Goal: Information Seeking & Learning: Compare options

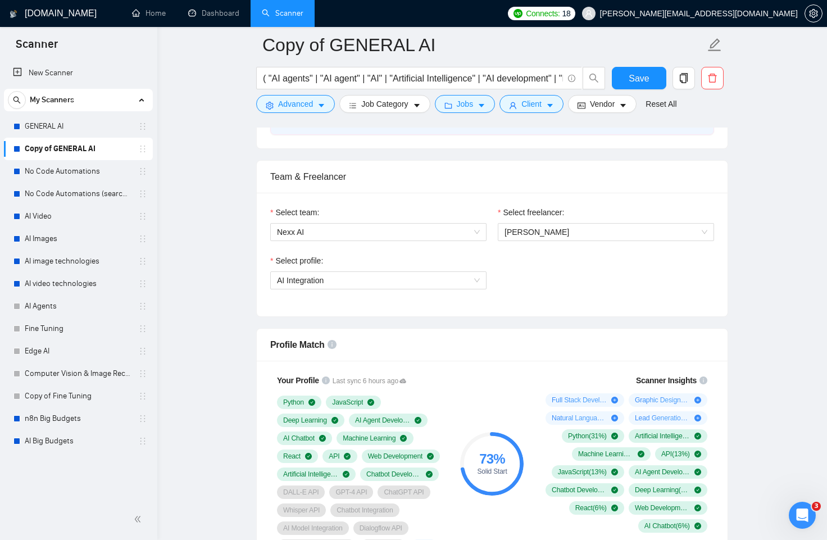
scroll to position [538, 0]
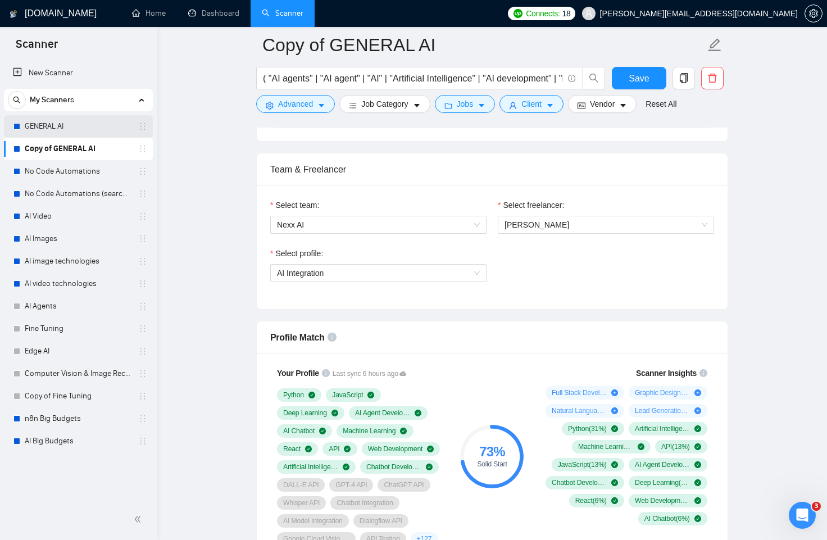
click at [99, 134] on link "GENERAL AI" at bounding box center [78, 126] width 107 height 22
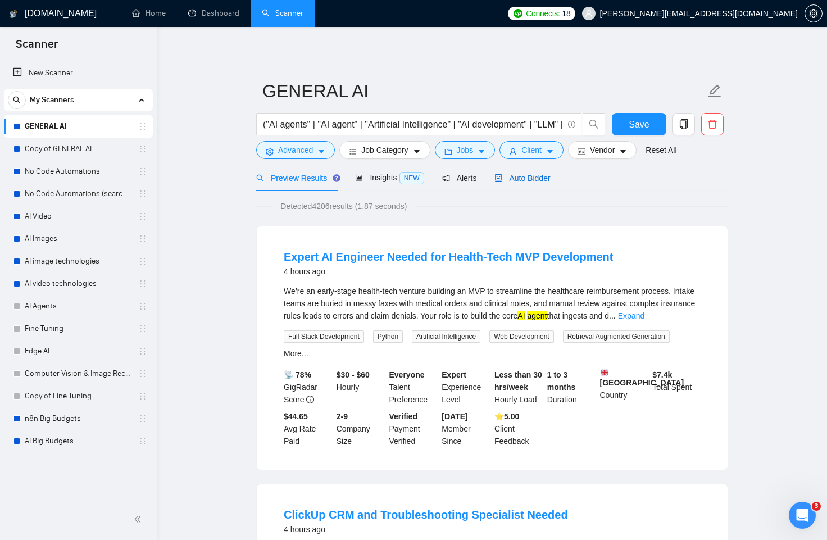
click at [550, 178] on span "Auto Bidder" at bounding box center [522, 178] width 56 height 9
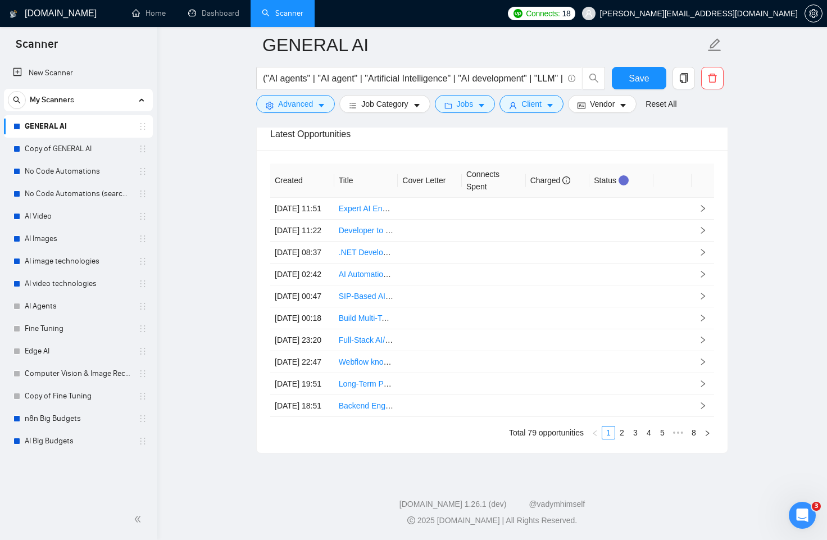
scroll to position [3106, 0]
click at [621, 434] on link "2" at bounding box center [622, 432] width 12 height 12
click at [639, 434] on link "3" at bounding box center [635, 432] width 12 height 12
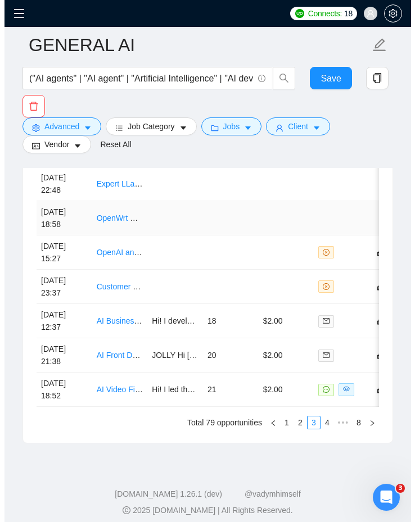
scroll to position [3317, 0]
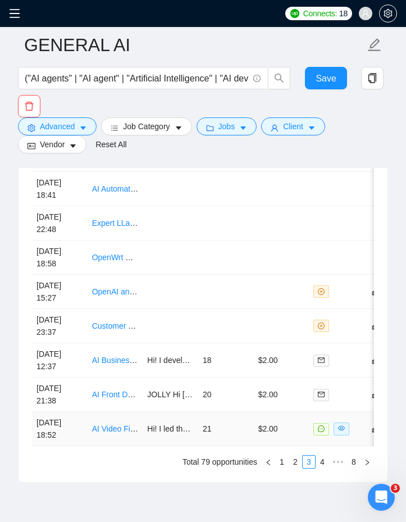
click at [139, 429] on link "AI Video File Analysis Specialist Needed" at bounding box center [162, 428] width 141 height 9
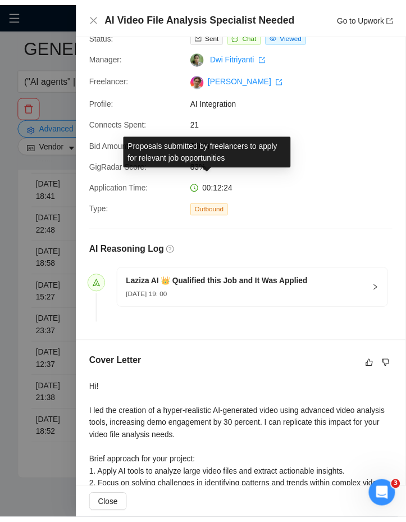
scroll to position [74, 0]
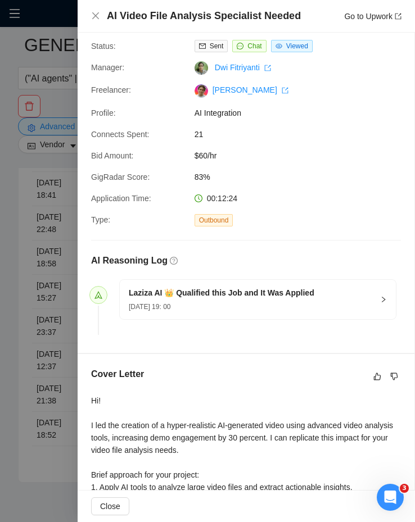
click at [33, 225] on div at bounding box center [207, 261] width 415 height 522
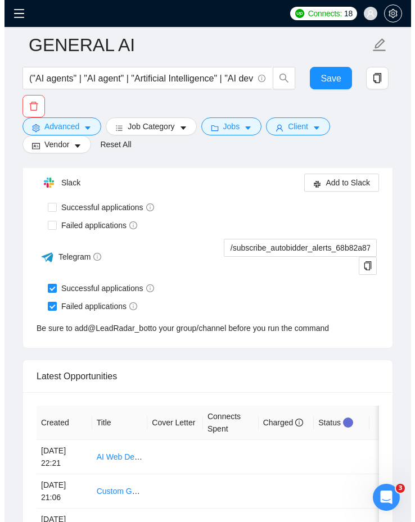
scroll to position [3373, 0]
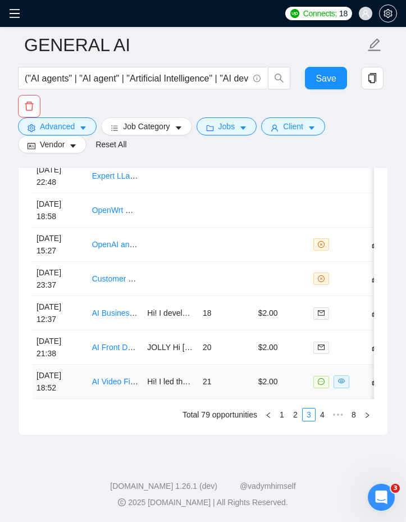
click at [221, 382] on td "21" at bounding box center [226, 382] width 56 height 34
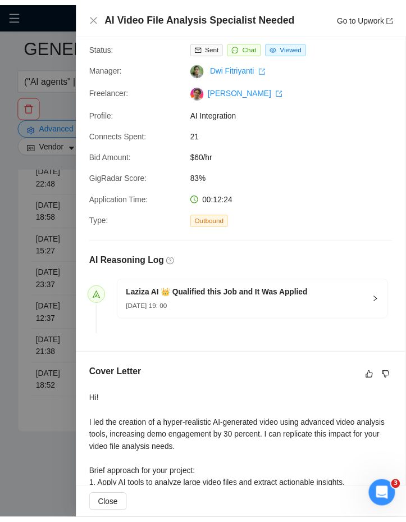
scroll to position [44, 0]
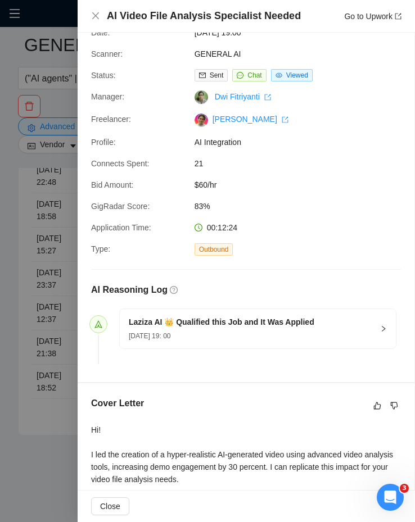
click at [59, 306] on div at bounding box center [207, 261] width 415 height 522
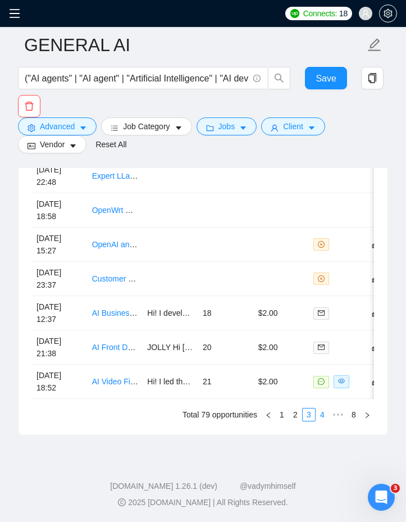
click at [319, 417] on link "4" at bounding box center [322, 414] width 12 height 12
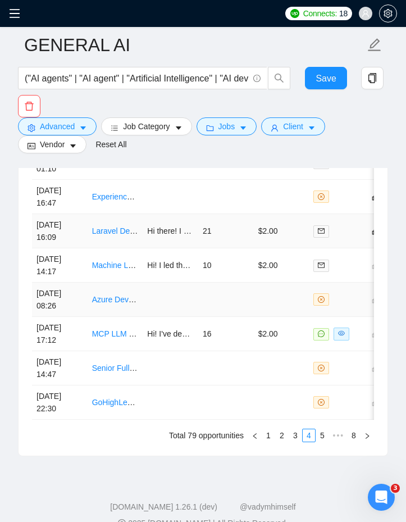
scroll to position [3344, 0]
click at [219, 335] on td "16" at bounding box center [226, 333] width 56 height 34
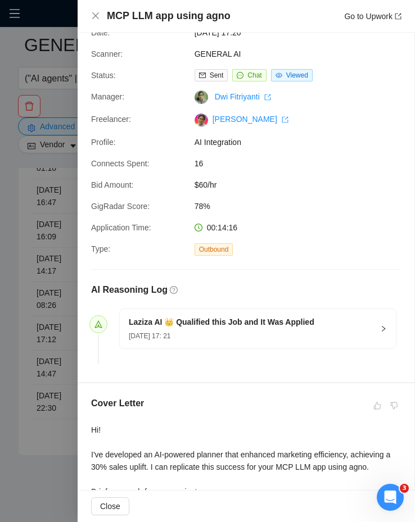
click at [40, 249] on div at bounding box center [207, 261] width 415 height 522
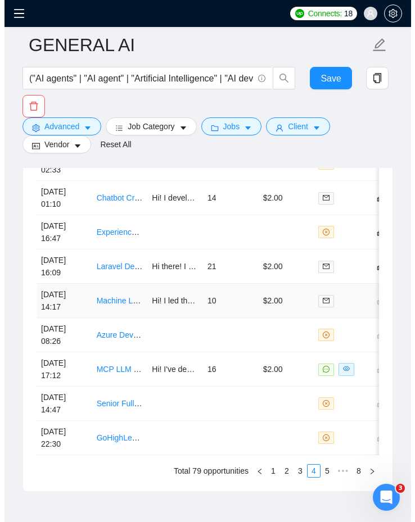
scroll to position [3310, 0]
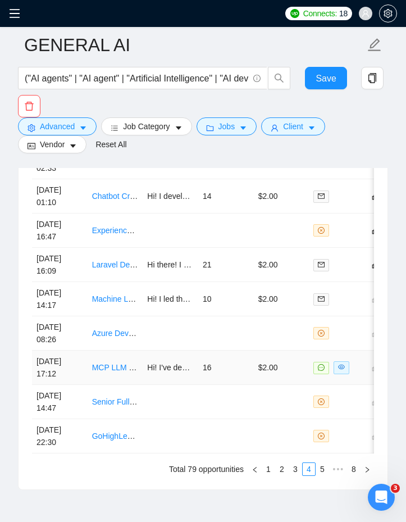
click at [242, 372] on td "16" at bounding box center [226, 368] width 56 height 34
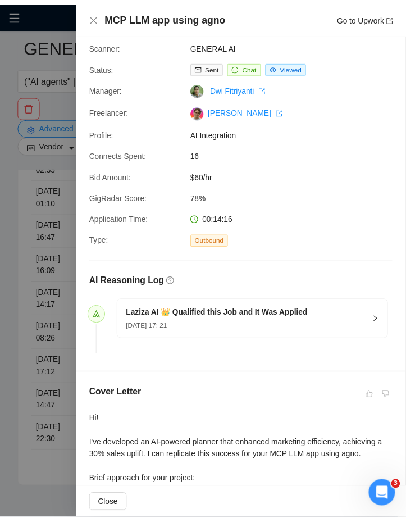
scroll to position [55, 0]
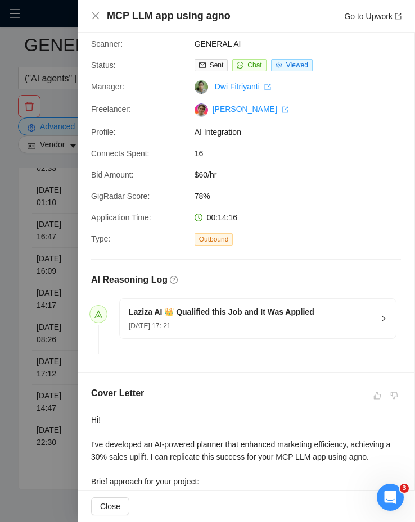
click at [38, 273] on div at bounding box center [207, 261] width 415 height 522
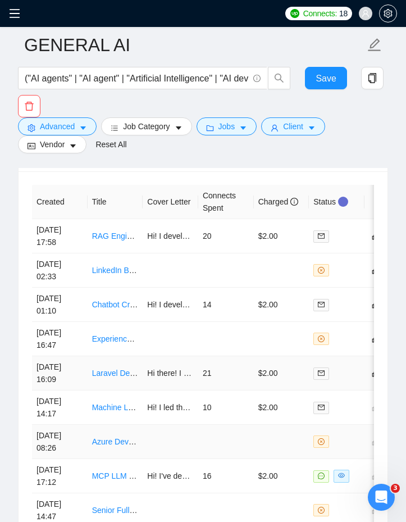
scroll to position [3225, 0]
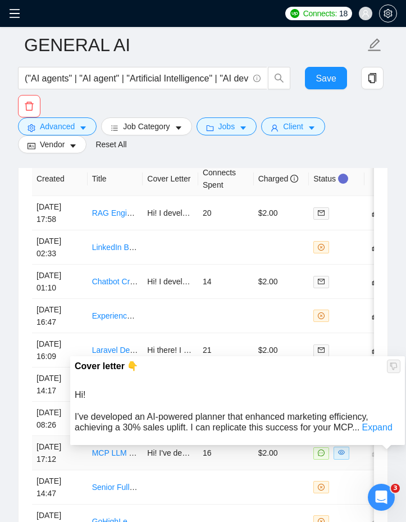
click at [158, 460] on td "Hi! I've developed an AI-powered planner that enhanced marketing efficiency, ac…" at bounding box center [171, 453] width 56 height 34
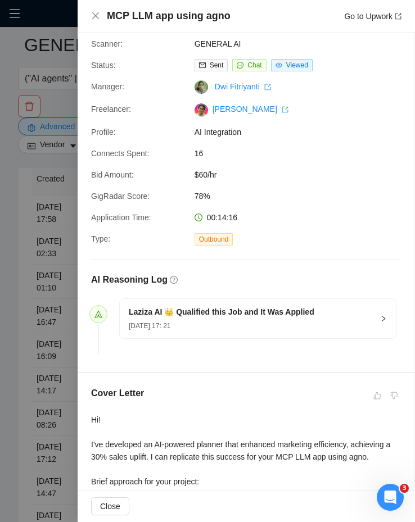
click at [47, 260] on div at bounding box center [207, 261] width 415 height 522
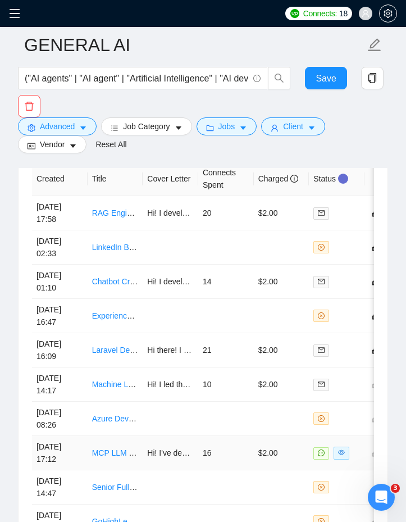
click at [226, 454] on td "16" at bounding box center [226, 453] width 56 height 34
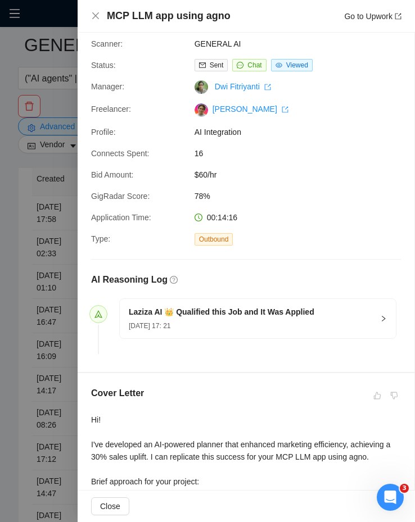
click at [43, 328] on div at bounding box center [207, 261] width 415 height 522
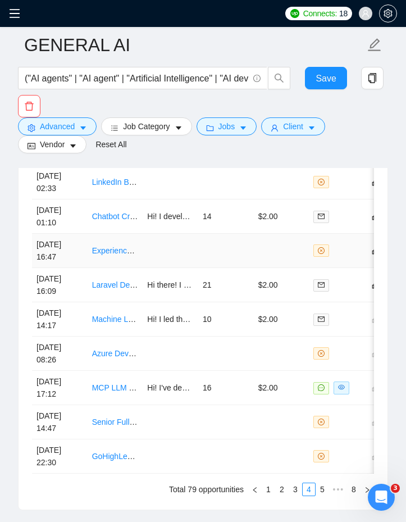
scroll to position [3308, 0]
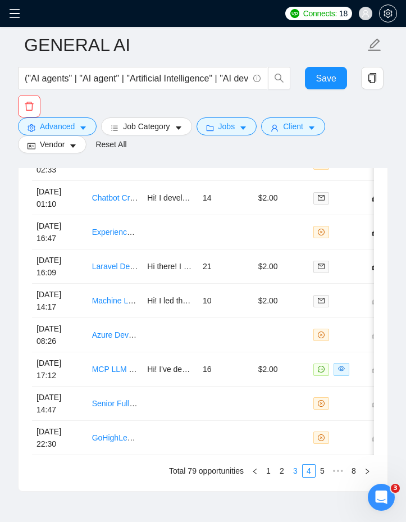
click at [294, 477] on link "3" at bounding box center [295, 471] width 12 height 12
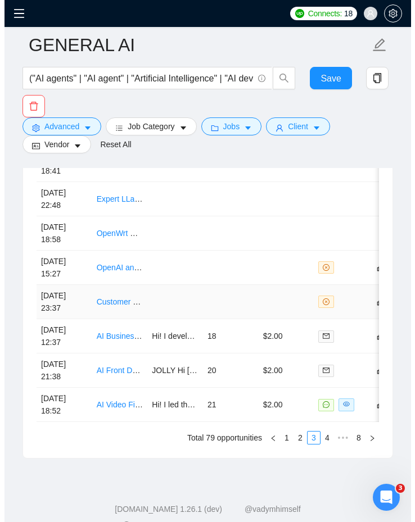
scroll to position [3373, 0]
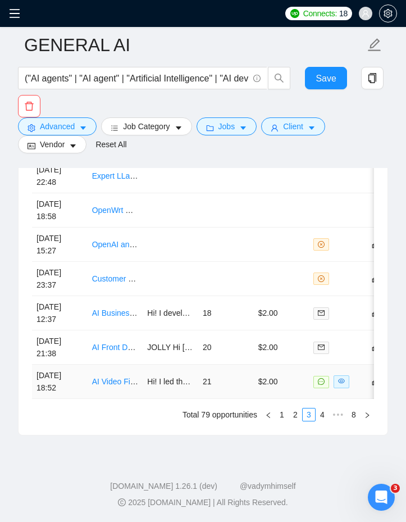
click at [267, 380] on td "$2.00" at bounding box center [282, 382] width 56 height 34
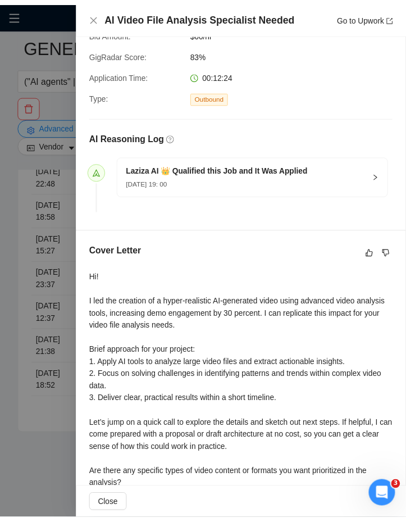
scroll to position [204, 0]
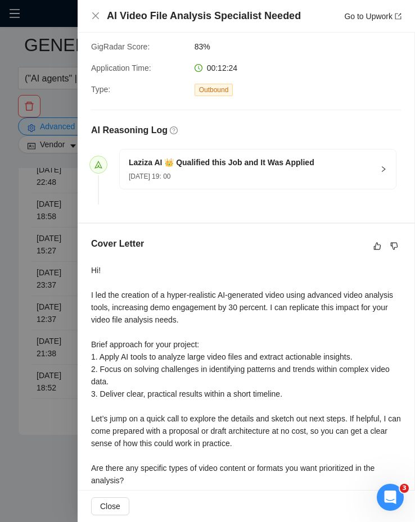
click at [31, 316] on div at bounding box center [207, 261] width 415 height 522
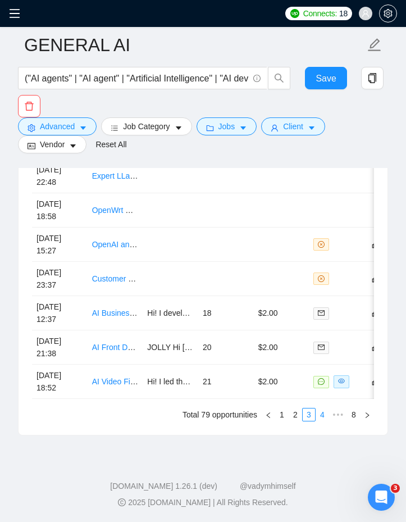
click at [321, 418] on link "4" at bounding box center [322, 414] width 12 height 12
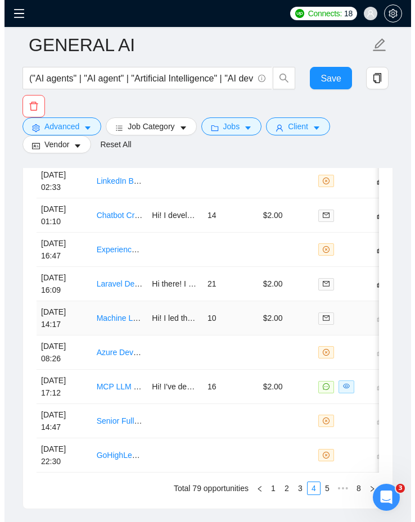
scroll to position [3290, 0]
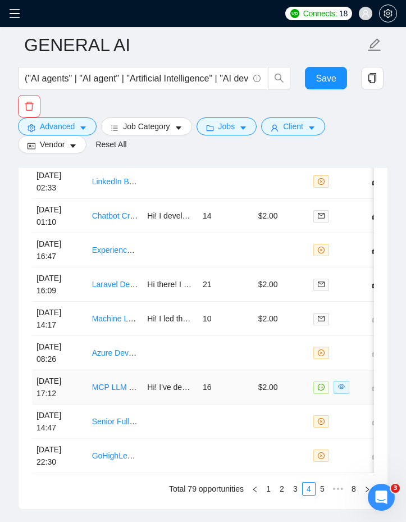
click at [228, 391] on td "16" at bounding box center [226, 387] width 56 height 34
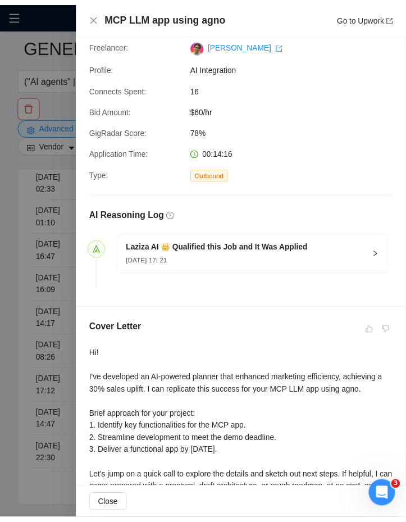
scroll to position [119, 0]
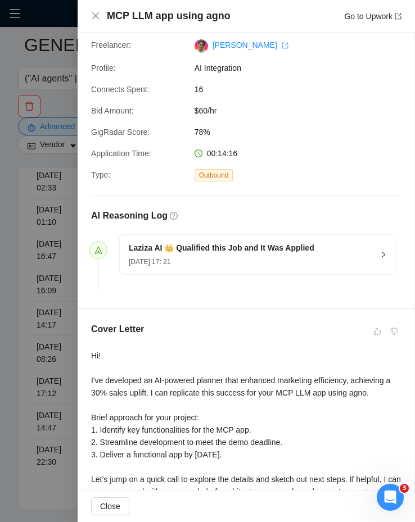
click at [19, 316] on div at bounding box center [207, 261] width 415 height 522
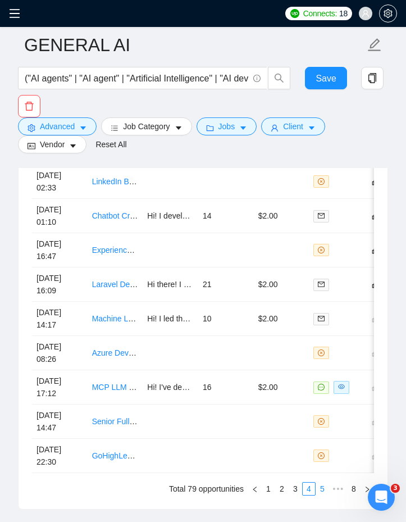
click at [324, 494] on link "5" at bounding box center [322, 489] width 12 height 12
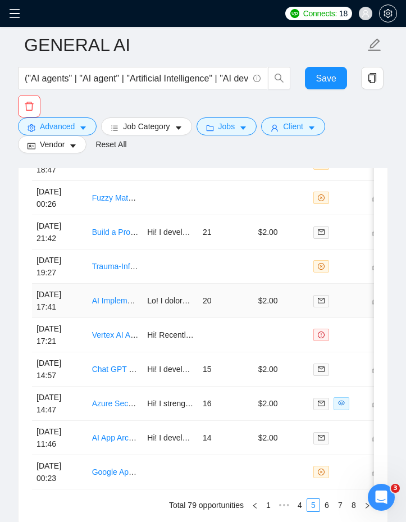
scroll to position [3276, 0]
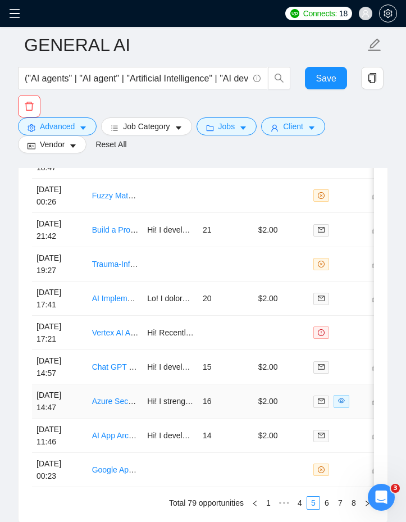
click at [242, 405] on td "16" at bounding box center [226, 401] width 56 height 34
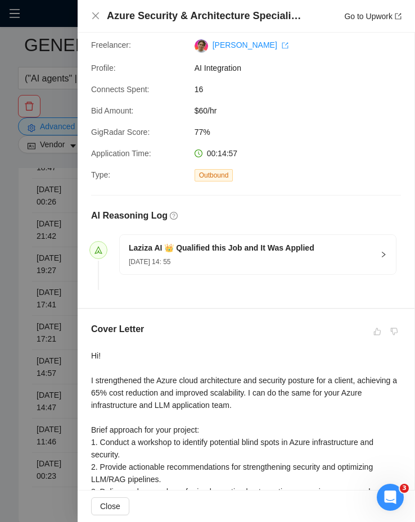
click at [37, 235] on div at bounding box center [207, 261] width 415 height 522
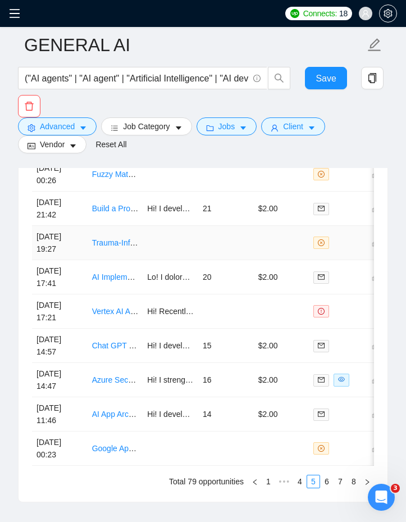
scroll to position [3300, 0]
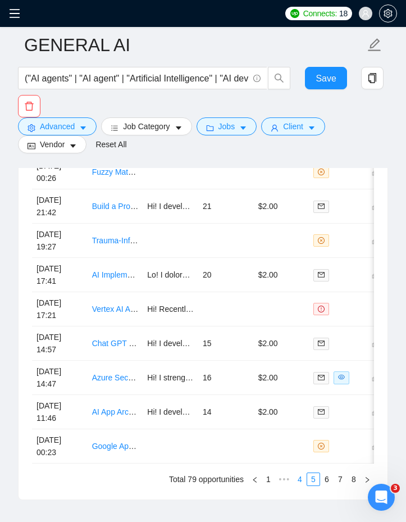
click at [302, 485] on link "4" at bounding box center [300, 479] width 12 height 12
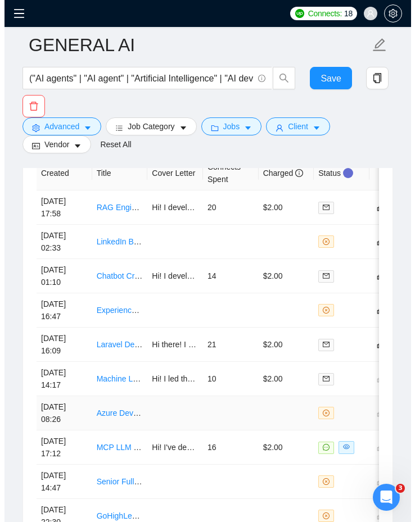
scroll to position [3228, 0]
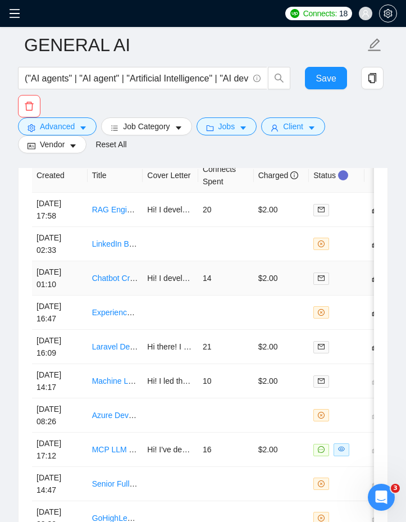
click at [224, 289] on td "14" at bounding box center [226, 278] width 56 height 34
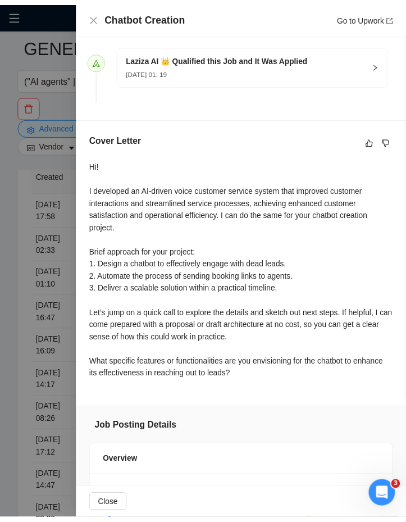
scroll to position [307, 0]
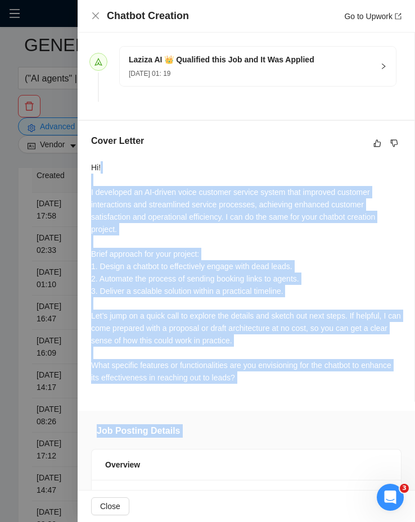
drag, startPoint x: 325, startPoint y: 411, endPoint x: 189, endPoint y: 167, distance: 279.2
click at [189, 166] on div "Proposal Details Date: [DATE] 01:19 Scanner: GENERAL AI Status: Sent Manager: D…" at bounding box center [246, 374] width 337 height 1297
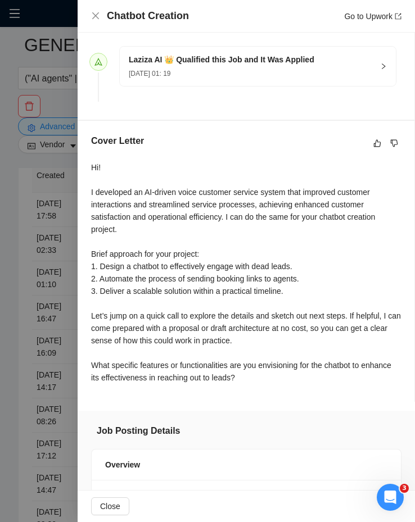
click at [154, 209] on div "Hi! I developed an AI-driven voice customer service system that improved custom…" at bounding box center [246, 272] width 310 height 223
click at [154, 205] on div "Hi! I developed an AI-driven voice customer service system that improved custom…" at bounding box center [246, 272] width 310 height 223
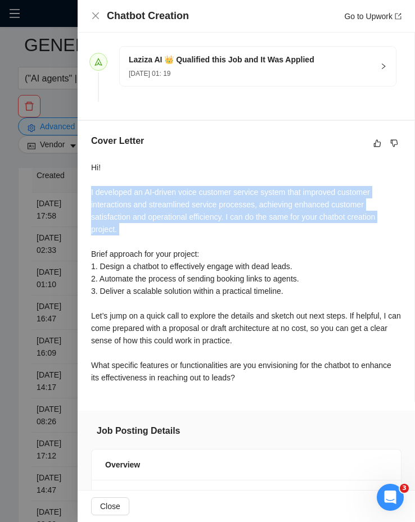
click at [154, 205] on div "Hi! I developed an AI-driven voice customer service system that improved custom…" at bounding box center [246, 272] width 310 height 223
click at [146, 205] on div "Hi! I developed an AI-driven voice customer service system that improved custom…" at bounding box center [246, 272] width 310 height 223
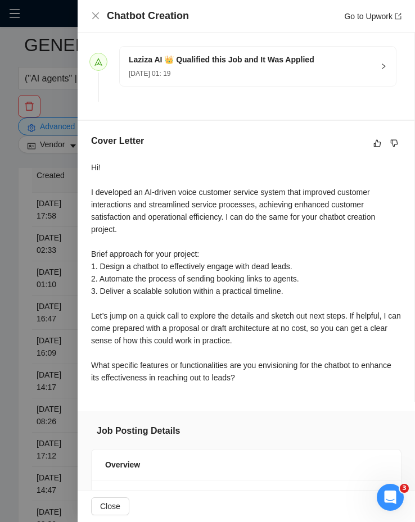
click at [14, 267] on div at bounding box center [207, 261] width 415 height 522
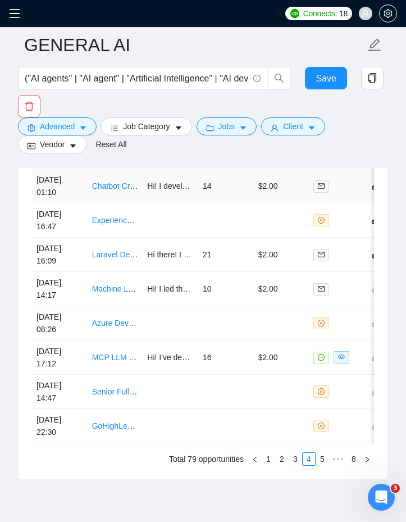
scroll to position [3330, 0]
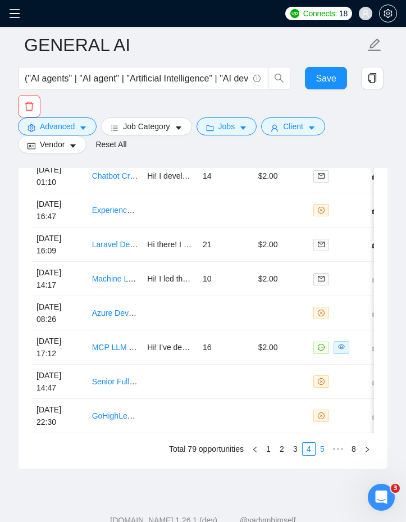
click at [324, 455] on link "5" at bounding box center [322, 449] width 12 height 12
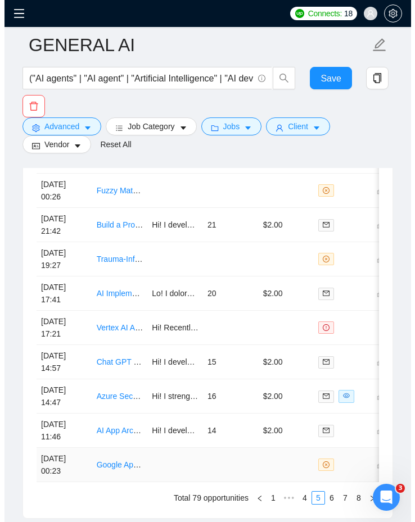
scroll to position [3289, 0]
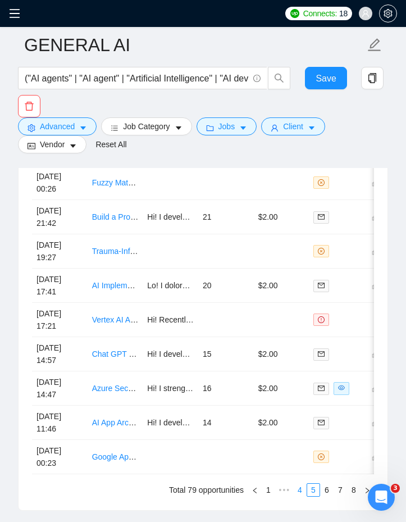
click at [301, 496] on link "4" at bounding box center [300, 490] width 12 height 12
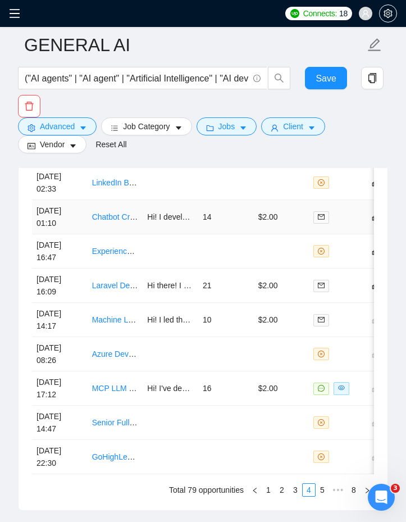
click at [157, 223] on td "Hi! I developed an AI-driven voice customer service system that improved custom…" at bounding box center [171, 217] width 56 height 34
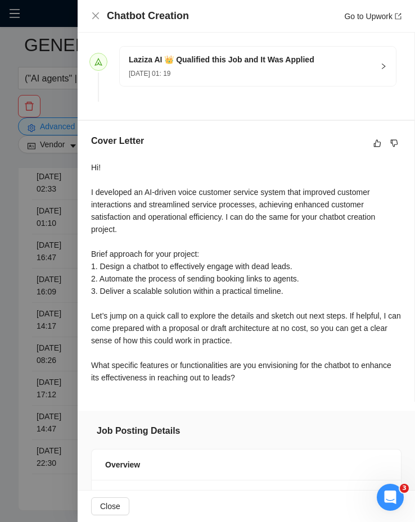
click at [43, 225] on div at bounding box center [207, 261] width 415 height 522
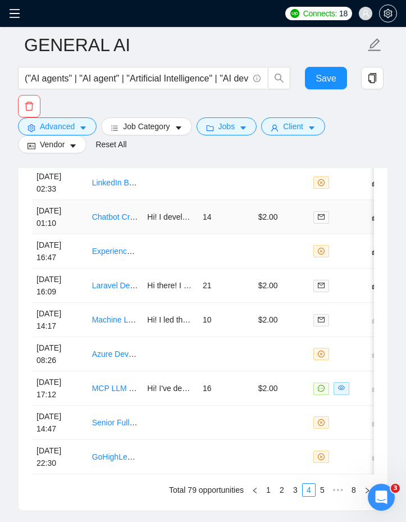
click at [152, 225] on td "Hi! I developed an AI-driven voice customer service system that improved custom…" at bounding box center [171, 217] width 56 height 34
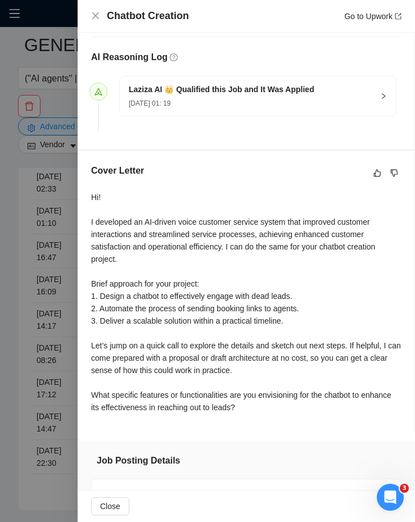
scroll to position [281, 0]
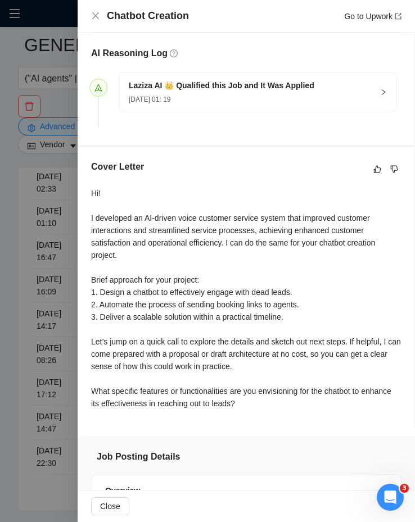
click at [82, 217] on div "Cover Letter Hi! I developed an AI-driven voice customer service system that im…" at bounding box center [246, 287] width 337 height 281
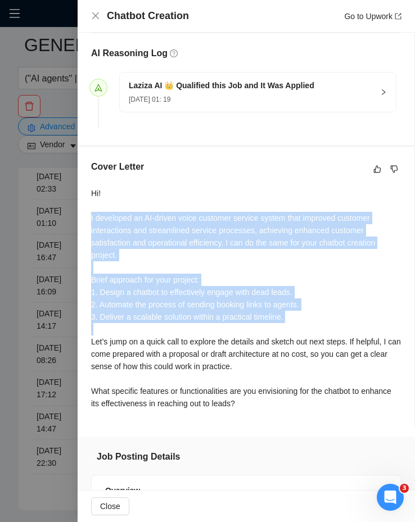
drag, startPoint x: 82, startPoint y: 217, endPoint x: 130, endPoint y: 320, distance: 114.1
click at [132, 322] on div "Cover Letter Hi! I developed an AI-driven voice customer service system that im…" at bounding box center [246, 287] width 337 height 281
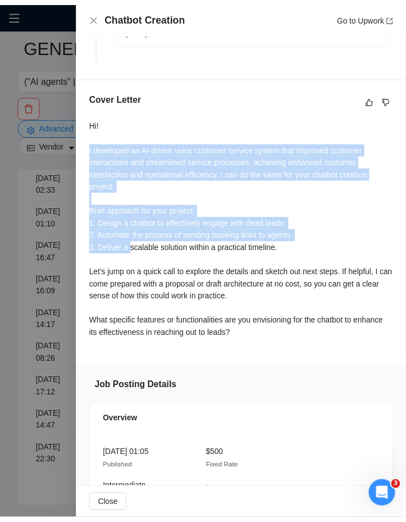
scroll to position [278, 0]
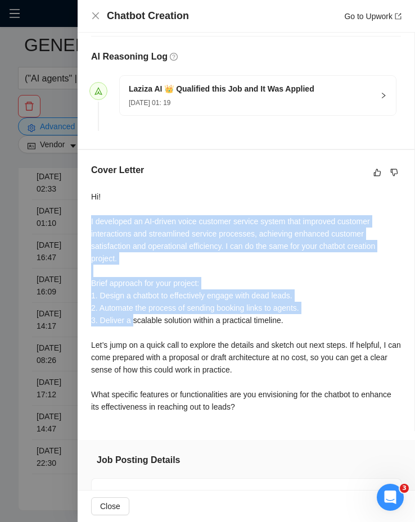
click at [157, 270] on div "Hi! I developed an AI-driven voice customer service system that improved custom…" at bounding box center [246, 301] width 310 height 223
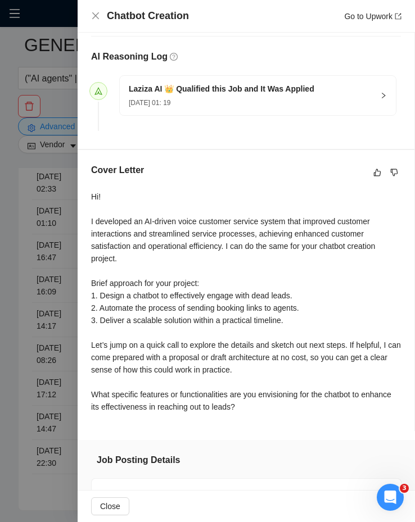
click at [25, 294] on div at bounding box center [207, 261] width 415 height 522
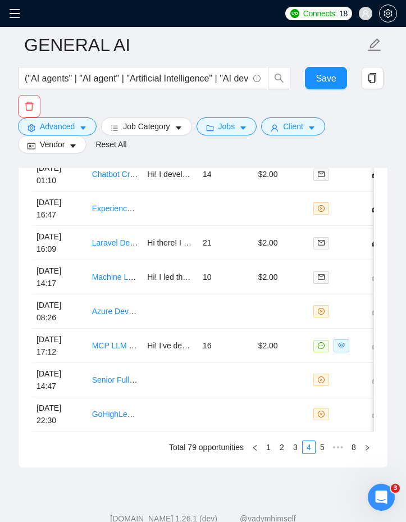
scroll to position [3345, 0]
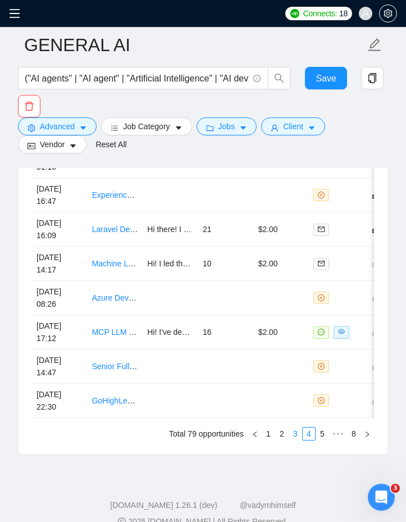
click at [296, 440] on link "3" at bounding box center [295, 434] width 12 height 12
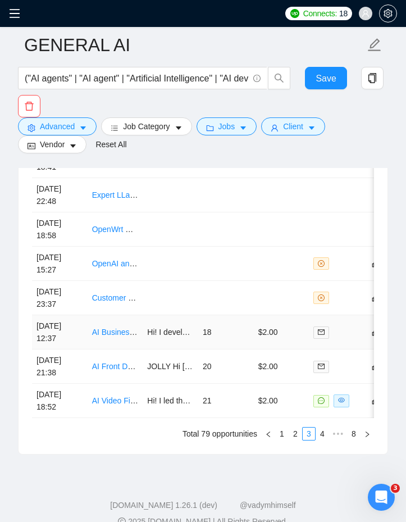
click at [226, 333] on td "18" at bounding box center [226, 332] width 56 height 34
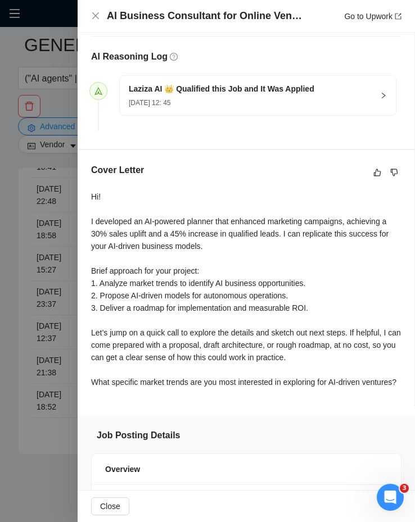
click at [49, 247] on div at bounding box center [207, 261] width 415 height 522
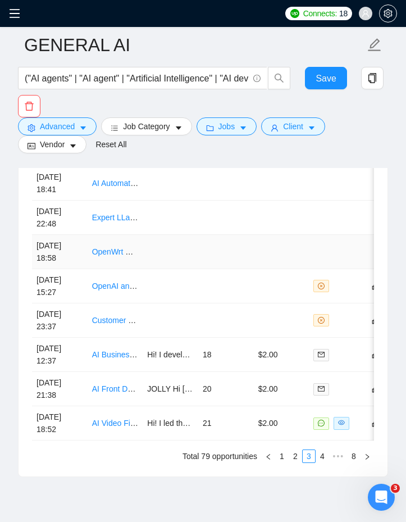
scroll to position [3337, 0]
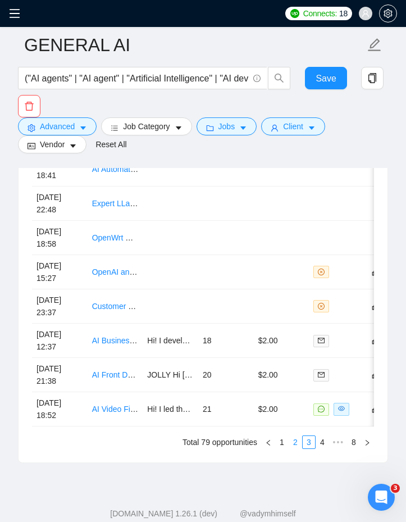
click at [290, 448] on link "2" at bounding box center [295, 442] width 12 height 12
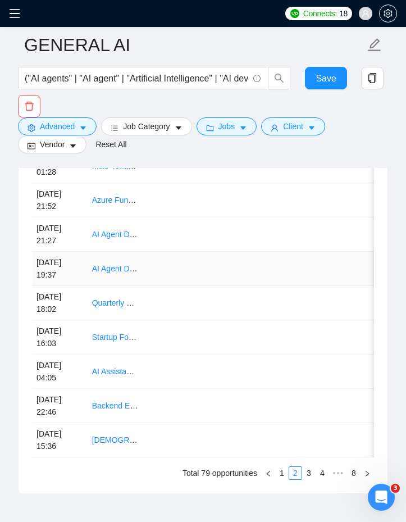
scroll to position [3315, 0]
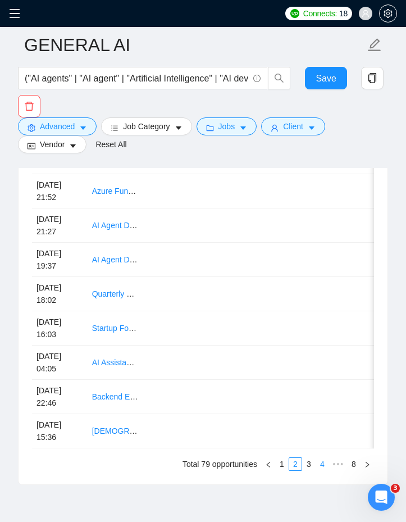
click at [319, 470] on link "4" at bounding box center [322, 464] width 12 height 12
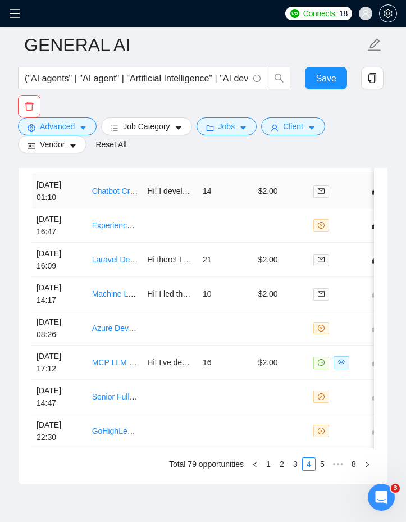
click at [197, 201] on td "Hi! I developed an AI-driven voice customer service system that improved custom…" at bounding box center [171, 191] width 56 height 34
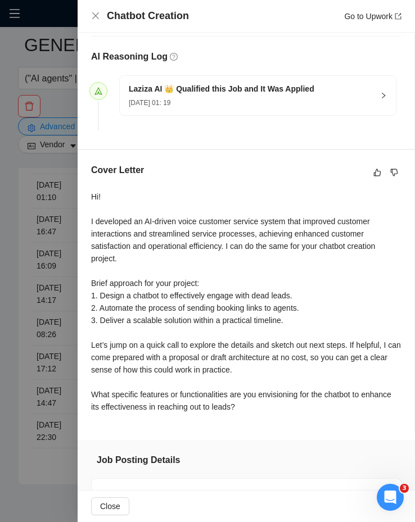
click at [50, 238] on div at bounding box center [207, 261] width 415 height 522
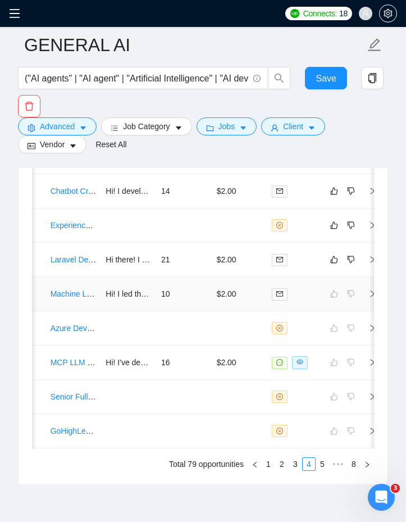
scroll to position [0, 51]
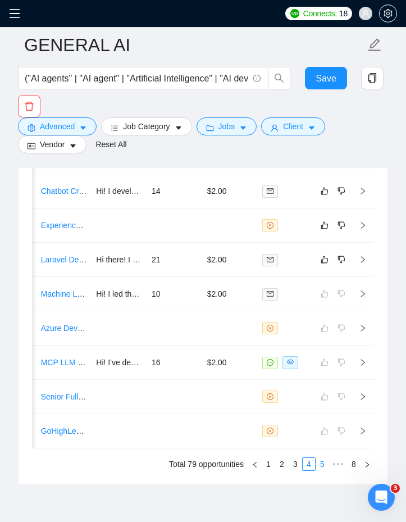
click at [321, 470] on link "5" at bounding box center [322, 464] width 12 height 12
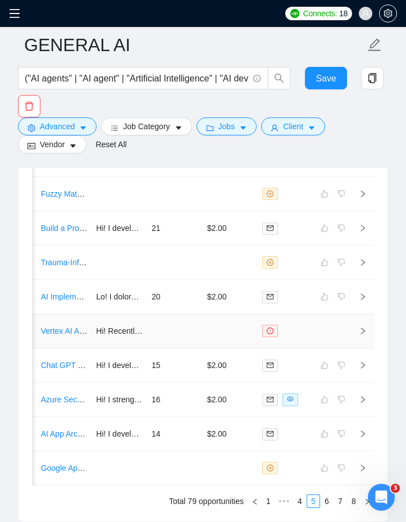
scroll to position [3279, 0]
click at [189, 338] on td at bounding box center [175, 331] width 56 height 34
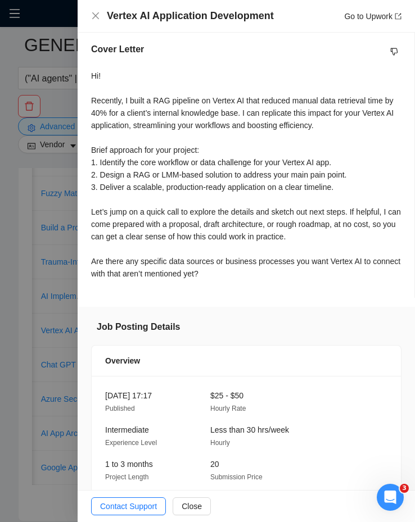
click at [56, 334] on div at bounding box center [207, 261] width 415 height 522
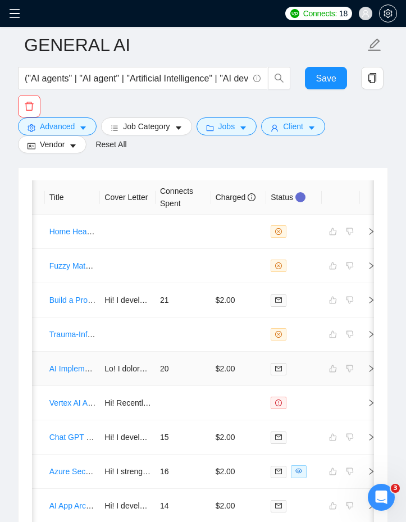
scroll to position [3204, 0]
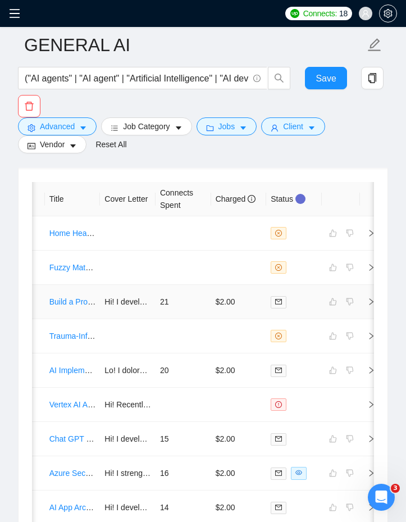
click at [172, 307] on td "21" at bounding box center [184, 302] width 56 height 34
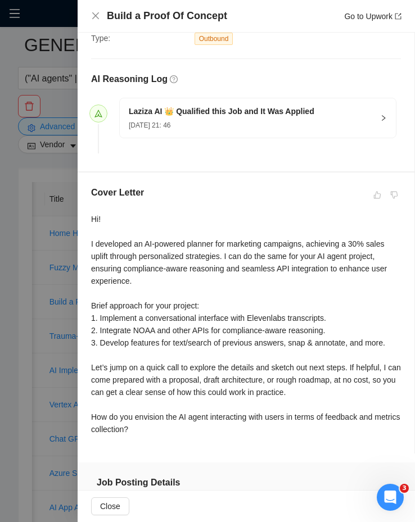
click at [10, 258] on div at bounding box center [207, 261] width 415 height 522
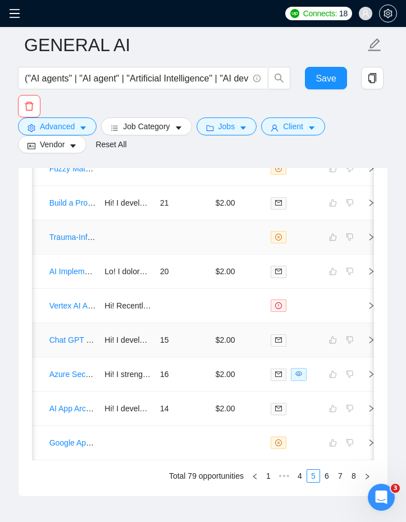
scroll to position [3317, 0]
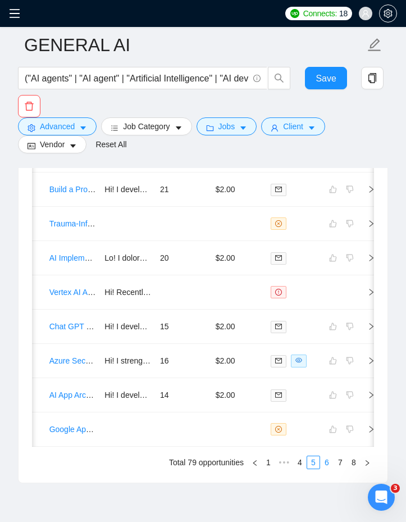
click at [324, 469] on link "6" at bounding box center [327, 462] width 12 height 12
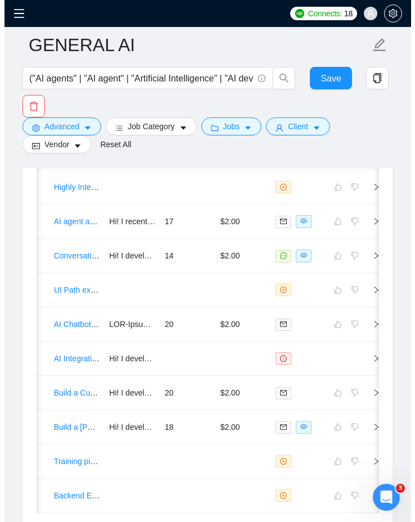
scroll to position [3249, 0]
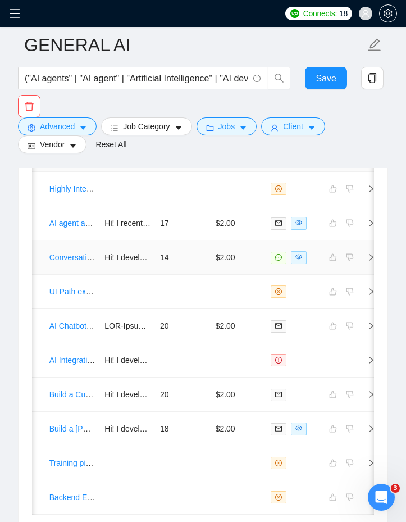
click at [208, 251] on td "14" at bounding box center [184, 257] width 56 height 34
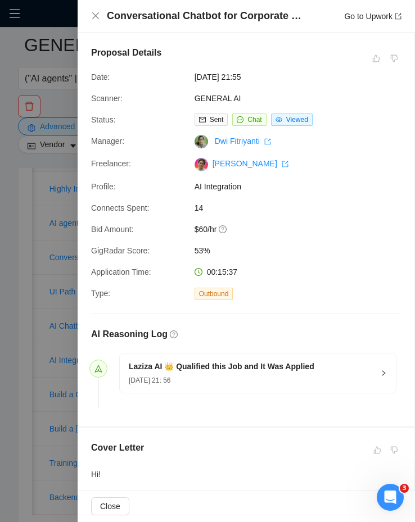
click at [37, 214] on div at bounding box center [207, 261] width 415 height 522
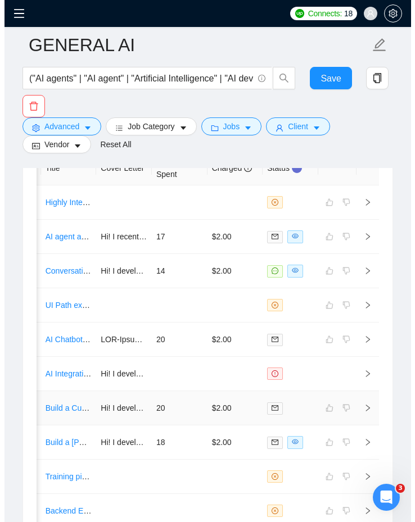
scroll to position [3244, 0]
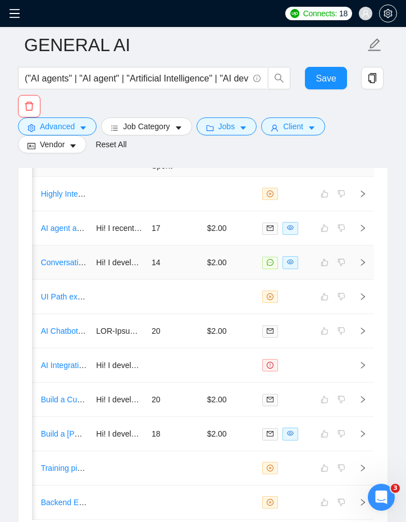
click at [247, 260] on td "$2.00" at bounding box center [231, 263] width 56 height 34
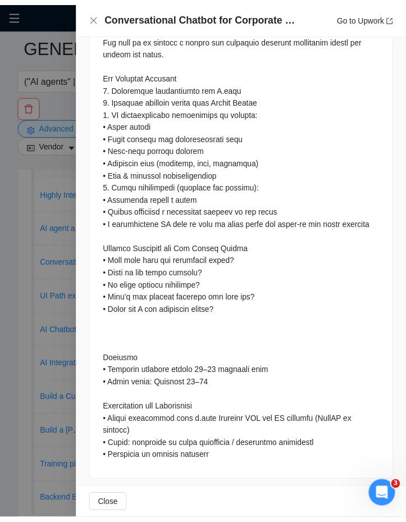
scroll to position [1302, 0]
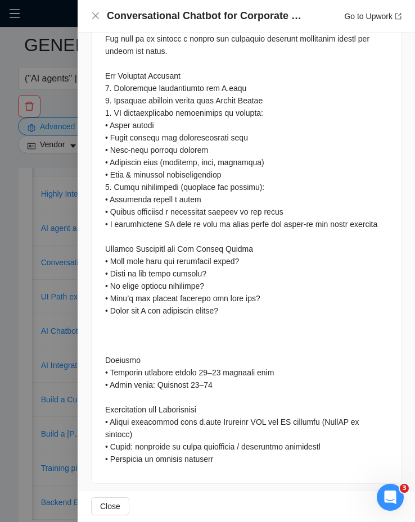
click at [36, 317] on div at bounding box center [207, 261] width 415 height 522
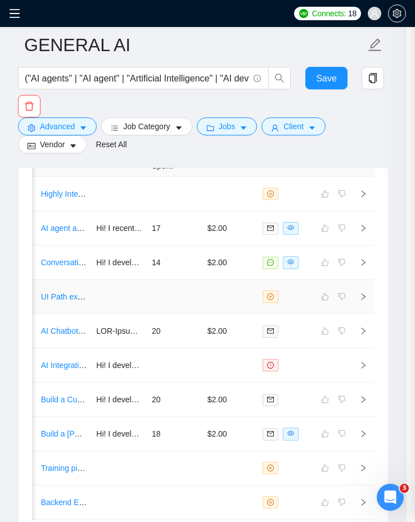
scroll to position [0, 43]
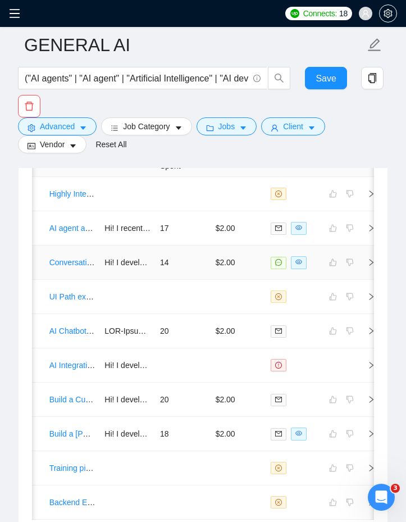
click at [149, 270] on td "Hi! I developed an AI-driven voice customer service system that improved custom…" at bounding box center [128, 263] width 56 height 34
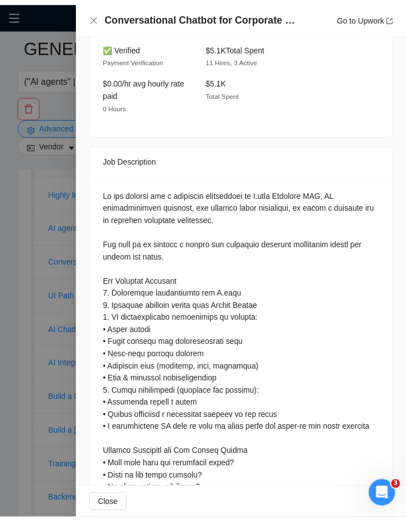
scroll to position [1151, 0]
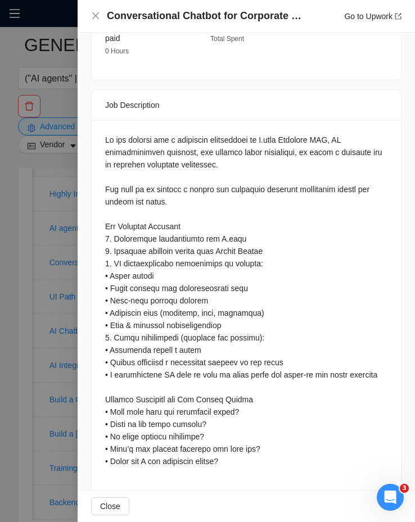
click at [42, 234] on div at bounding box center [207, 261] width 415 height 522
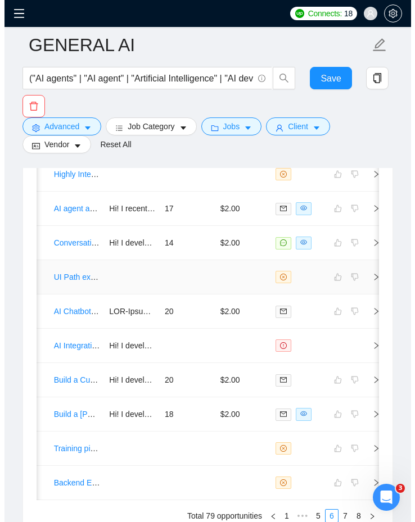
scroll to position [3264, 0]
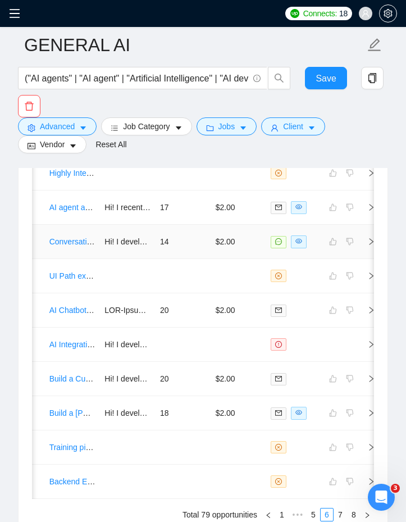
click at [157, 247] on td "14" at bounding box center [184, 242] width 56 height 34
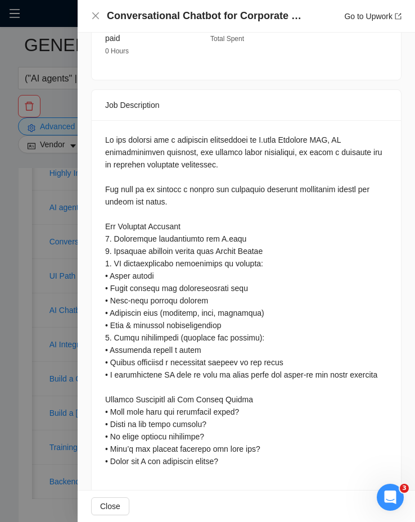
click at [39, 285] on div at bounding box center [207, 261] width 415 height 522
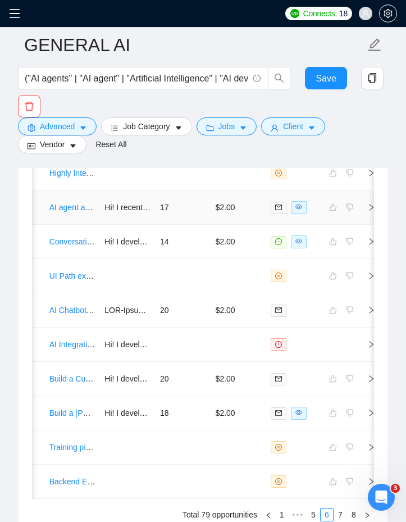
click at [125, 216] on td "Hi! I recently developed an AI-driven solution that automated customer service …" at bounding box center [128, 207] width 56 height 34
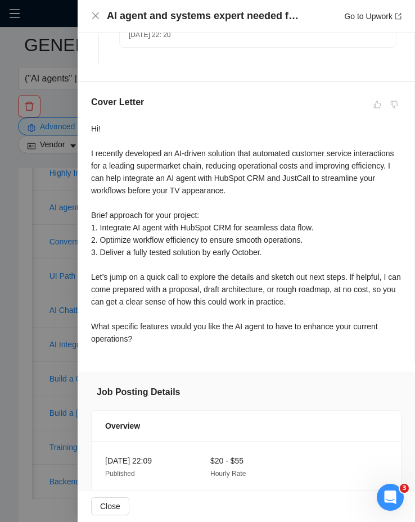
scroll to position [345, 0]
click at [51, 370] on div at bounding box center [207, 261] width 415 height 522
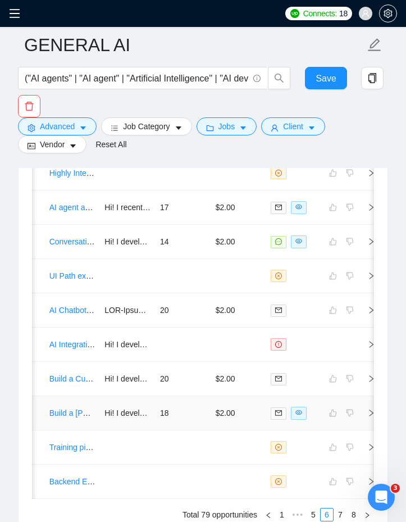
click at [182, 422] on td "18" at bounding box center [184, 413] width 56 height 34
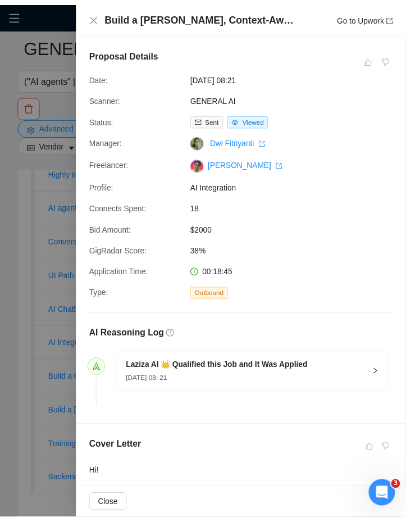
scroll to position [3, 0]
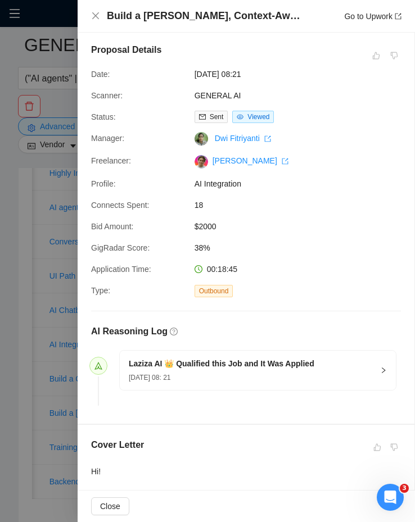
click at [25, 220] on div at bounding box center [207, 261] width 415 height 522
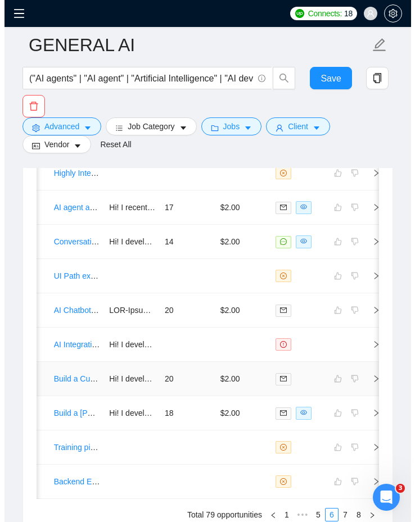
scroll to position [3226, 0]
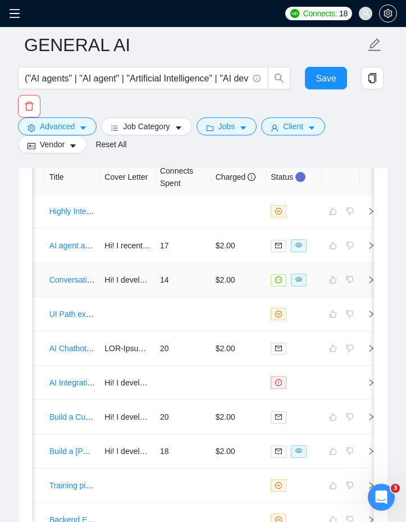
click at [188, 278] on td "14" at bounding box center [184, 280] width 56 height 34
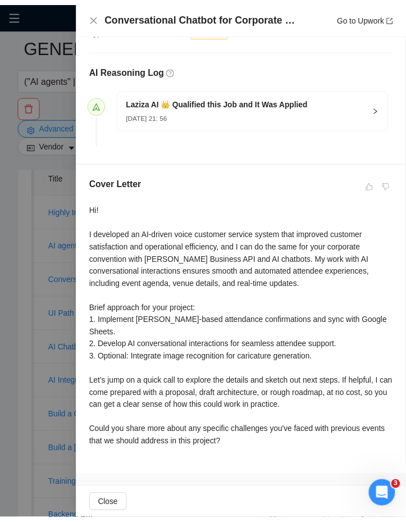
scroll to position [276, 0]
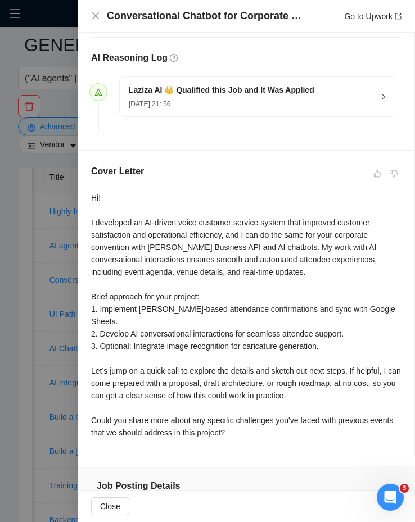
click at [39, 281] on div at bounding box center [207, 261] width 415 height 522
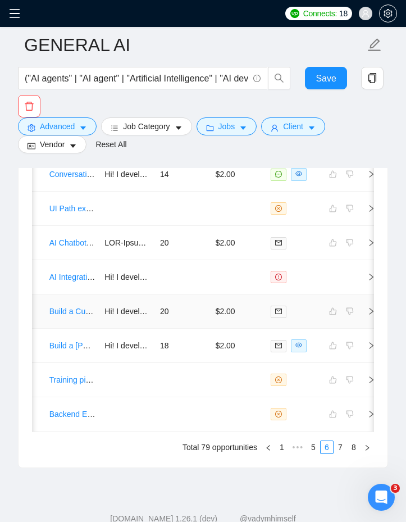
scroll to position [3332, 0]
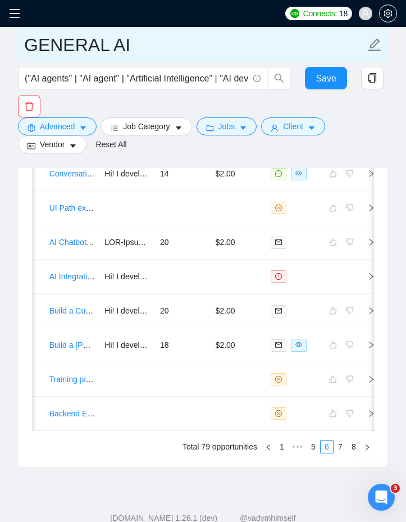
click at [197, 40] on input "GENERAL AI" at bounding box center [194, 45] width 341 height 28
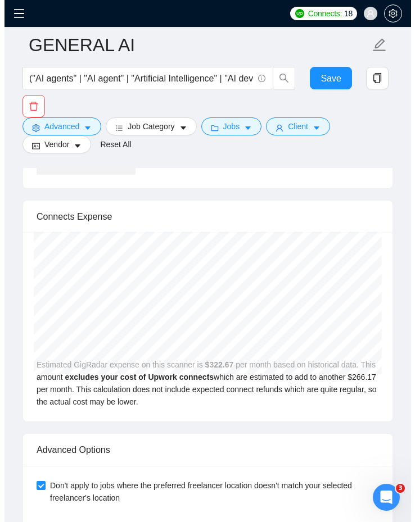
scroll to position [3373, 0]
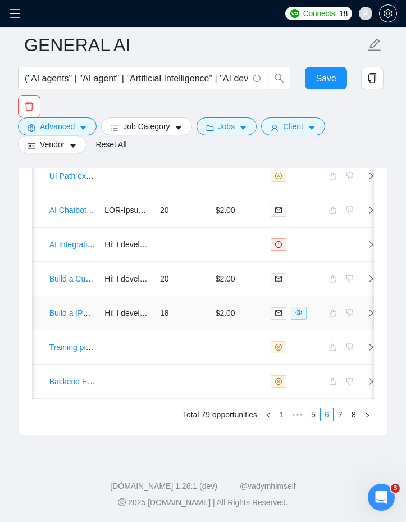
click at [202, 312] on td "18" at bounding box center [184, 313] width 56 height 34
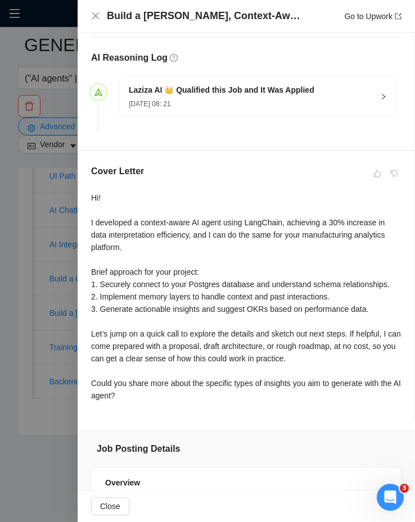
click at [35, 275] on div at bounding box center [207, 261] width 415 height 522
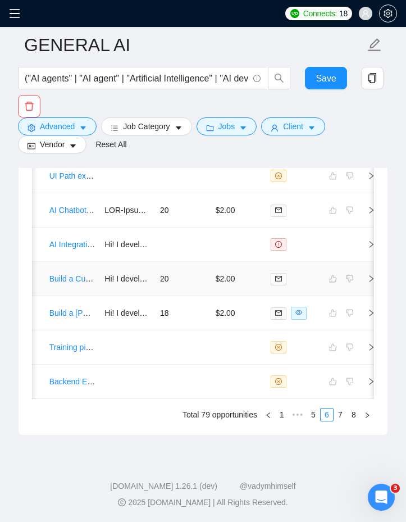
click at [190, 273] on td "20" at bounding box center [184, 279] width 56 height 34
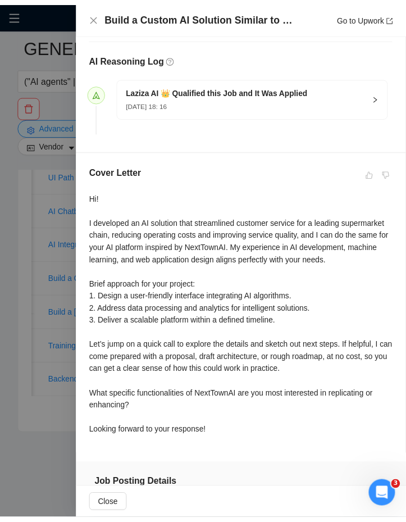
scroll to position [890, 0]
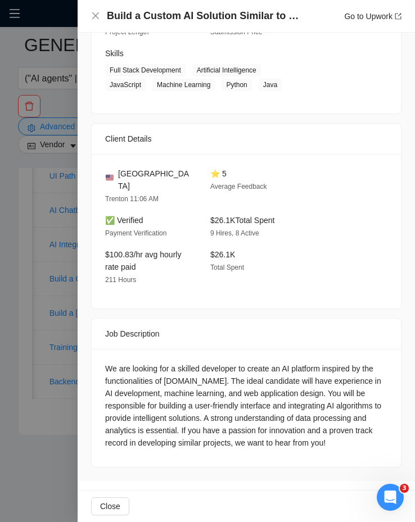
click at [16, 323] on div at bounding box center [207, 261] width 415 height 522
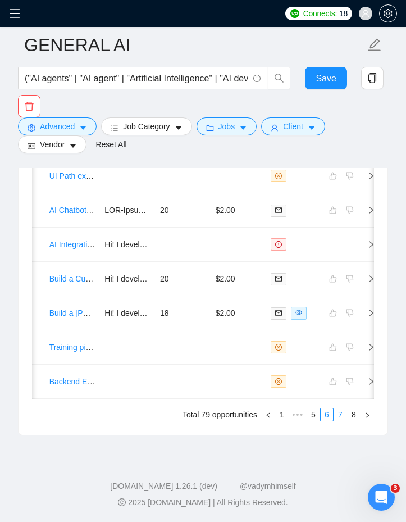
click at [338, 415] on link "7" at bounding box center [340, 414] width 12 height 12
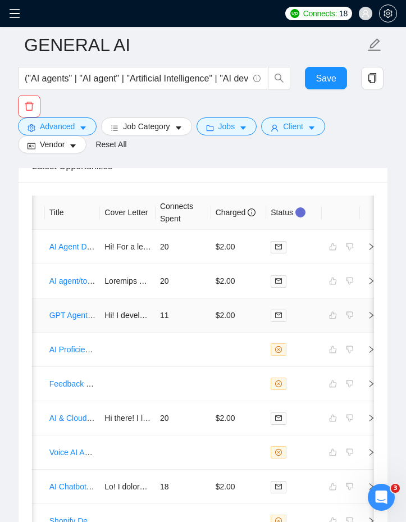
scroll to position [3194, 0]
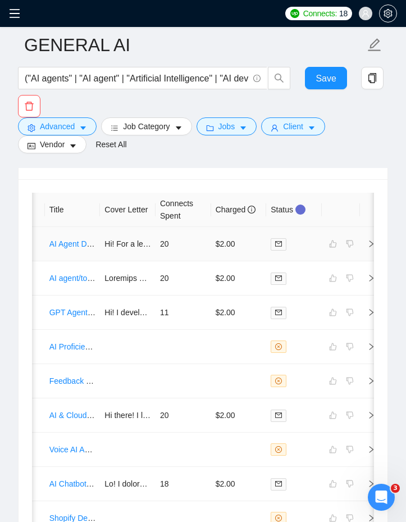
click at [167, 251] on td "20" at bounding box center [184, 244] width 56 height 34
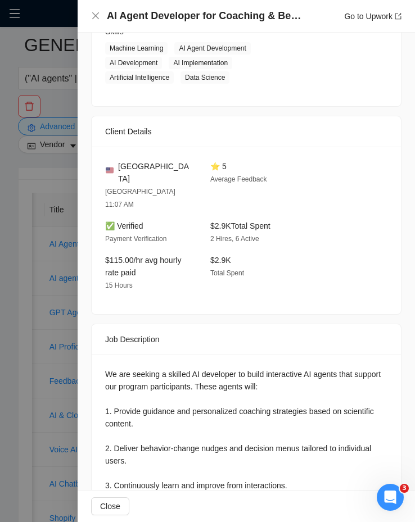
click at [52, 252] on div at bounding box center [207, 261] width 415 height 522
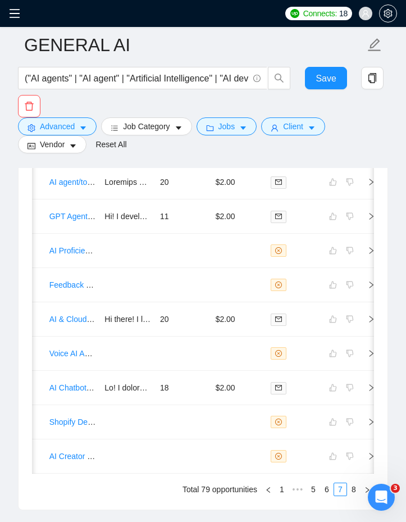
scroll to position [3294, 0]
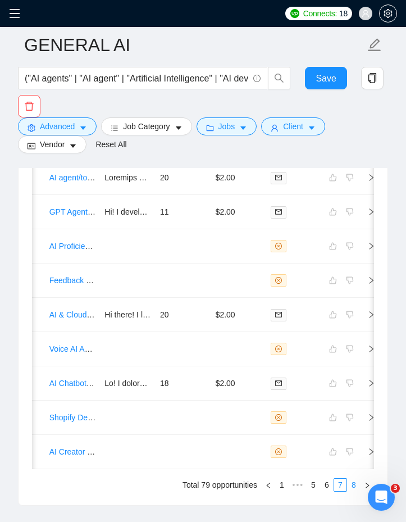
click at [354, 491] on link "8" at bounding box center [354, 485] width 12 height 12
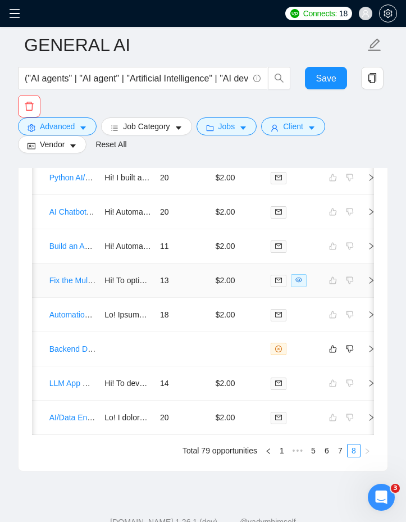
click at [198, 283] on td "13" at bounding box center [184, 281] width 56 height 34
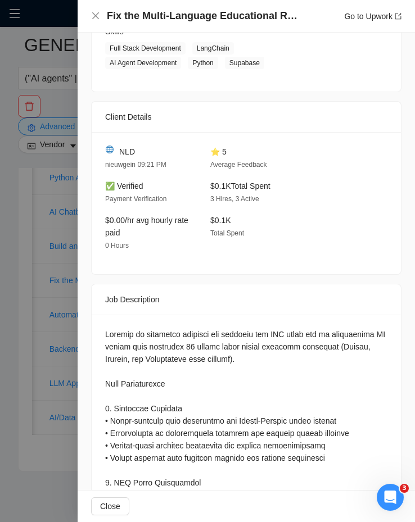
click at [42, 176] on div at bounding box center [207, 261] width 415 height 522
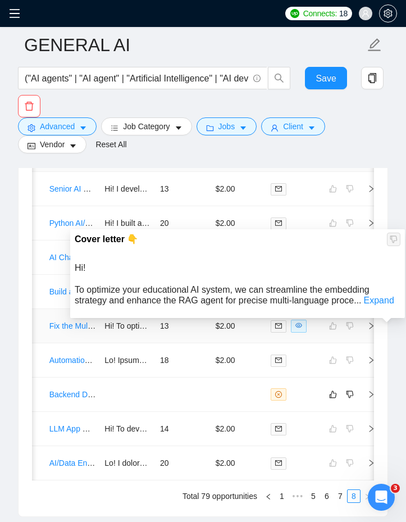
scroll to position [3255, 0]
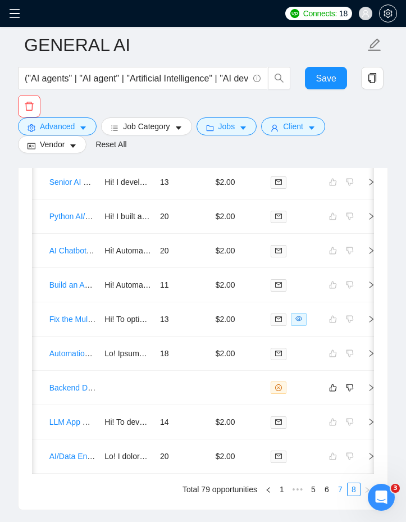
click at [339, 496] on link "7" at bounding box center [340, 489] width 12 height 12
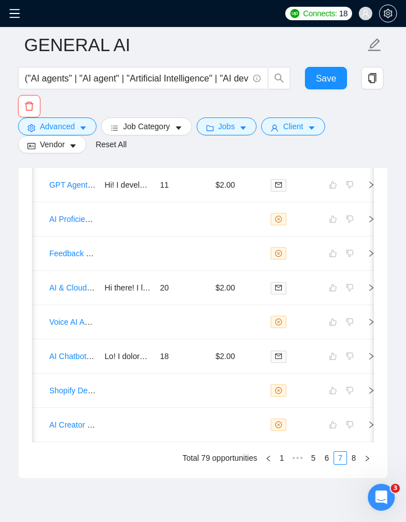
scroll to position [3373, 0]
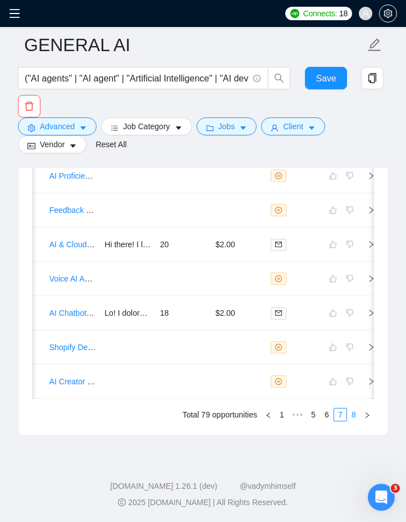
click at [353, 411] on link "8" at bounding box center [354, 414] width 12 height 12
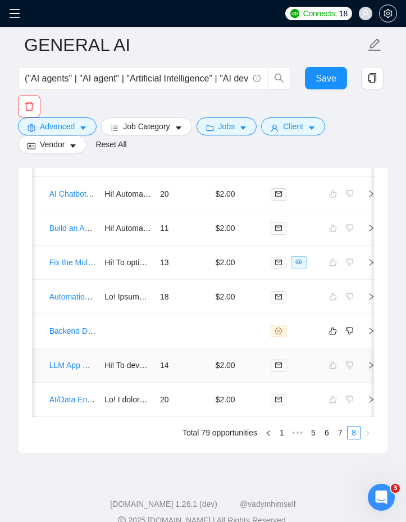
scroll to position [3311, 0]
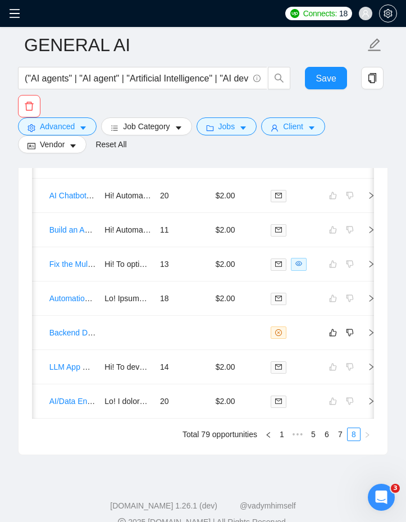
click at [15, 12] on icon "menu" at bounding box center [14, 13] width 11 height 11
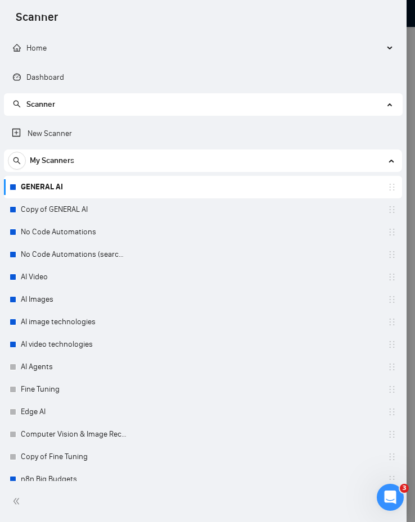
click at [411, 162] on div at bounding box center [207, 261] width 415 height 522
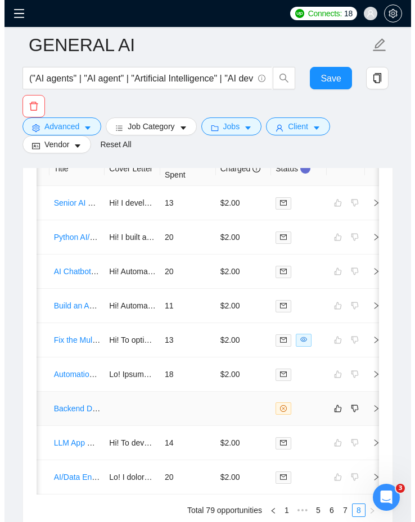
scroll to position [3226, 0]
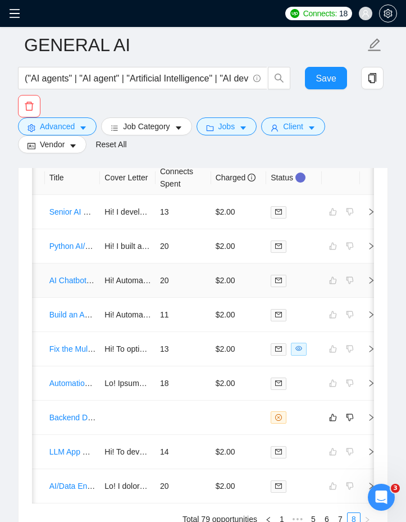
click at [187, 289] on td "20" at bounding box center [184, 281] width 56 height 34
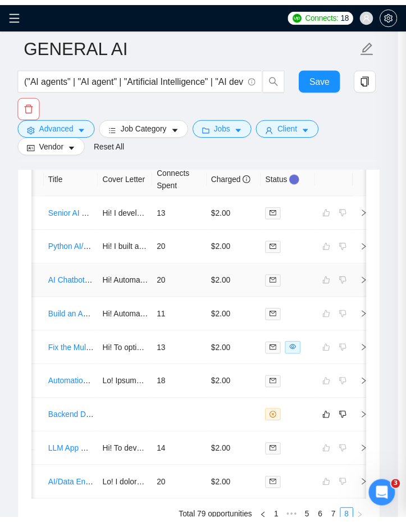
scroll to position [880, 0]
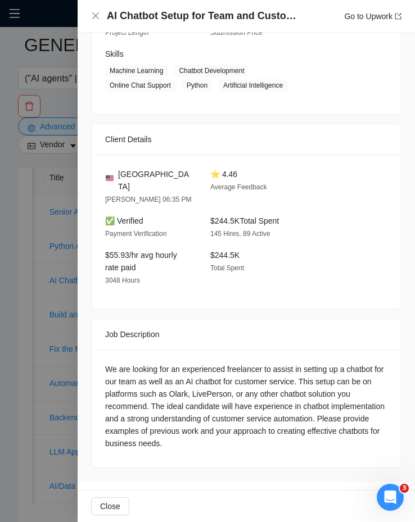
click at [36, 244] on div at bounding box center [207, 261] width 415 height 522
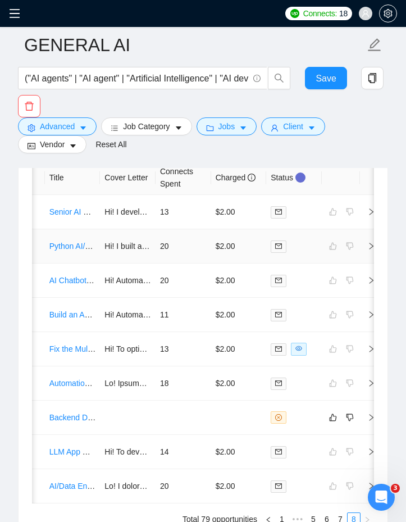
scroll to position [3339, 0]
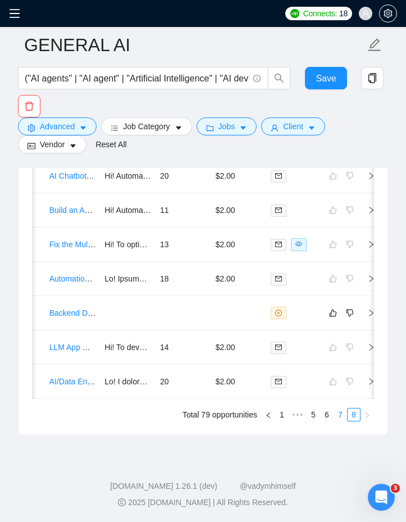
click at [344, 412] on link "7" at bounding box center [340, 414] width 12 height 12
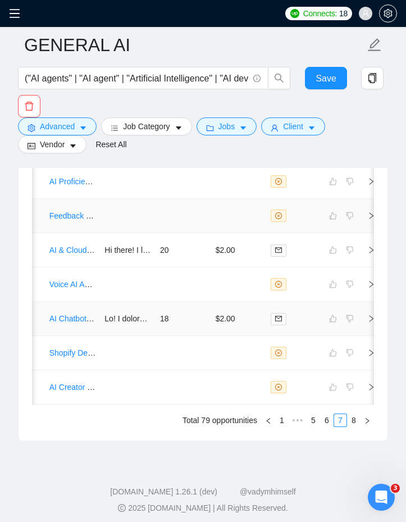
scroll to position [3373, 0]
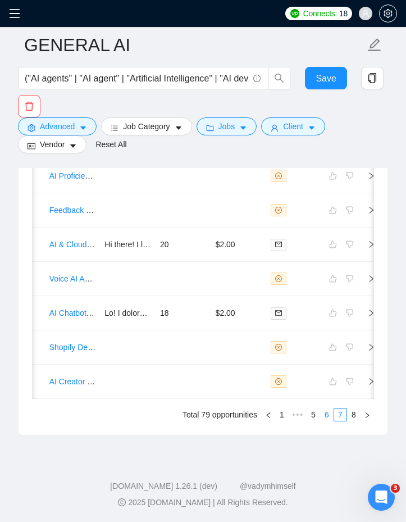
click at [329, 416] on link "6" at bounding box center [327, 414] width 12 height 12
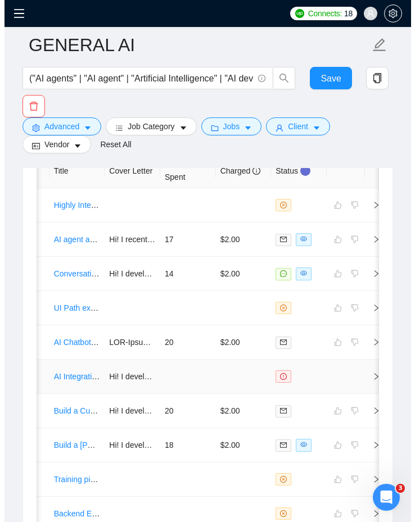
scroll to position [3223, 0]
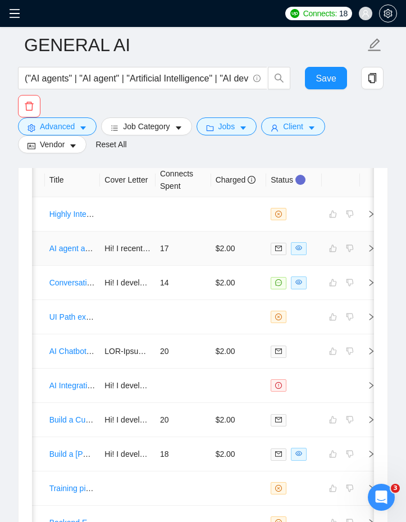
click at [98, 264] on td "AI agent and systems expert needed for urgent project" at bounding box center [73, 248] width 56 height 34
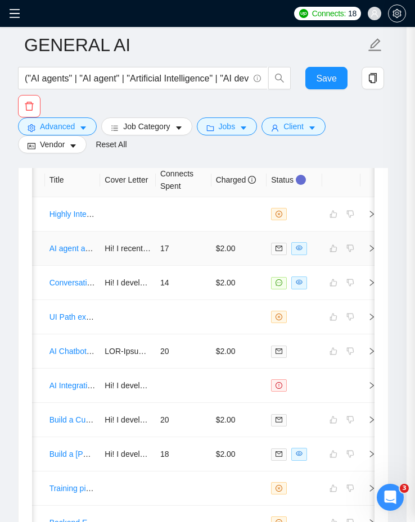
scroll to position [853, 0]
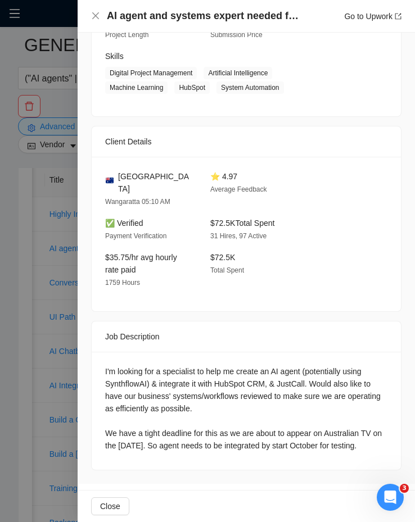
click at [49, 278] on div at bounding box center [207, 261] width 415 height 522
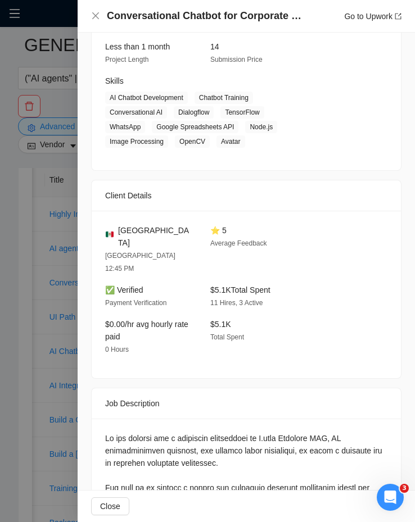
click at [43, 302] on div at bounding box center [207, 261] width 415 height 522
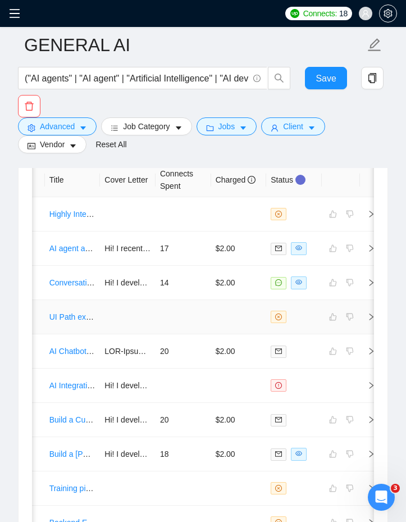
click at [122, 322] on td at bounding box center [128, 317] width 56 height 34
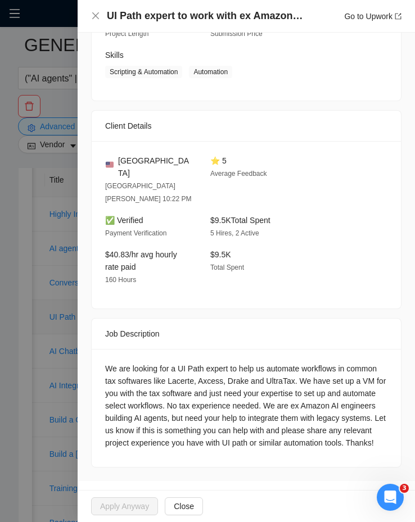
scroll to position [439, 0]
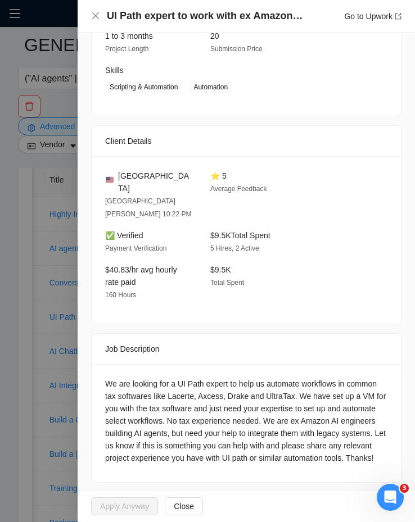
click at [49, 280] on div at bounding box center [207, 261] width 415 height 522
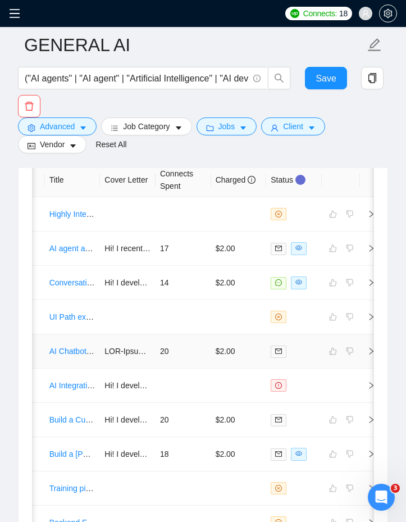
click at [115, 360] on td at bounding box center [128, 351] width 56 height 34
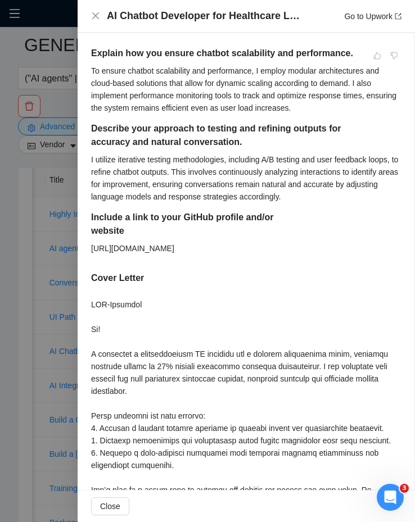
scroll to position [451, 0]
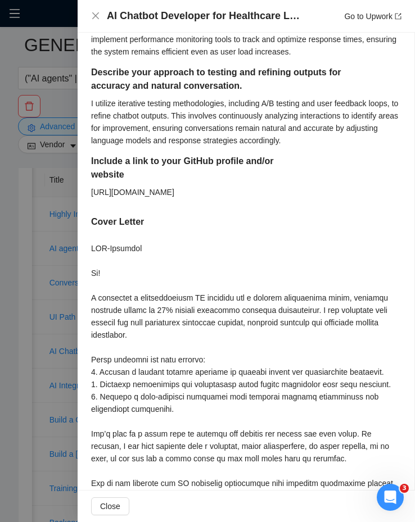
drag, startPoint x: 54, startPoint y: 185, endPoint x: 151, endPoint y: 214, distance: 101.5
click at [151, 214] on div "AI Chatbot Developer for Healthcare Lead Assistant Go to Upwork Proposal Detail…" at bounding box center [207, 261] width 415 height 522
click at [149, 198] on div "[URL][DOMAIN_NAME]" at bounding box center [200, 192] width 218 height 12
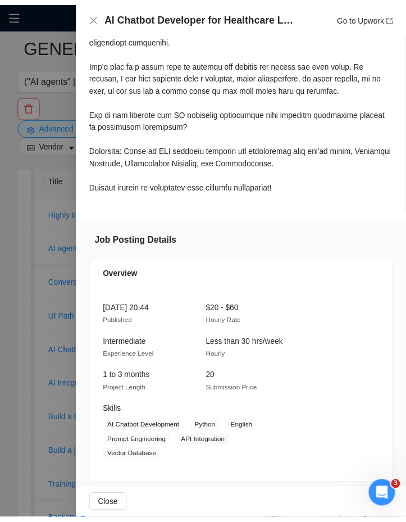
scroll to position [912, 0]
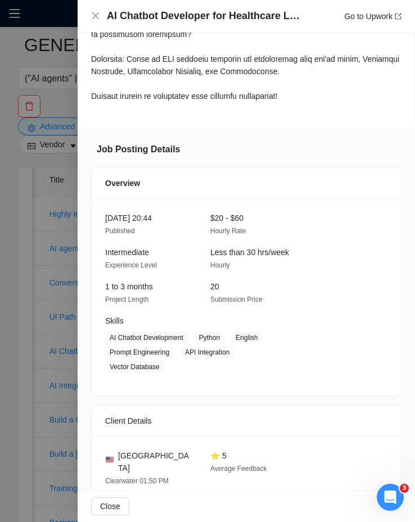
click at [33, 259] on div at bounding box center [207, 261] width 415 height 522
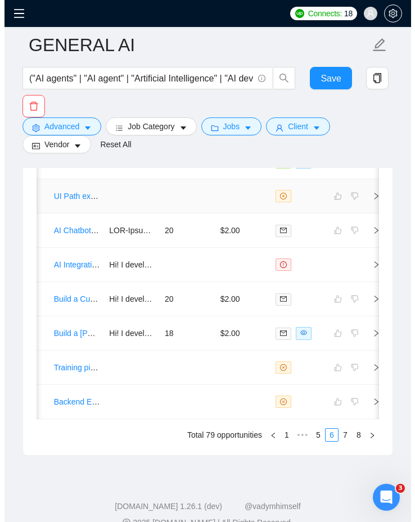
scroll to position [3350, 0]
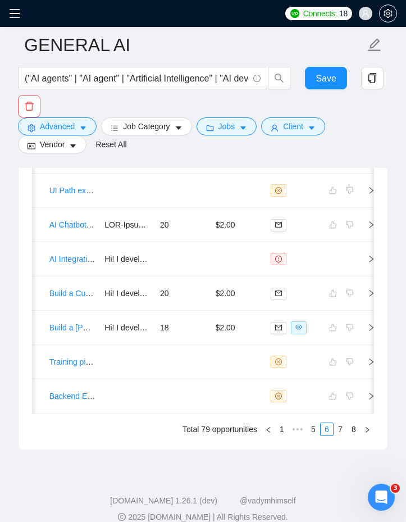
click at [17, 18] on icon "menu" at bounding box center [14, 13] width 11 height 11
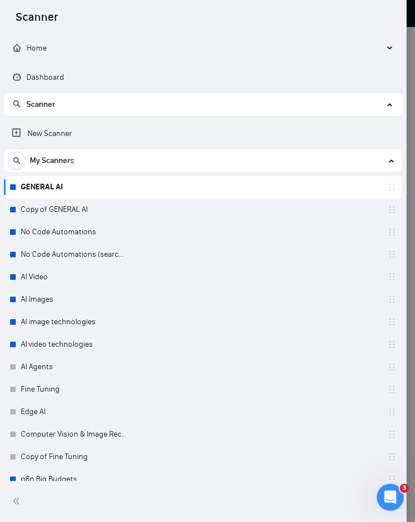
click at [53, 198] on link "GENERAL AI" at bounding box center [74, 187] width 107 height 22
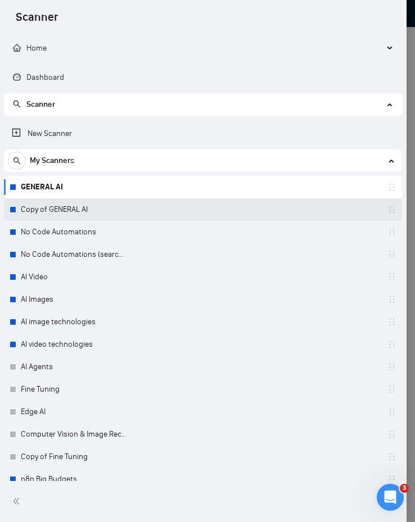
click at [53, 203] on link "Copy of GENERAL AI" at bounding box center [74, 209] width 107 height 22
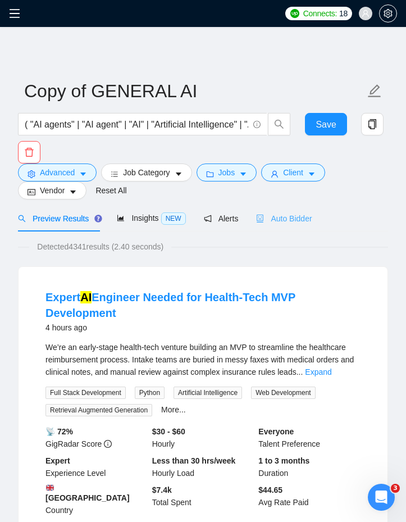
click at [296, 210] on div "Auto Bidder" at bounding box center [284, 218] width 56 height 26
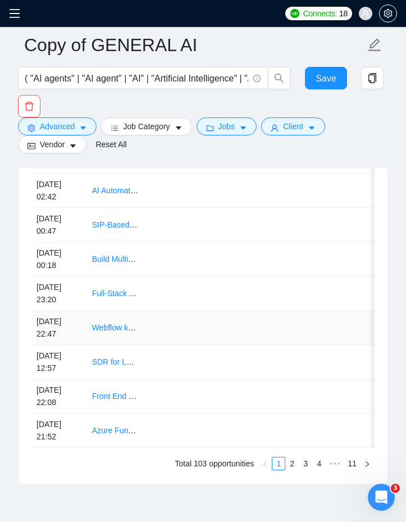
scroll to position [3318, 0]
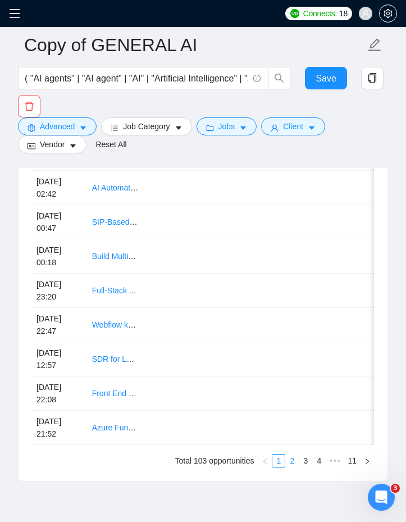
click at [292, 467] on link "2" at bounding box center [292, 461] width 12 height 12
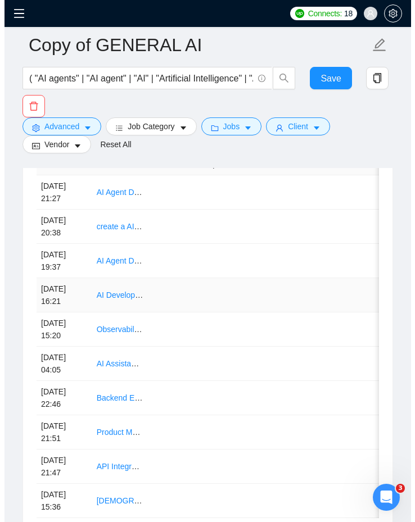
scroll to position [3123, 0]
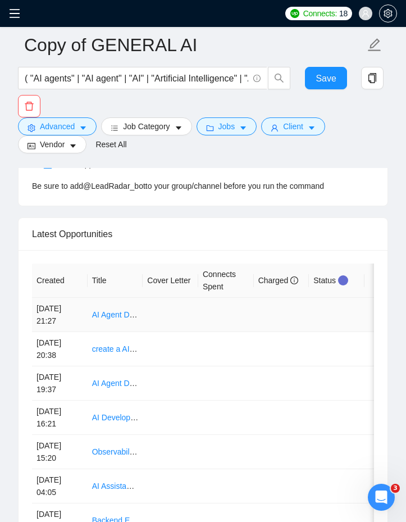
click at [197, 325] on td at bounding box center [171, 315] width 56 height 34
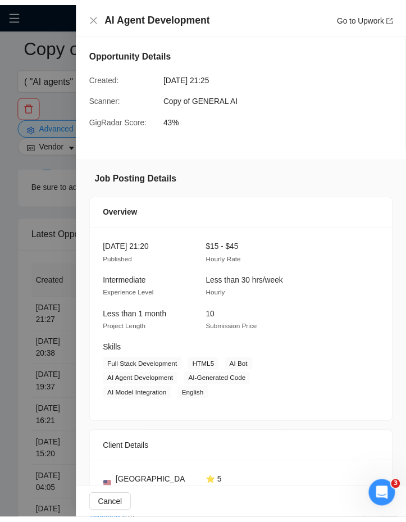
scroll to position [333, 0]
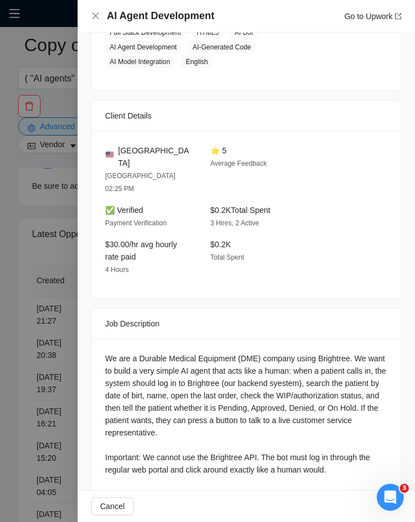
click at [43, 330] on div at bounding box center [207, 261] width 415 height 522
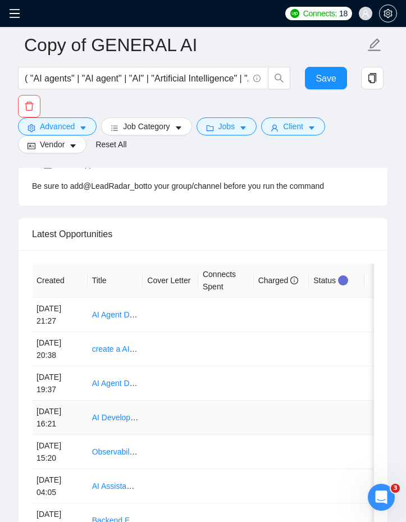
scroll to position [3373, 0]
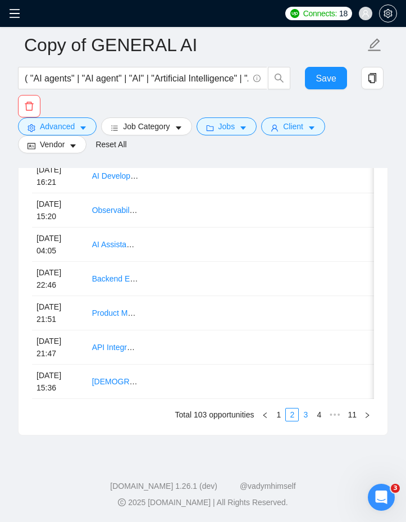
click at [304, 420] on link "3" at bounding box center [305, 414] width 12 height 12
click at [314, 414] on link "4" at bounding box center [319, 414] width 12 height 12
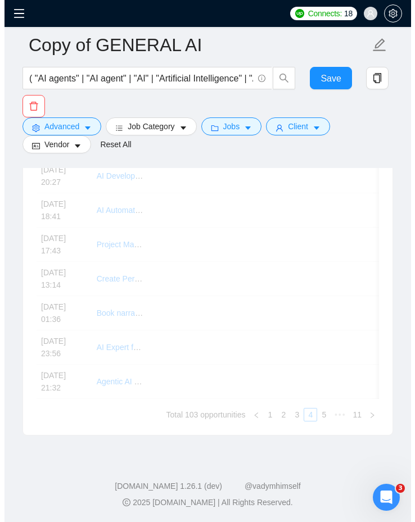
scroll to position [3251, 0]
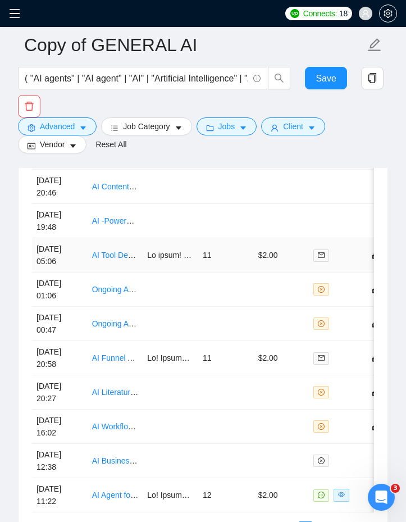
click at [245, 266] on td "11" at bounding box center [226, 255] width 56 height 34
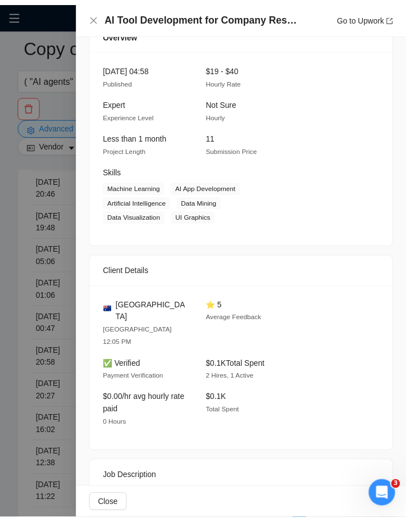
scroll to position [1041, 0]
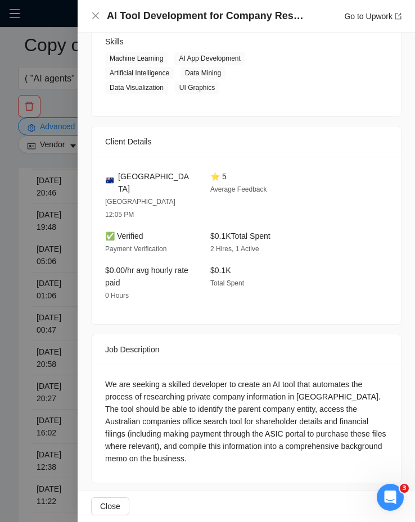
click at [72, 323] on div at bounding box center [207, 261] width 415 height 522
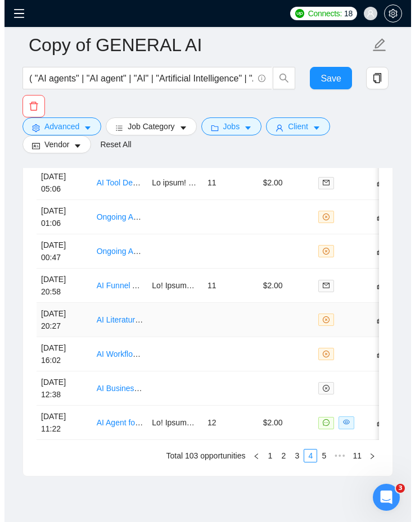
scroll to position [3325, 0]
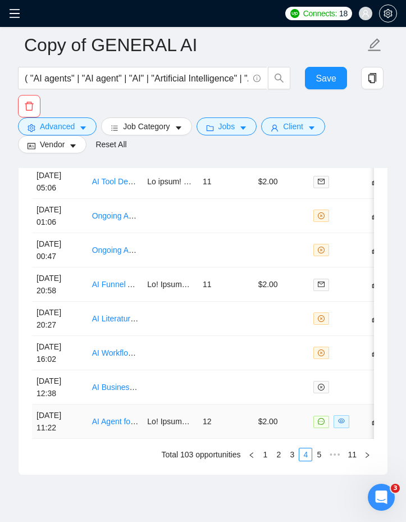
click at [239, 423] on td "12" at bounding box center [226, 422] width 56 height 34
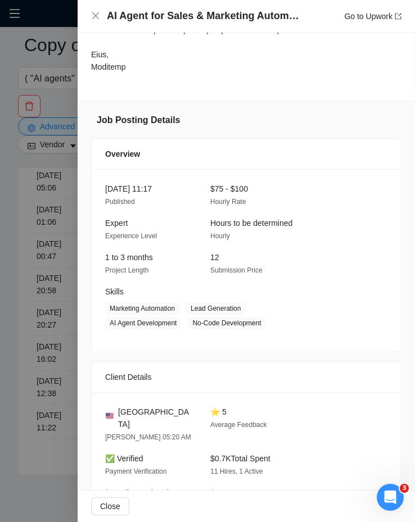
scroll to position [963, 0]
click at [50, 288] on div at bounding box center [207, 261] width 415 height 522
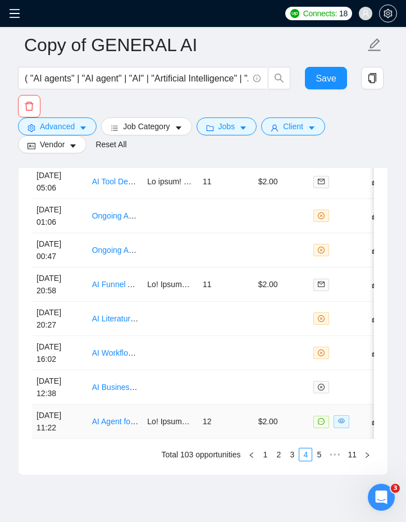
click at [249, 428] on td "12" at bounding box center [226, 422] width 56 height 34
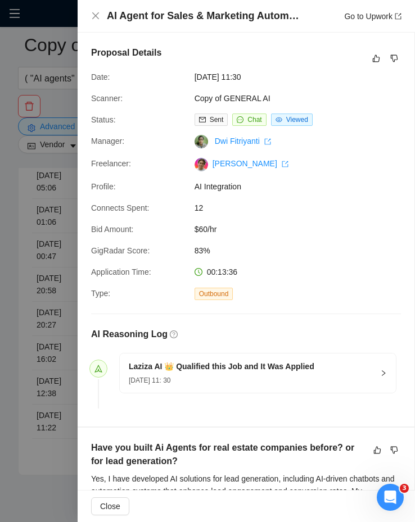
click at [44, 215] on div at bounding box center [207, 261] width 415 height 522
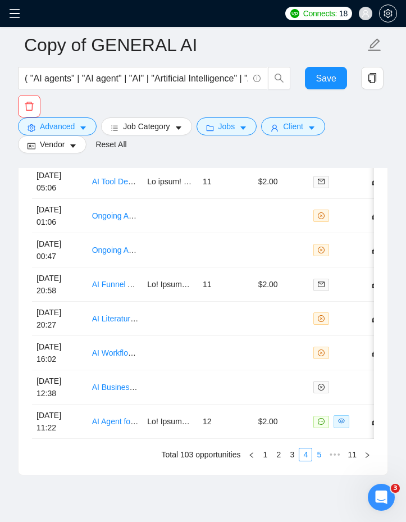
click at [320, 461] on link "5" at bounding box center [319, 454] width 12 height 12
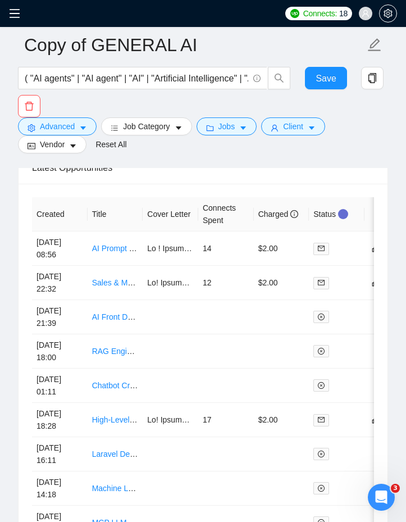
scroll to position [3373, 0]
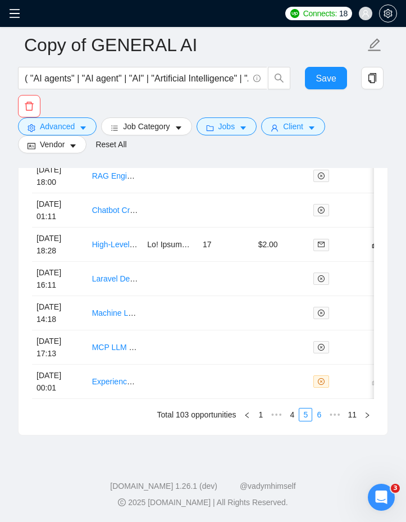
click at [315, 416] on link "6" at bounding box center [319, 414] width 12 height 12
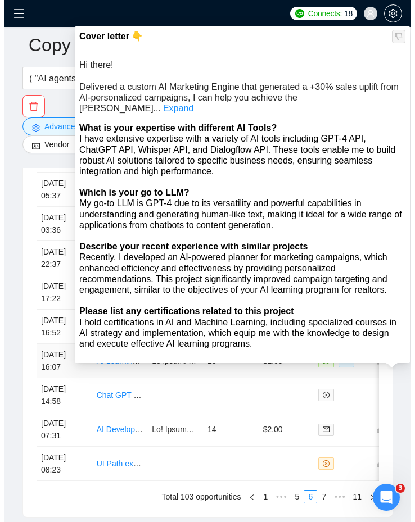
scroll to position [3282, 0]
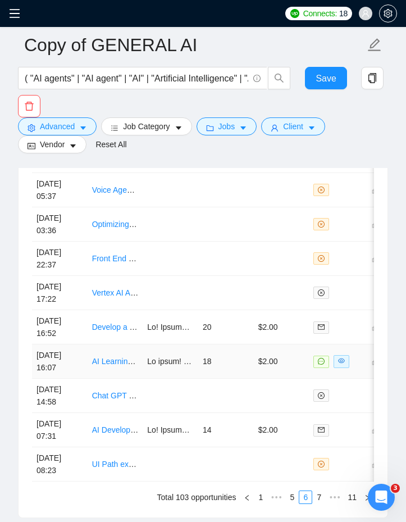
click at [146, 369] on td at bounding box center [171, 361] width 56 height 34
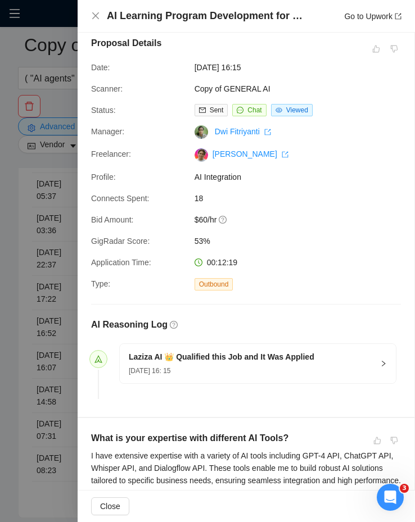
scroll to position [6, 0]
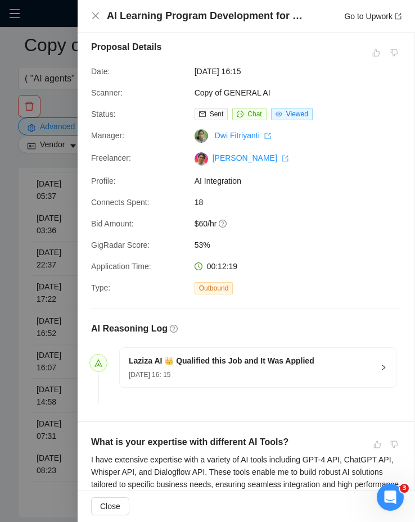
click at [200, 220] on span "$60/hr" at bounding box center [278, 223] width 169 height 12
copy span "$60/hr"
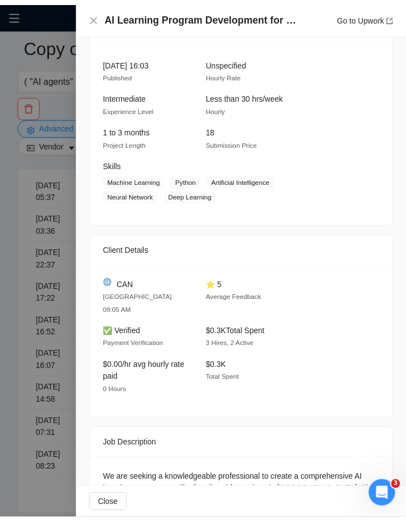
scroll to position [1389, 0]
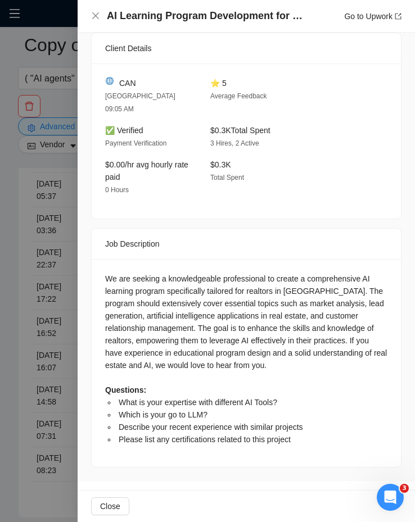
click at [39, 353] on div at bounding box center [207, 261] width 415 height 522
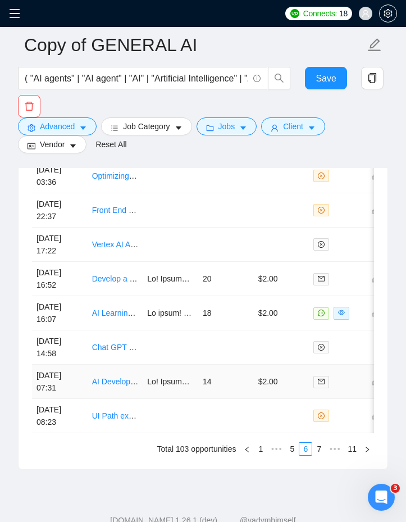
scroll to position [3336, 0]
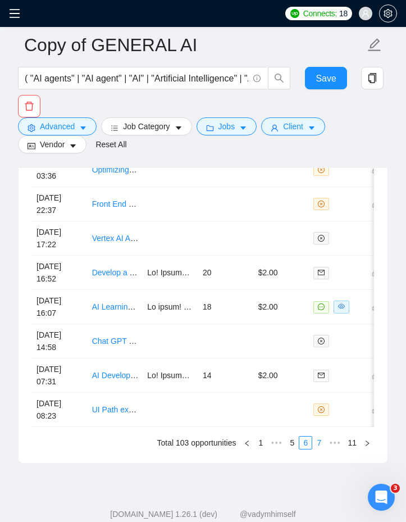
click at [314, 448] on link "7" at bounding box center [319, 443] width 12 height 12
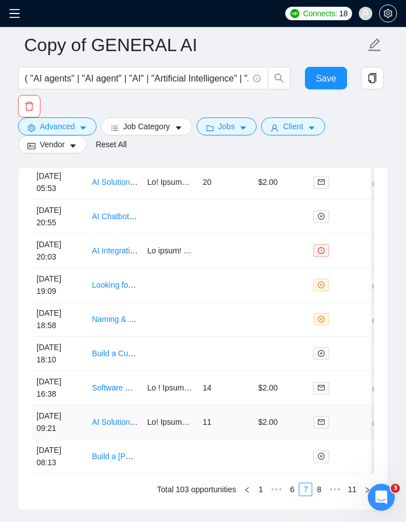
scroll to position [3293, 0]
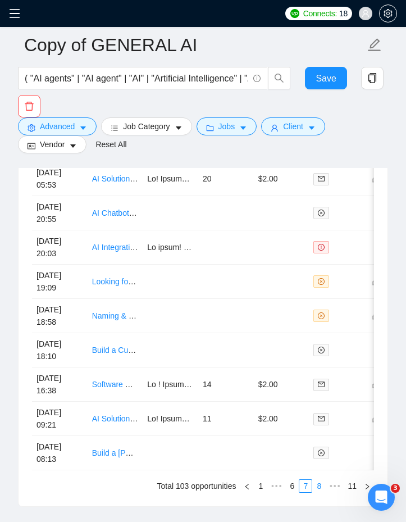
click at [315, 492] on link "8" at bounding box center [319, 486] width 12 height 12
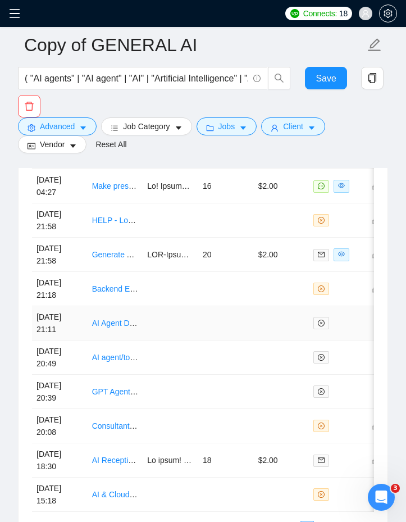
scroll to position [3225, 0]
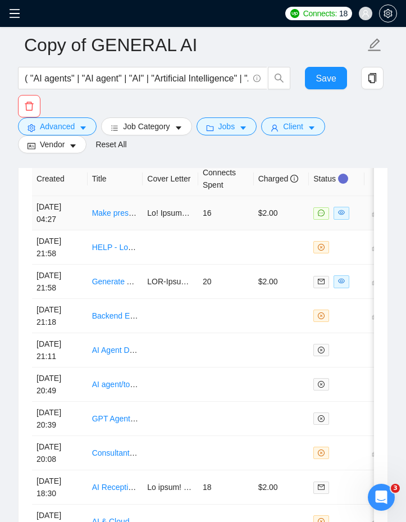
click at [268, 224] on td "$2.00" at bounding box center [282, 213] width 56 height 34
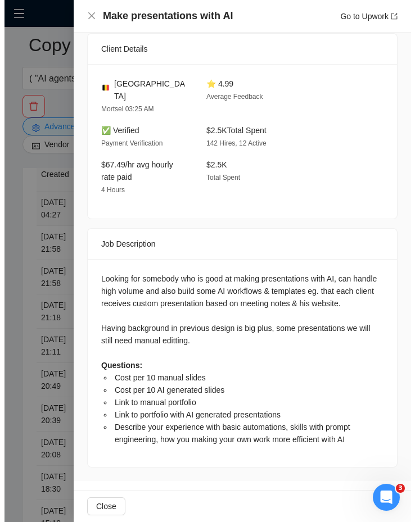
scroll to position [594, 0]
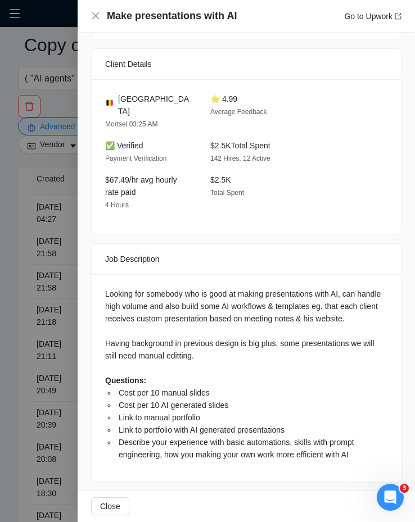
click at [112, 288] on div "Looking for somebody who is good at making presentations with AI, can handle hi…" at bounding box center [246, 374] width 282 height 173
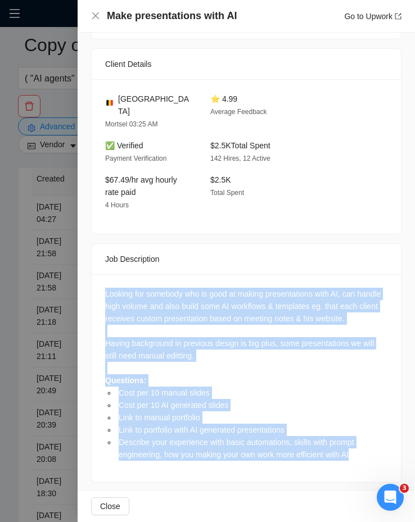
drag, startPoint x: 112, startPoint y: 271, endPoint x: 217, endPoint y: 452, distance: 209.5
click at [217, 452] on div "Looking for somebody who is good at making presentations with AI, can handle hi…" at bounding box center [246, 378] width 309 height 208
click at [194, 436] on li "Describe your experience with basic automations, skills with prompt engineering…" at bounding box center [251, 448] width 271 height 25
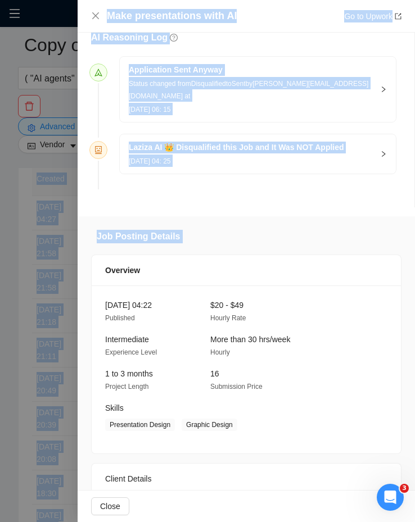
scroll to position [0, 0]
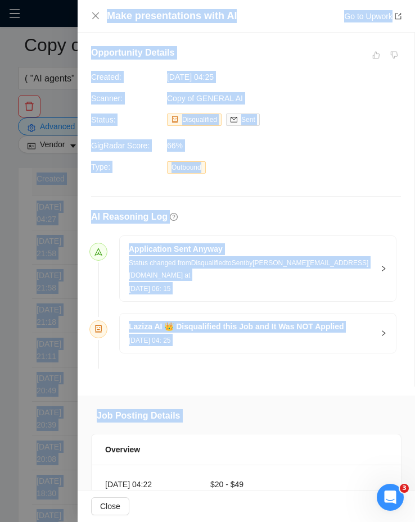
drag, startPoint x: 190, startPoint y: 248, endPoint x: 309, endPoint y: -43, distance: 313.8
click at [239, 356] on div "Application Sent Anyway Status changed from Disqualified to Sent by [PERSON_NAM…" at bounding box center [246, 304] width 310 height 138
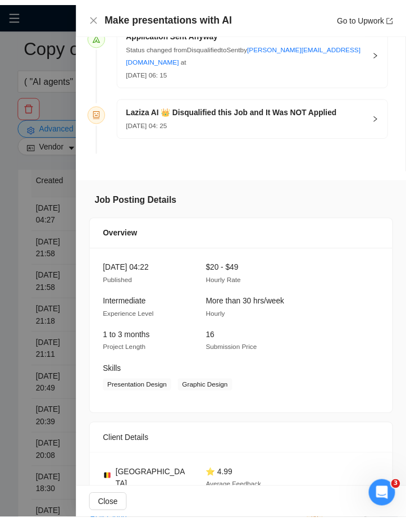
scroll to position [216, 0]
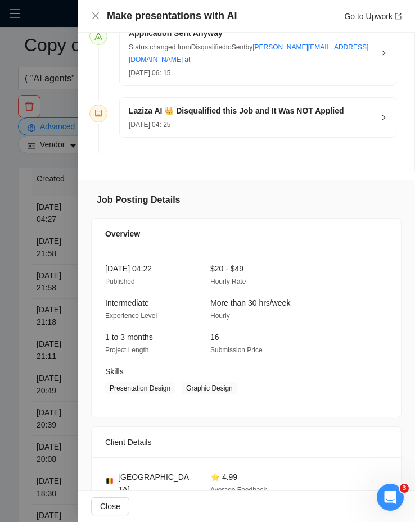
click at [30, 315] on div at bounding box center [207, 261] width 415 height 522
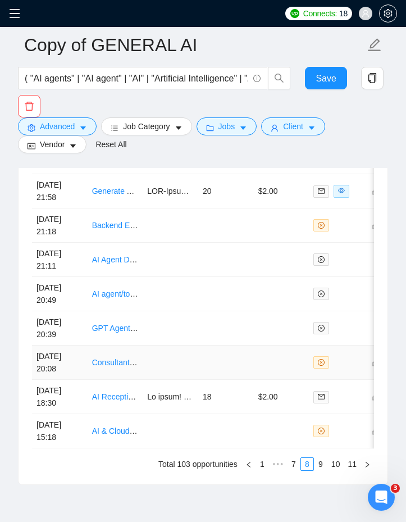
scroll to position [3317, 0]
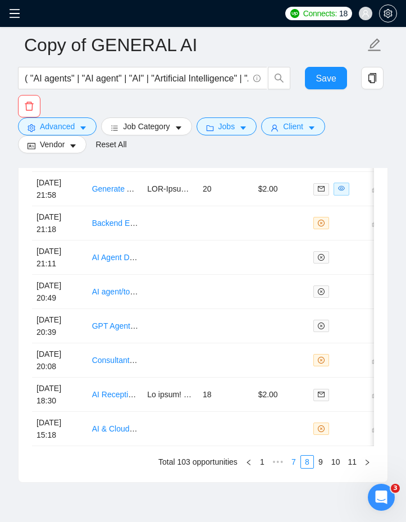
click at [290, 467] on link "7" at bounding box center [294, 462] width 12 height 12
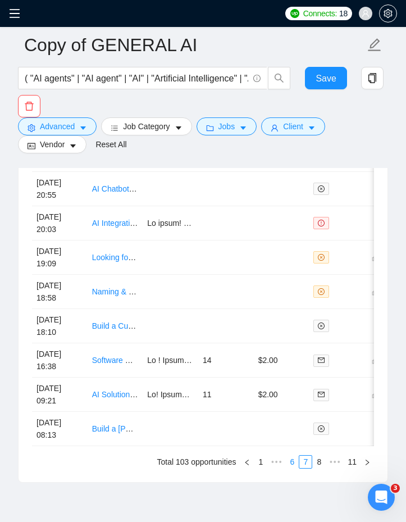
click at [296, 468] on link "6" at bounding box center [292, 462] width 12 height 12
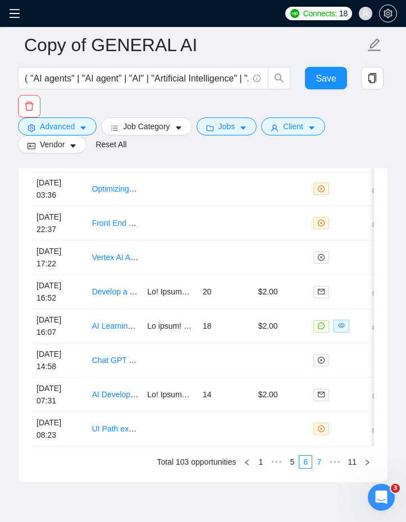
click at [321, 468] on link "7" at bounding box center [319, 462] width 12 height 12
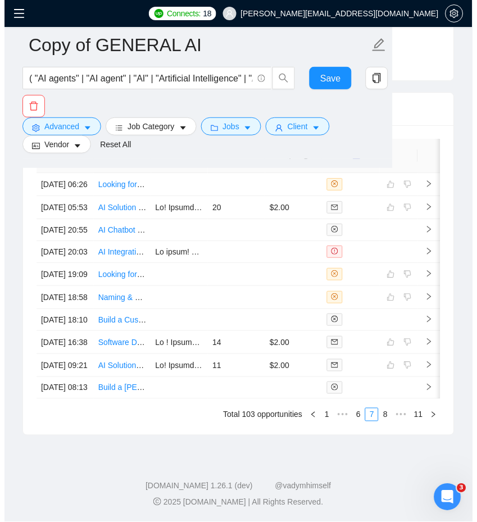
scroll to position [176, 0]
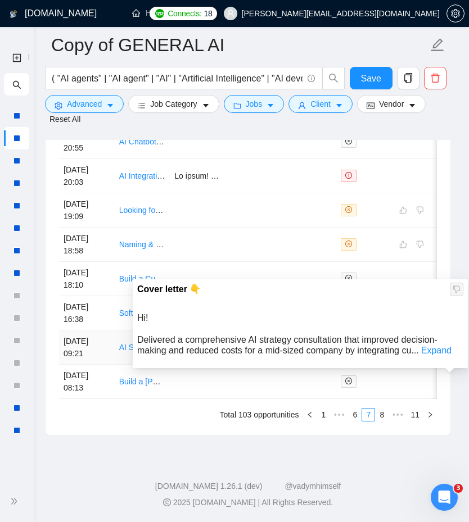
click at [204, 313] on span "Hi! Delivered a comprehensive AI strategy consultation that improved decision-m…" at bounding box center [287, 334] width 300 height 42
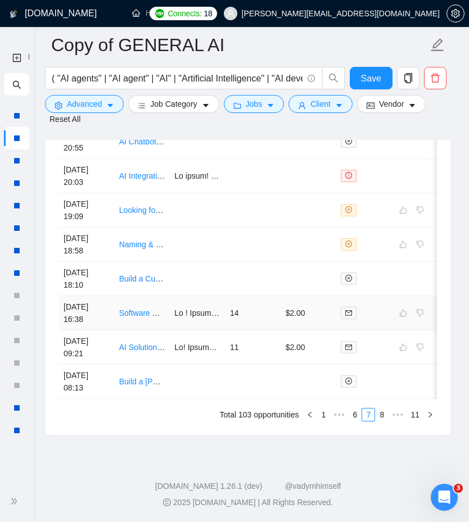
click at [90, 308] on td "[DATE] 16:38" at bounding box center [87, 313] width 56 height 34
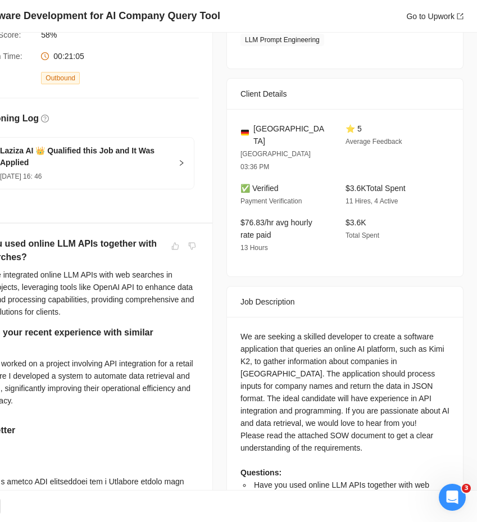
click at [148, 12] on h4 "Software Development for AI Company Query Tool" at bounding box center [99, 16] width 242 height 14
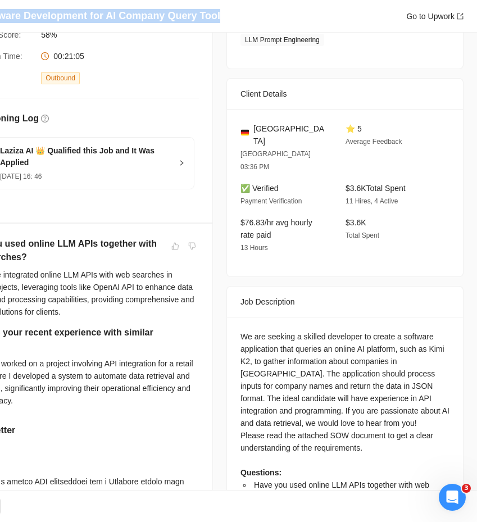
click at [148, 12] on h4 "Software Development for AI Company Query Tool" at bounding box center [99, 16] width 242 height 14
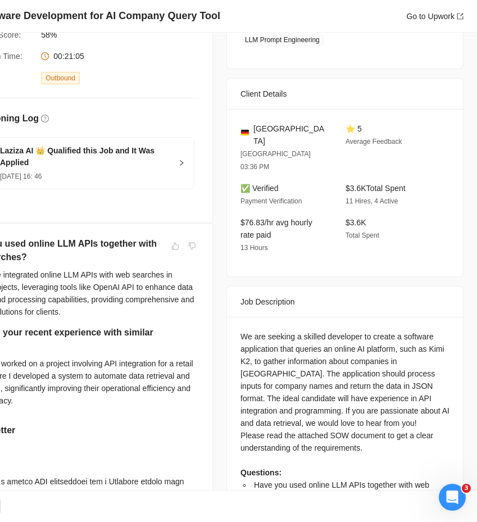
click at [283, 330] on div "We are seeking a skilled developer to create a software application that querie…" at bounding box center [344, 422] width 209 height 185
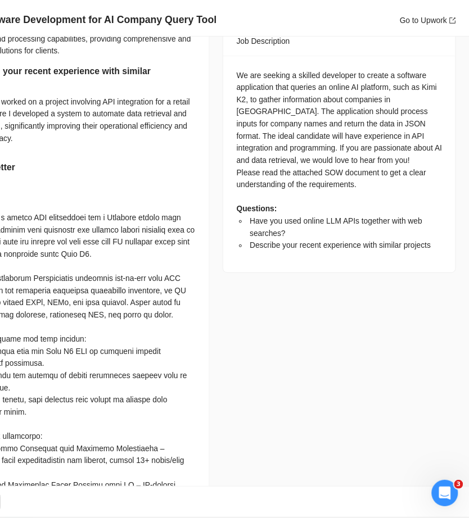
scroll to position [487, 0]
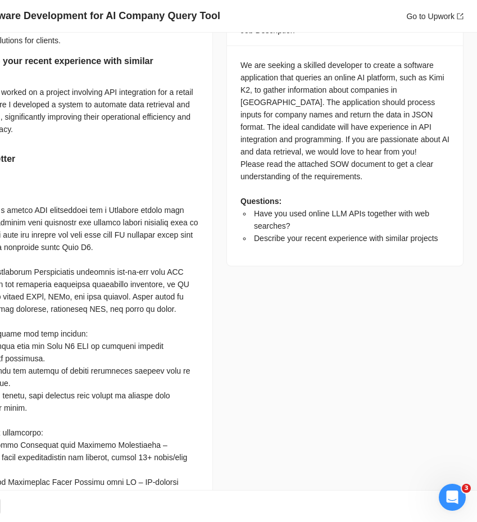
click at [0, 376] on div at bounding box center [80, 407] width 237 height 457
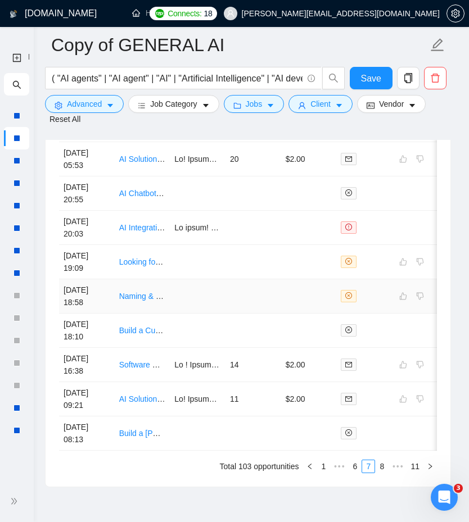
scroll to position [3263, 0]
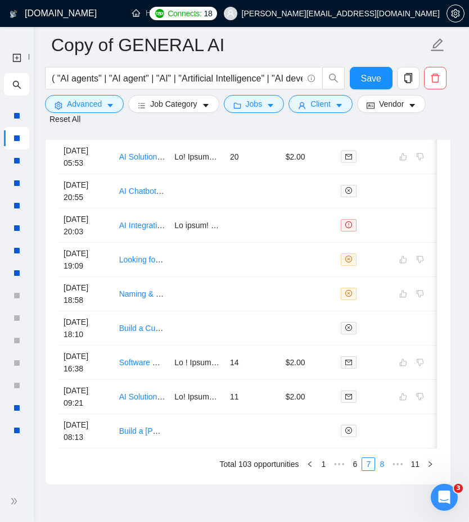
click at [380, 470] on link "8" at bounding box center [381, 464] width 12 height 12
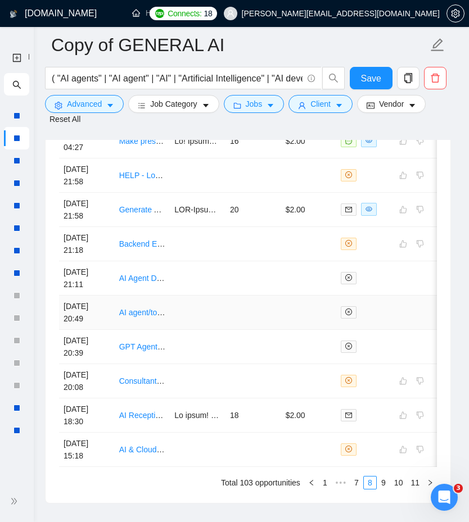
scroll to position [3244, 0]
click at [232, 228] on td "20" at bounding box center [253, 210] width 56 height 34
click at [256, 159] on td "16" at bounding box center [253, 142] width 56 height 34
click at [249, 159] on td "16" at bounding box center [253, 142] width 56 height 34
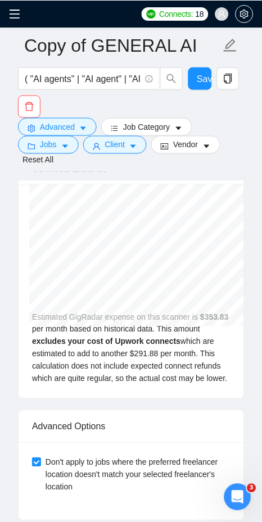
scroll to position [3229, 0]
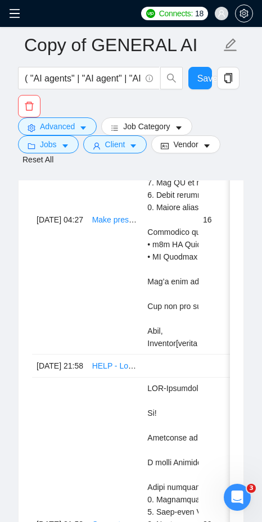
scroll to position [4093, 0]
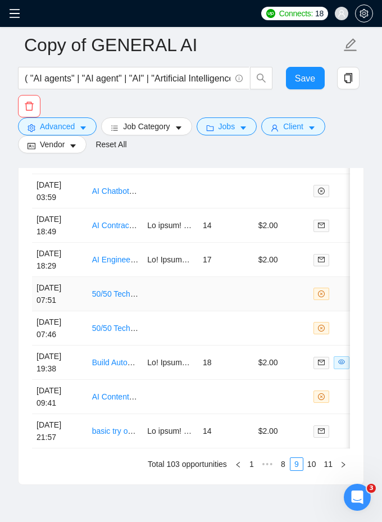
scroll to position [3349, 0]
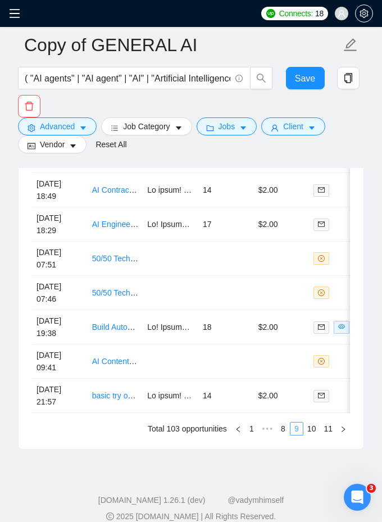
click at [290, 435] on link "9" at bounding box center [296, 429] width 12 height 12
click at [311, 435] on link "10" at bounding box center [312, 429] width 16 height 12
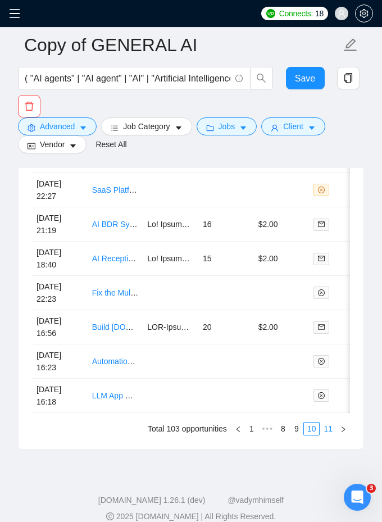
click at [323, 435] on link "11" at bounding box center [328, 429] width 16 height 12
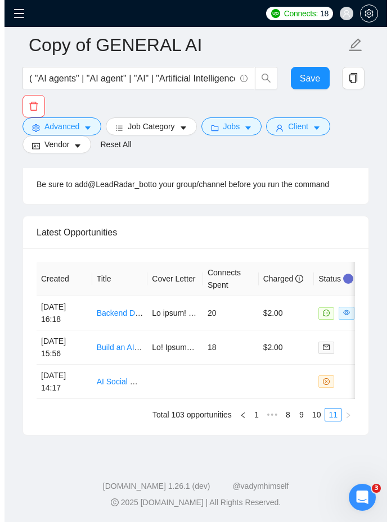
scroll to position [3138, 0]
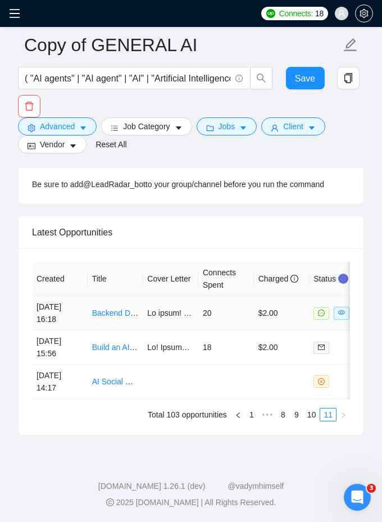
click at [234, 315] on td "20" at bounding box center [226, 313] width 56 height 34
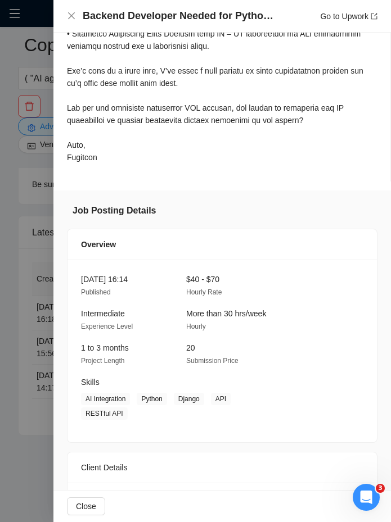
scroll to position [714, 0]
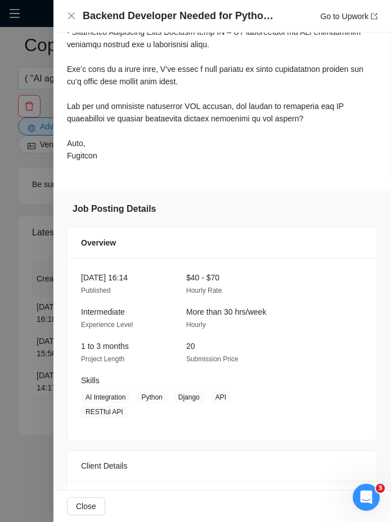
click at [23, 213] on div at bounding box center [195, 261] width 391 height 522
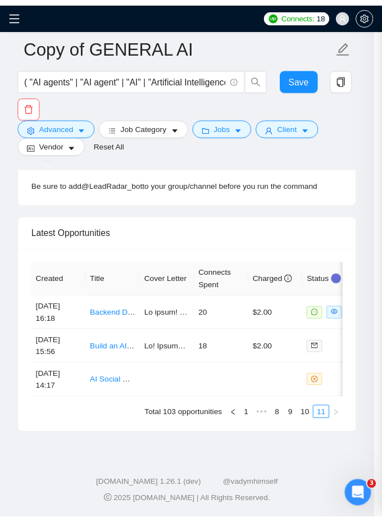
scroll to position [3125, 0]
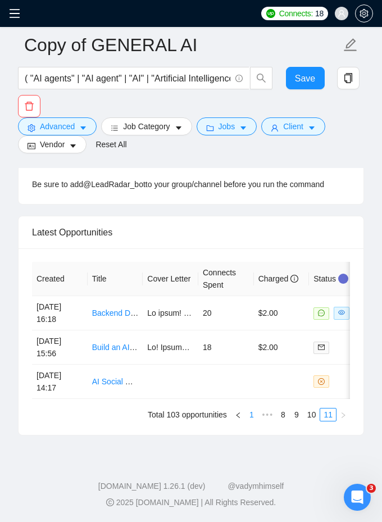
click at [248, 421] on link "1" at bounding box center [252, 414] width 12 height 12
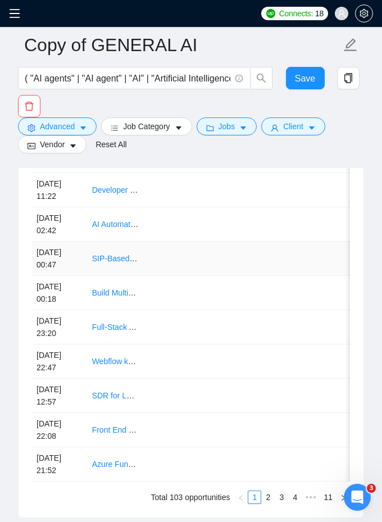
scroll to position [3378, 0]
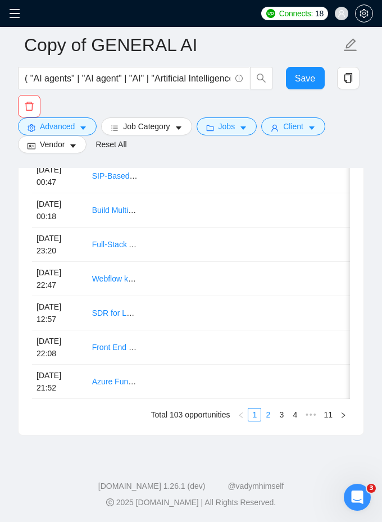
click at [266, 416] on link "2" at bounding box center [268, 414] width 12 height 12
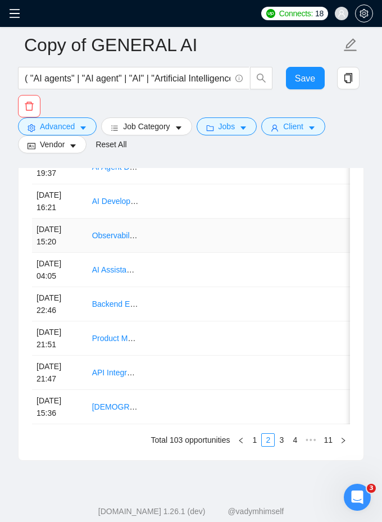
scroll to position [3345, 0]
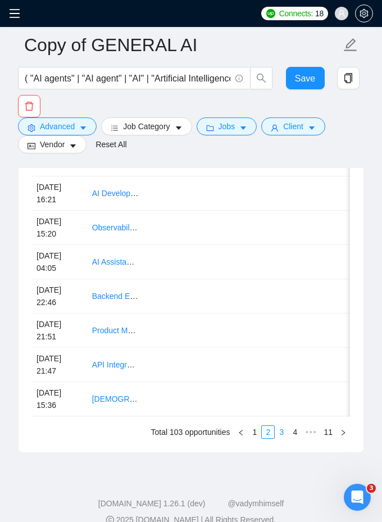
click at [280, 438] on link "3" at bounding box center [281, 432] width 12 height 12
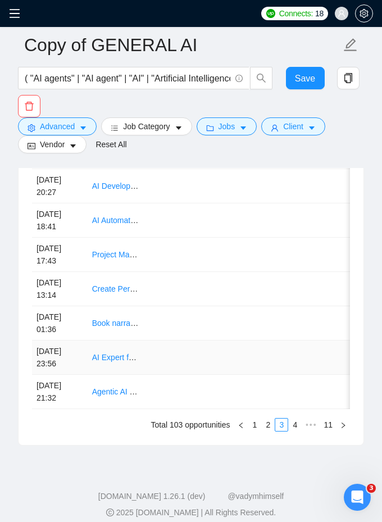
scroll to position [3378, 0]
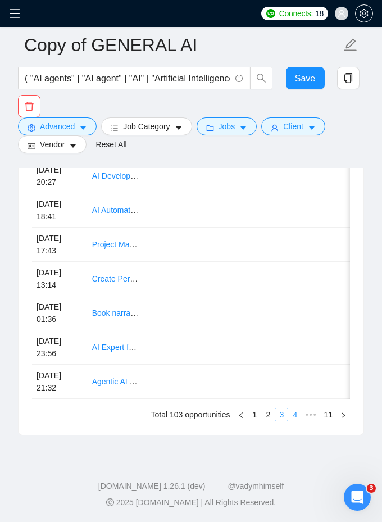
click at [296, 415] on link "4" at bounding box center [295, 414] width 12 height 12
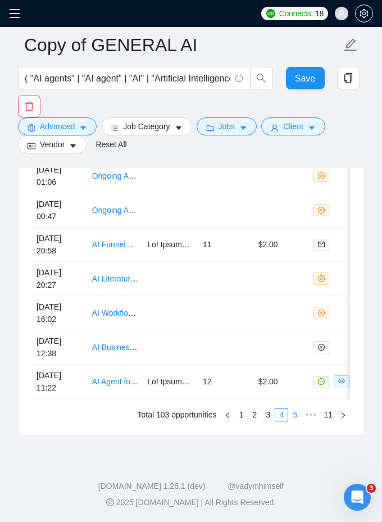
click at [296, 419] on link "5" at bounding box center [295, 414] width 12 height 12
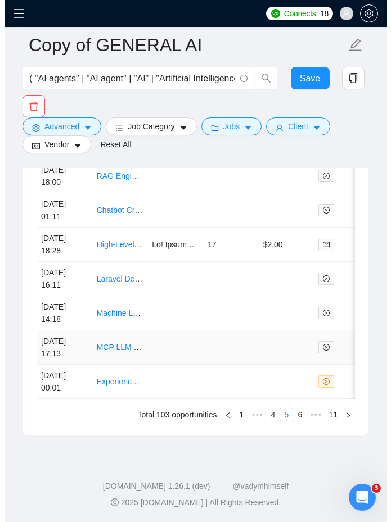
scroll to position [3376, 0]
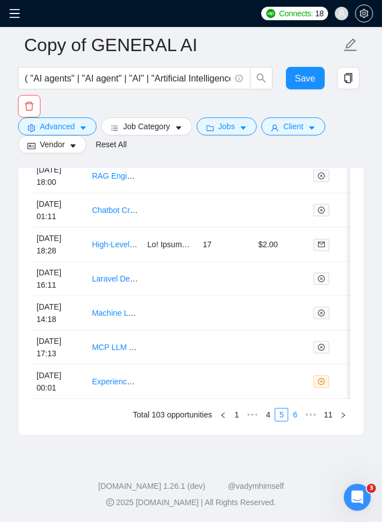
click at [293, 421] on link "6" at bounding box center [295, 414] width 12 height 12
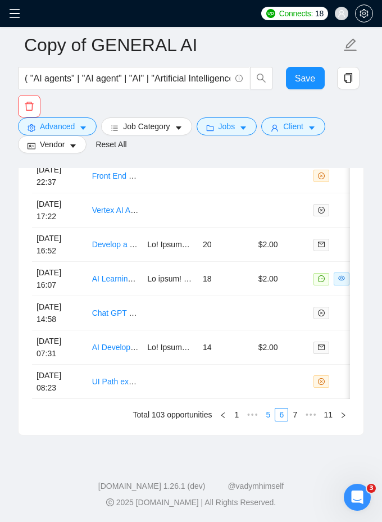
click at [271, 420] on link "5" at bounding box center [268, 414] width 12 height 12
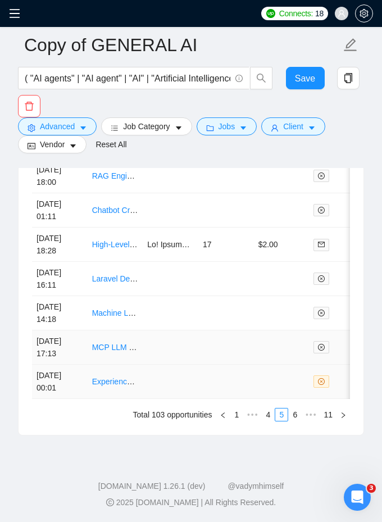
click at [241, 351] on td at bounding box center [226, 347] width 56 height 34
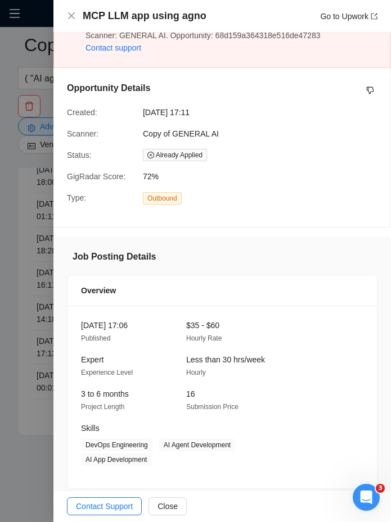
scroll to position [2, 0]
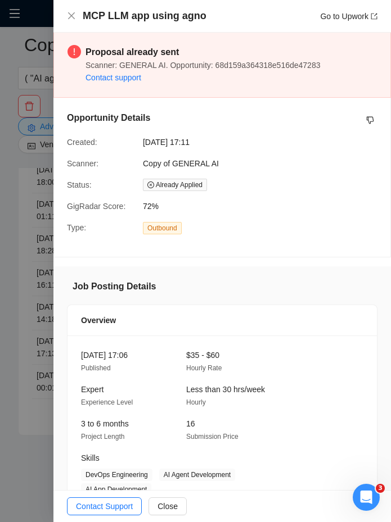
click at [44, 224] on div at bounding box center [195, 261] width 391 height 522
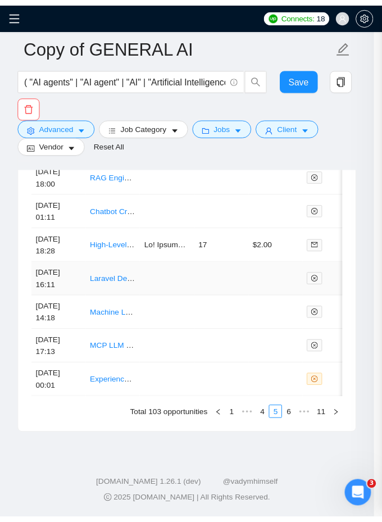
scroll to position [3365, 0]
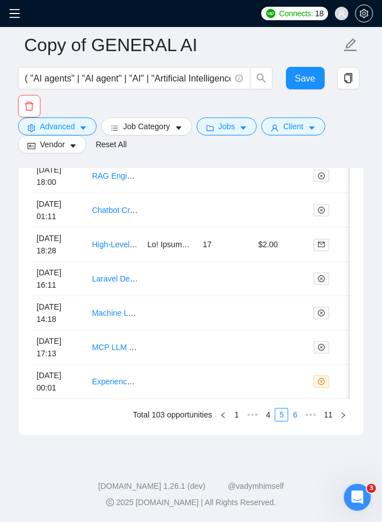
click at [293, 421] on link "6" at bounding box center [295, 414] width 12 height 12
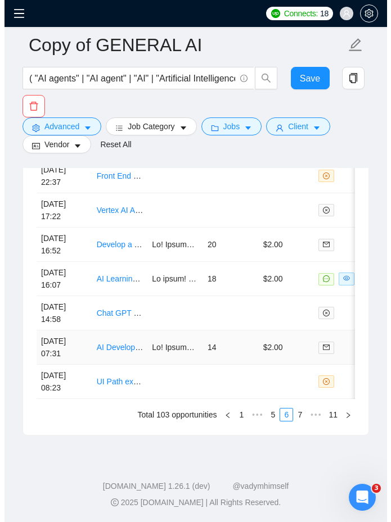
scroll to position [3326, 0]
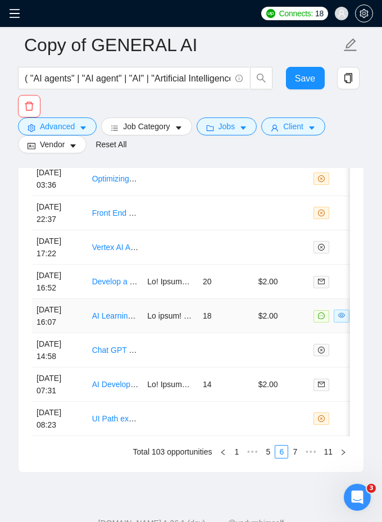
click at [126, 329] on td "AI Learning Program Development for Realtors" at bounding box center [116, 316] width 56 height 34
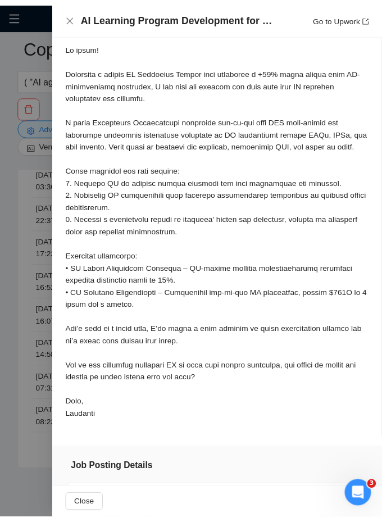
scroll to position [861, 0]
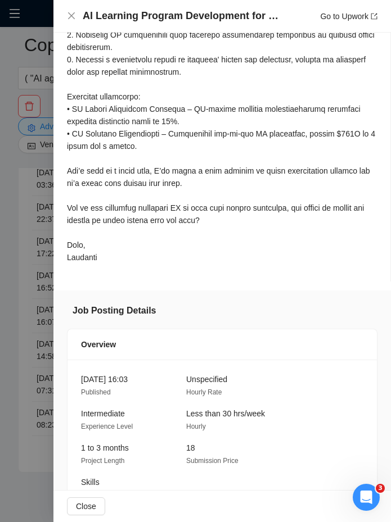
click at [12, 294] on div at bounding box center [195, 261] width 391 height 522
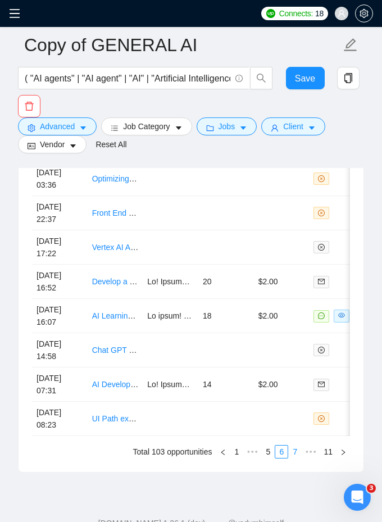
click at [293, 458] on link "7" at bounding box center [295, 452] width 12 height 12
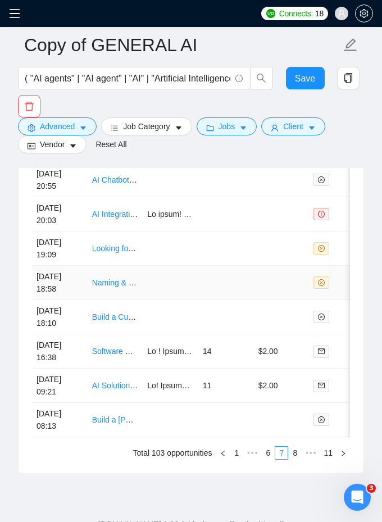
scroll to position [3378, 0]
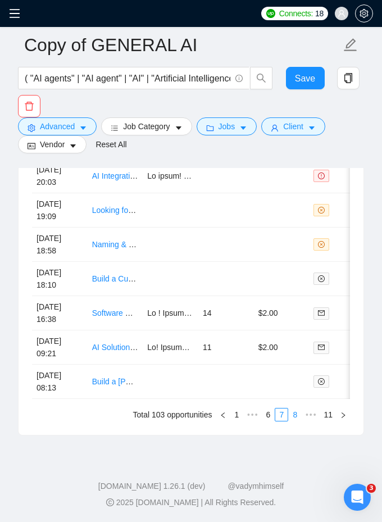
click at [295, 417] on link "8" at bounding box center [295, 414] width 12 height 12
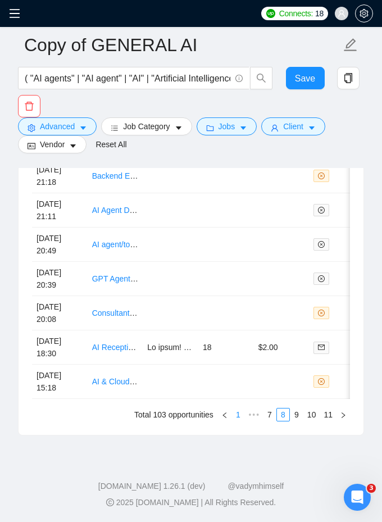
click at [233, 413] on link "1" at bounding box center [238, 414] width 12 height 12
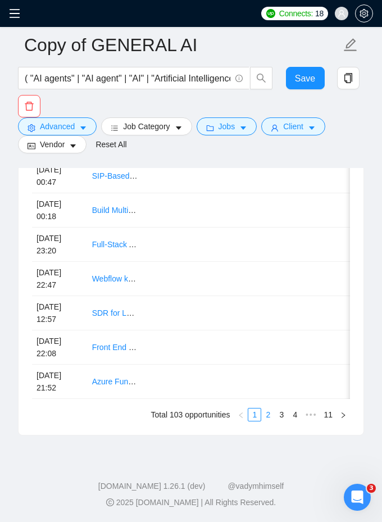
click at [267, 413] on link "2" at bounding box center [268, 414] width 12 height 12
click at [282, 414] on link "3" at bounding box center [281, 414] width 12 height 12
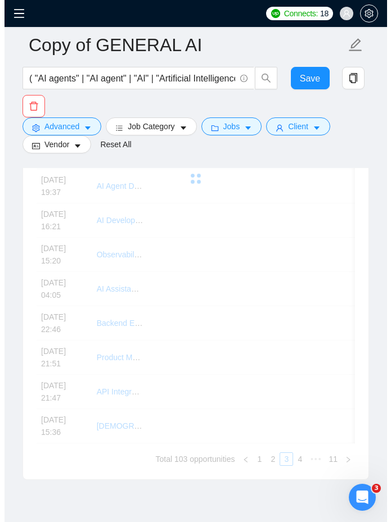
scroll to position [3315, 0]
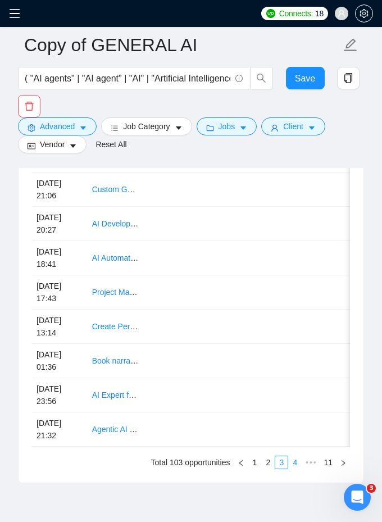
click at [296, 469] on link "4" at bounding box center [295, 462] width 12 height 12
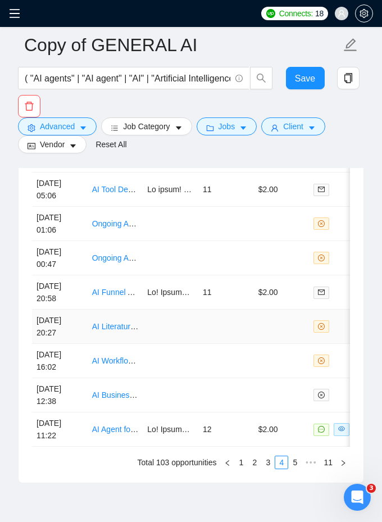
click at [211, 316] on td at bounding box center [226, 327] width 56 height 34
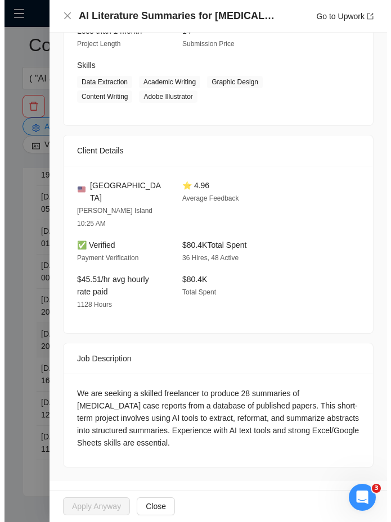
scroll to position [432, 0]
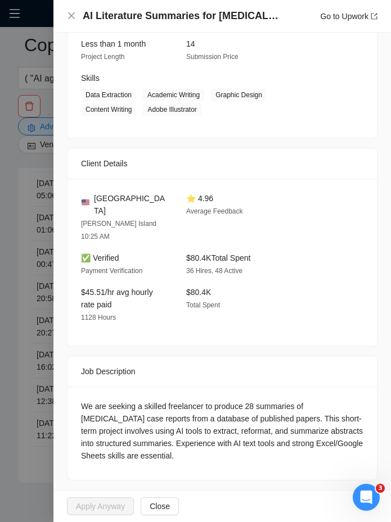
click at [46, 274] on div at bounding box center [195, 261] width 391 height 522
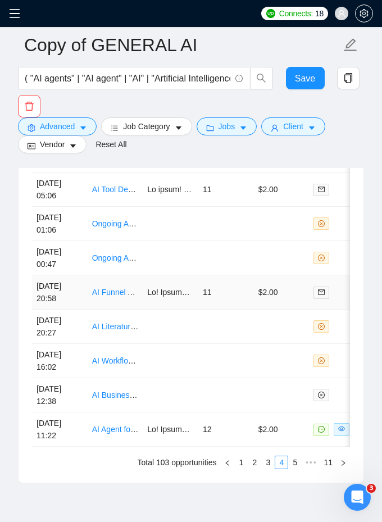
click at [123, 297] on link "AI Funnel Architect" at bounding box center [125, 292] width 66 height 9
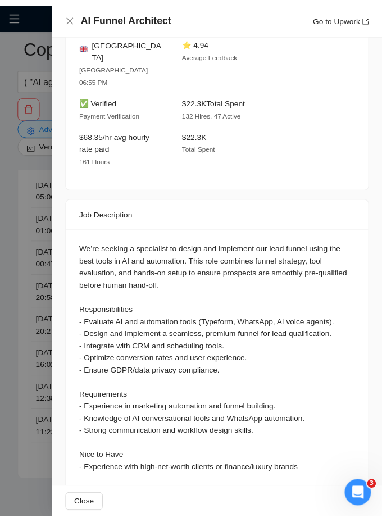
scroll to position [1147, 0]
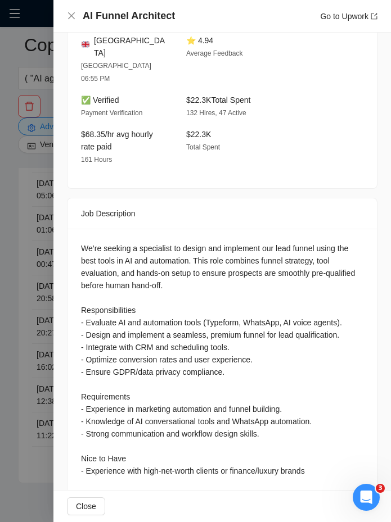
click at [40, 342] on div at bounding box center [195, 261] width 391 height 522
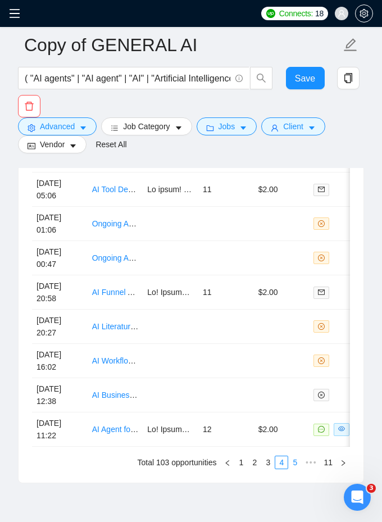
click at [291, 469] on link "5" at bounding box center [295, 462] width 12 height 12
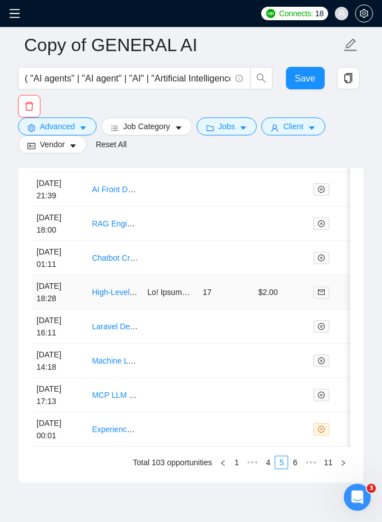
click at [219, 305] on td "17" at bounding box center [226, 292] width 56 height 34
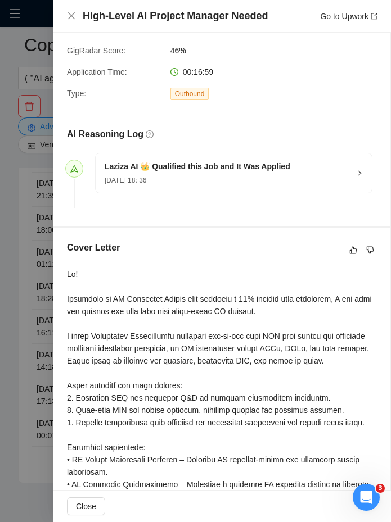
scroll to position [210, 0]
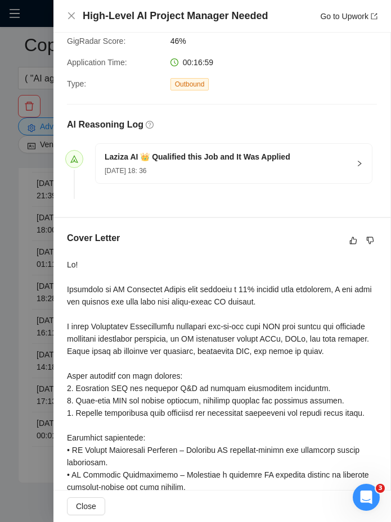
click at [34, 318] on div at bounding box center [195, 261] width 391 height 522
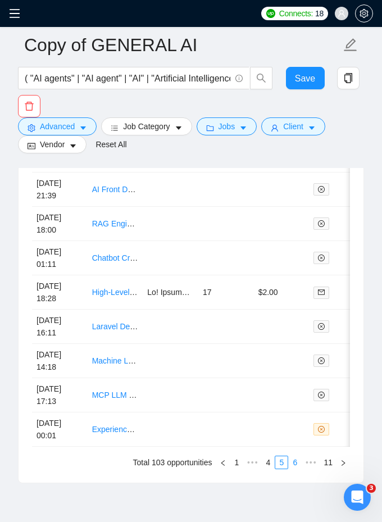
click at [294, 469] on link "6" at bounding box center [295, 462] width 12 height 12
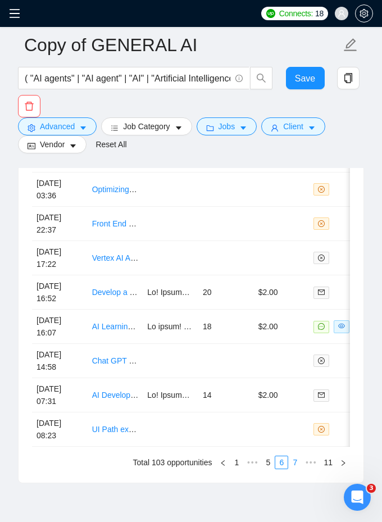
click at [292, 469] on link "7" at bounding box center [295, 462] width 12 height 12
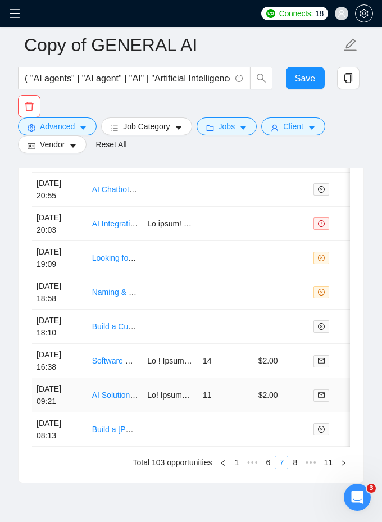
click at [217, 412] on td "11" at bounding box center [226, 395] width 56 height 34
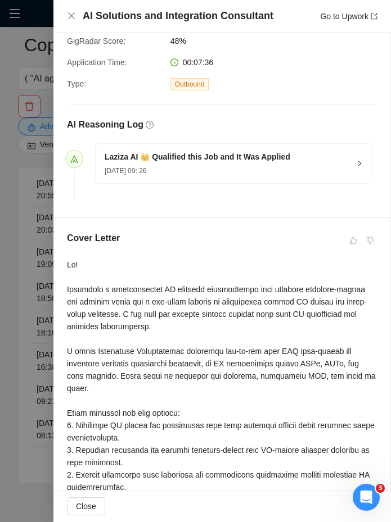
click at [25, 331] on div at bounding box center [195, 261] width 391 height 522
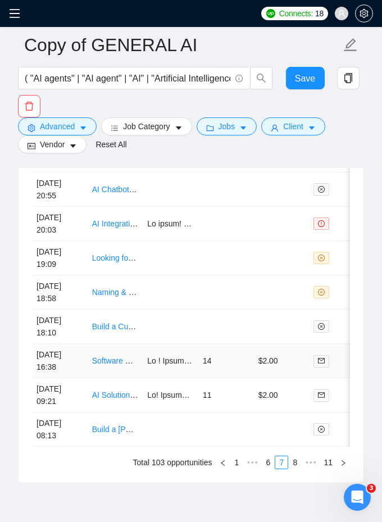
click at [240, 377] on td "14" at bounding box center [226, 361] width 56 height 34
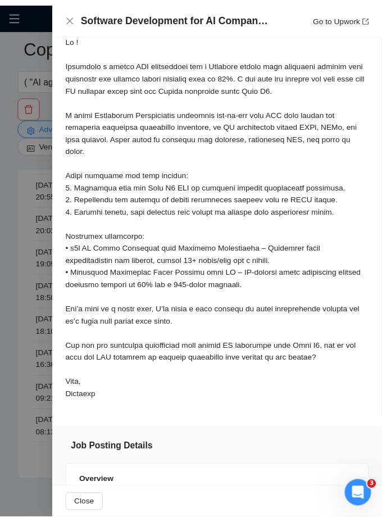
scroll to position [583, 0]
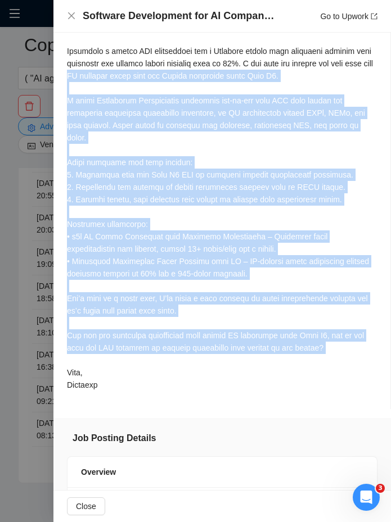
drag, startPoint x: 134, startPoint y: 373, endPoint x: 134, endPoint y: 84, distance: 288.8
click at [134, 84] on div at bounding box center [222, 205] width 310 height 371
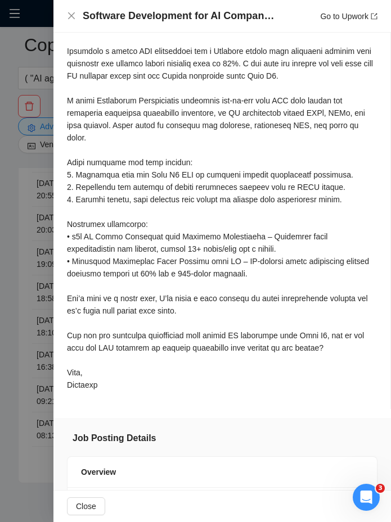
click at [37, 131] on div at bounding box center [195, 261] width 391 height 522
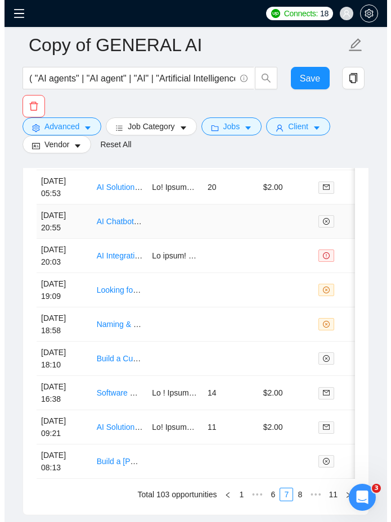
scroll to position [3260, 0]
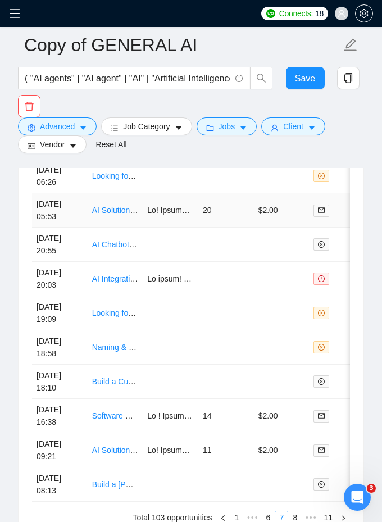
click at [220, 226] on td "20" at bounding box center [226, 210] width 56 height 34
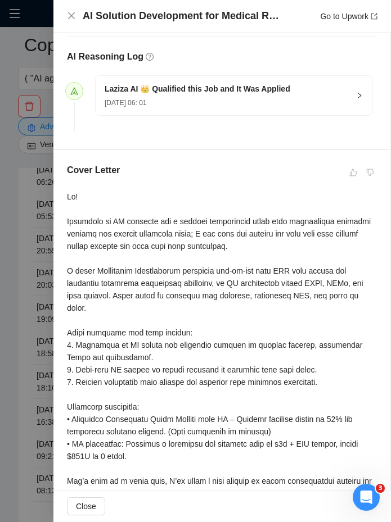
scroll to position [274, 0]
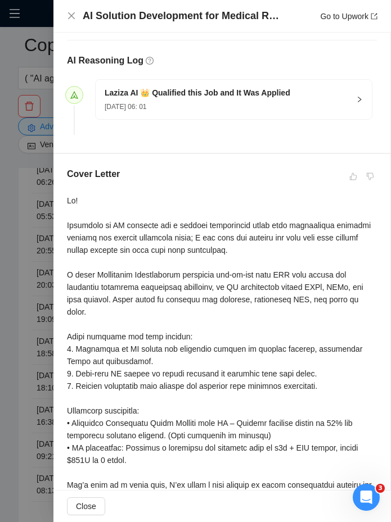
click at [78, 228] on div at bounding box center [222, 379] width 310 height 371
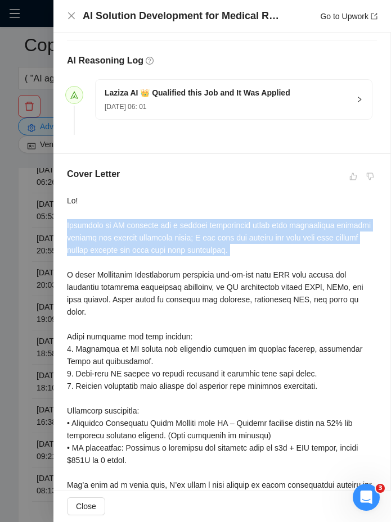
click at [78, 228] on div at bounding box center [222, 379] width 310 height 371
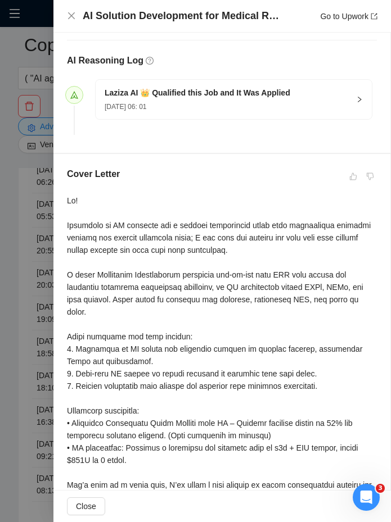
click at [81, 231] on div at bounding box center [222, 379] width 310 height 371
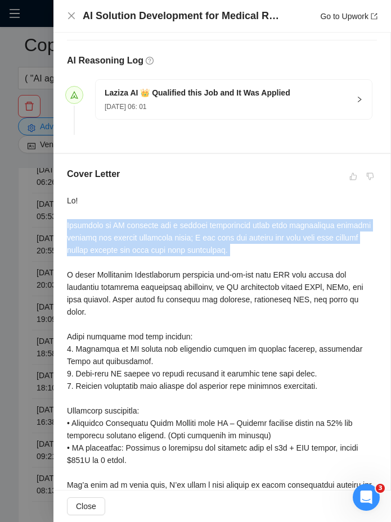
copy div "Delivered an AI solution for a leading supermarket chain that streamlined custo…"
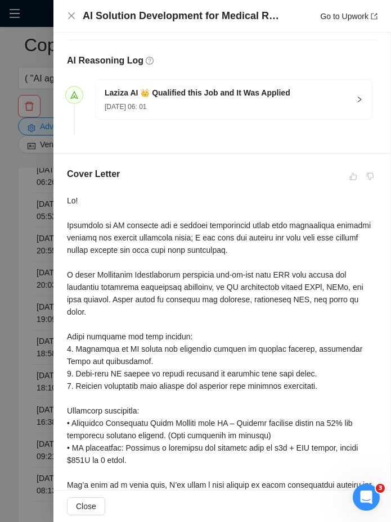
click at [105, 260] on div at bounding box center [222, 379] width 310 height 371
click at [229, 233] on div at bounding box center [222, 379] width 310 height 371
click at [90, 271] on div at bounding box center [222, 379] width 310 height 371
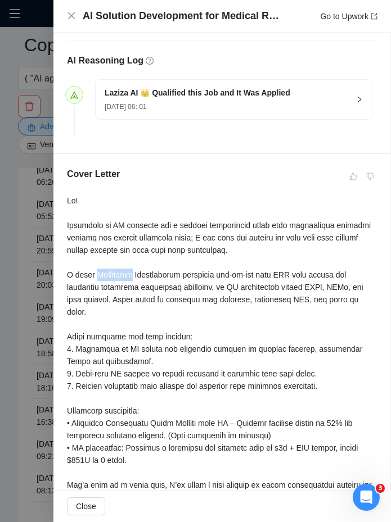
click at [90, 271] on div at bounding box center [222, 379] width 310 height 371
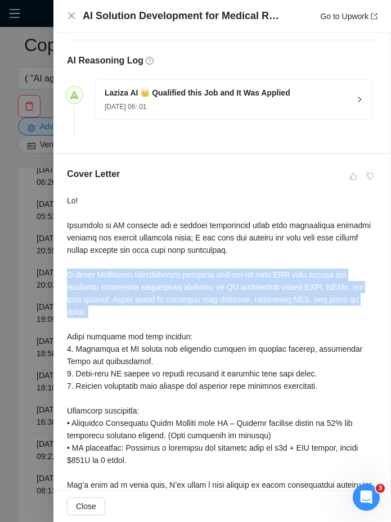
click at [97, 317] on div at bounding box center [222, 379] width 310 height 371
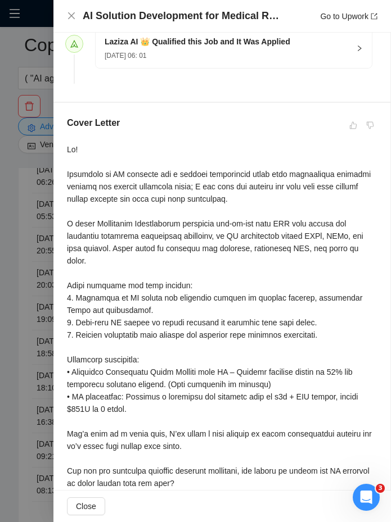
scroll to position [326, 0]
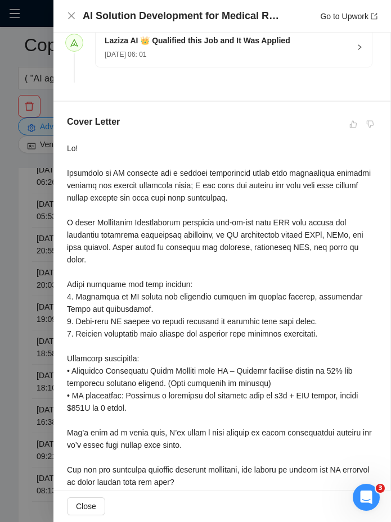
click at [126, 280] on div at bounding box center [222, 327] width 310 height 371
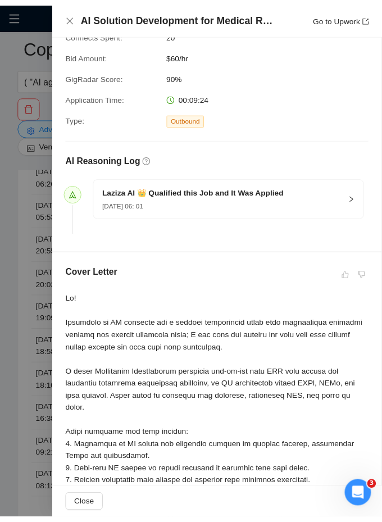
scroll to position [172, 0]
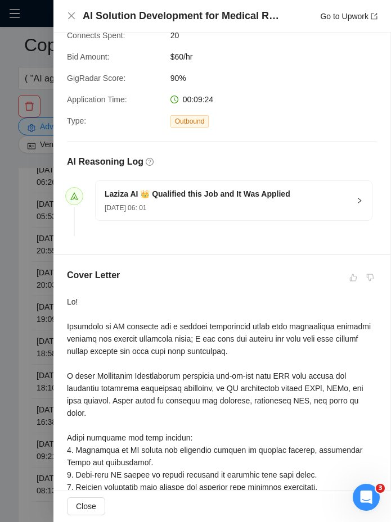
click at [45, 220] on div at bounding box center [195, 261] width 391 height 522
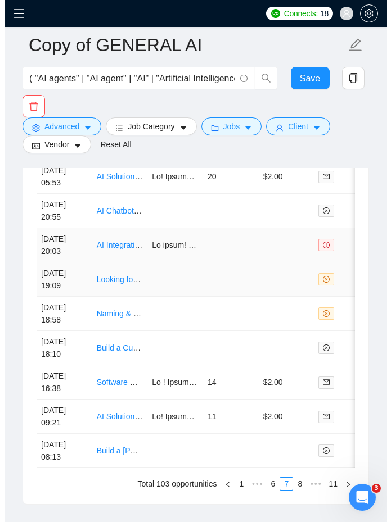
scroll to position [3309, 0]
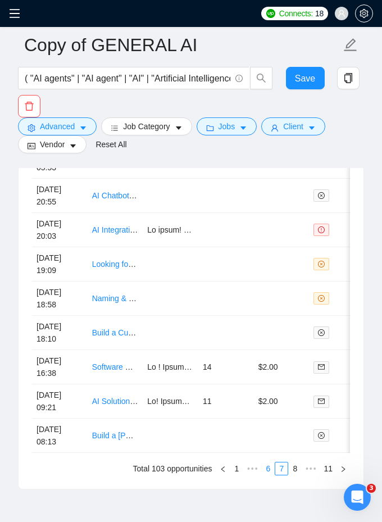
click at [262, 475] on link "6" at bounding box center [268, 468] width 12 height 12
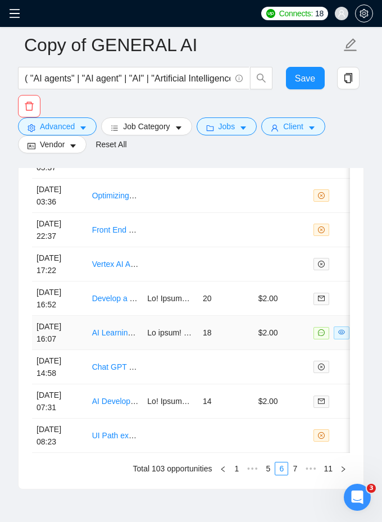
click at [238, 344] on td "18" at bounding box center [226, 333] width 56 height 34
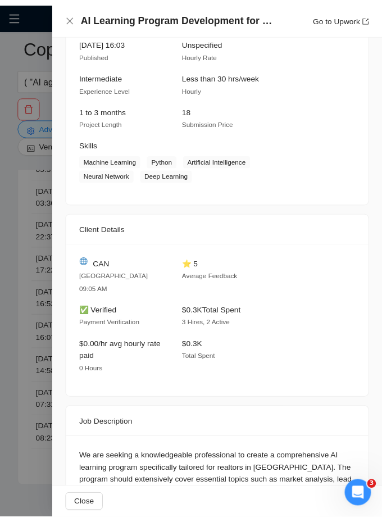
scroll to position [1389, 0]
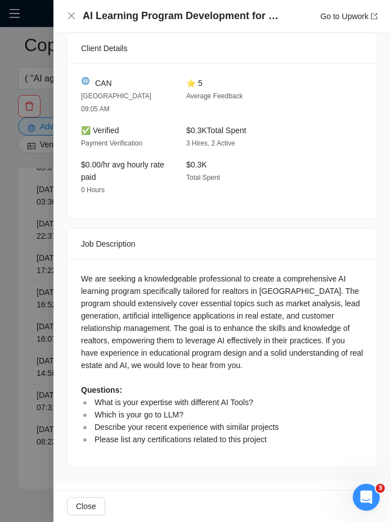
click at [21, 340] on div at bounding box center [195, 261] width 391 height 522
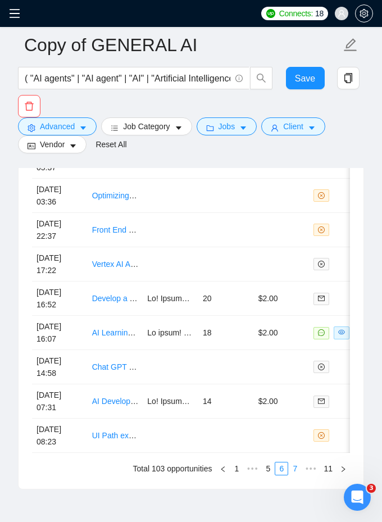
click at [294, 475] on li "7" at bounding box center [294, 468] width 13 height 13
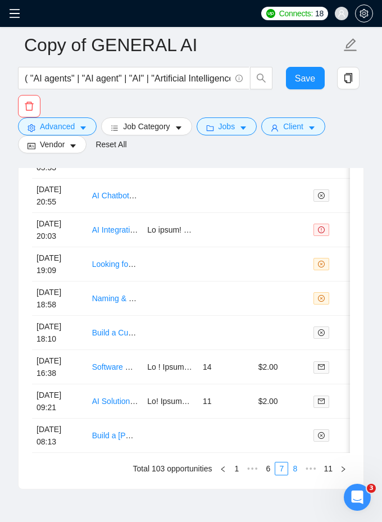
click at [294, 475] on link "8" at bounding box center [295, 468] width 12 height 12
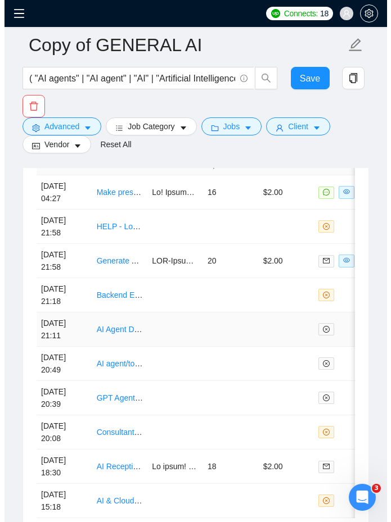
scroll to position [3240, 0]
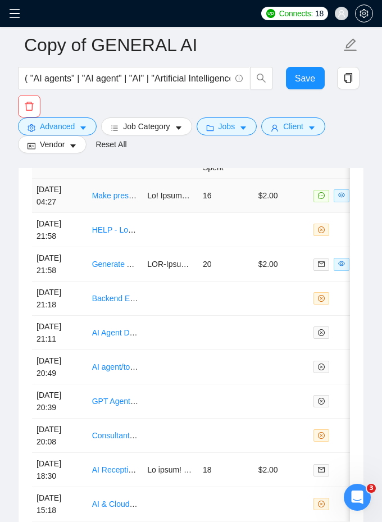
click at [224, 213] on td "16" at bounding box center [226, 196] width 56 height 34
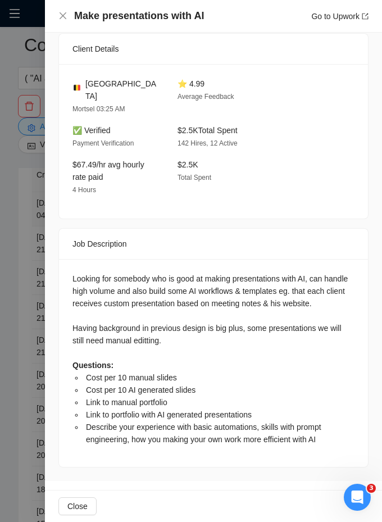
scroll to position [594, 0]
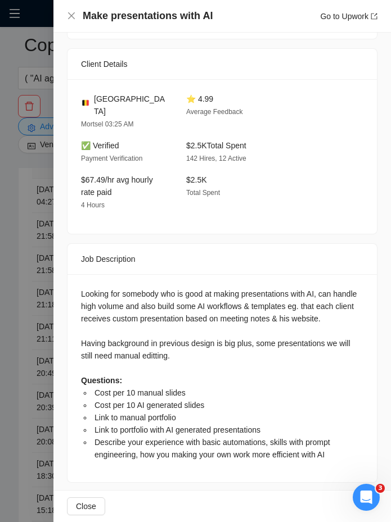
click at [56, 248] on div "Job Posting Details Overview [DATE] 04:22 Published $20 - $49 Hourly Rate Inter…" at bounding box center [221, 149] width 337 height 694
click at [32, 246] on div at bounding box center [195, 261] width 391 height 522
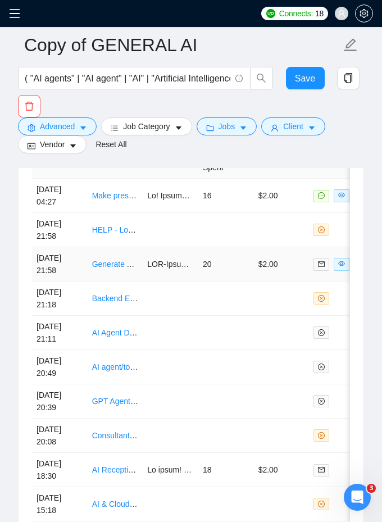
click at [165, 281] on td at bounding box center [171, 264] width 56 height 34
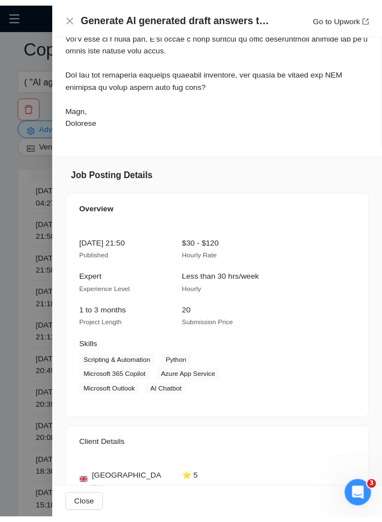
scroll to position [772, 0]
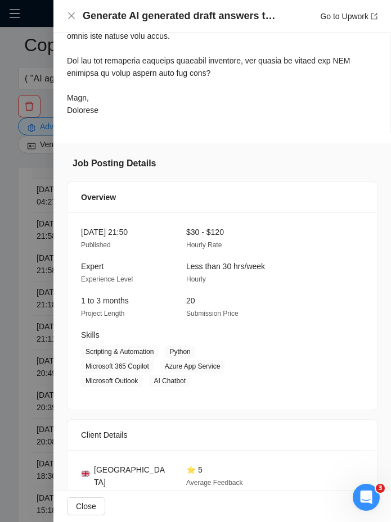
click at [19, 262] on div at bounding box center [195, 261] width 391 height 522
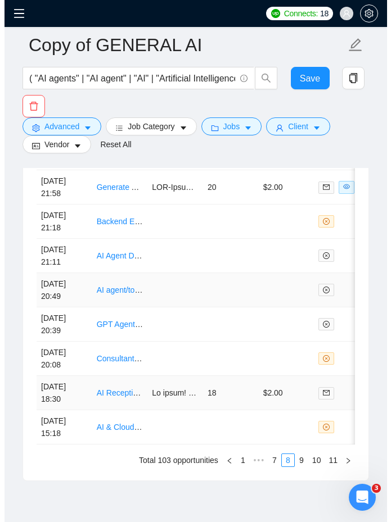
scroll to position [3330, 0]
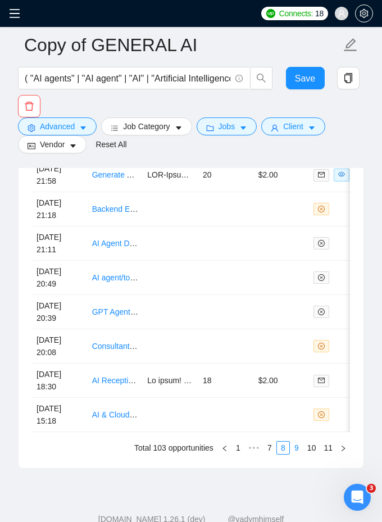
click at [293, 454] on link "9" at bounding box center [296, 448] width 12 height 12
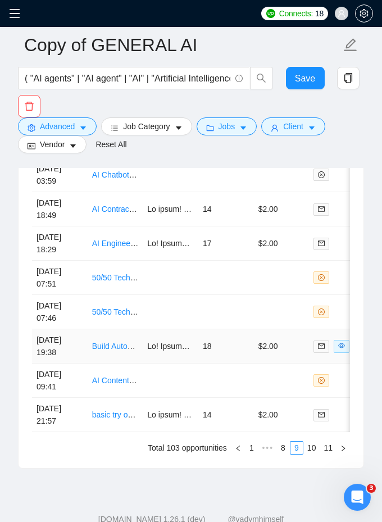
click at [283, 358] on td "$2.00" at bounding box center [282, 346] width 56 height 34
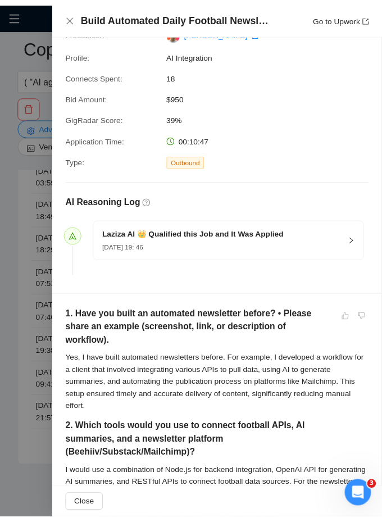
scroll to position [141, 0]
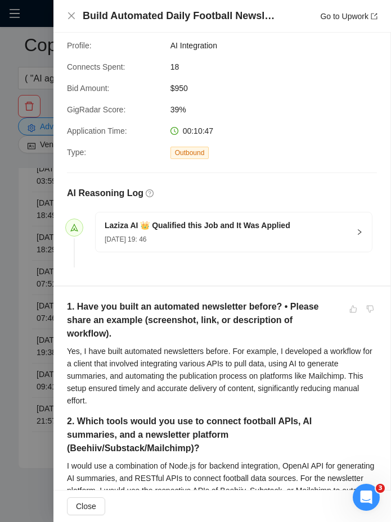
click at [31, 352] on div at bounding box center [195, 261] width 391 height 522
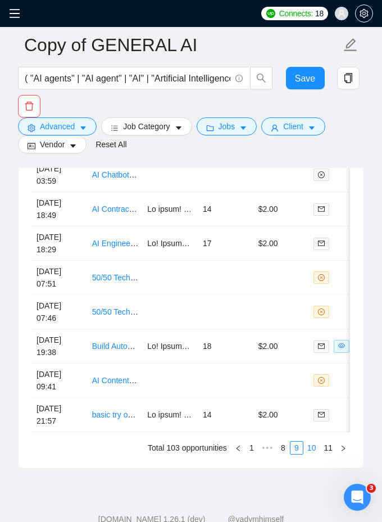
click at [310, 454] on link "10" at bounding box center [312, 448] width 16 height 12
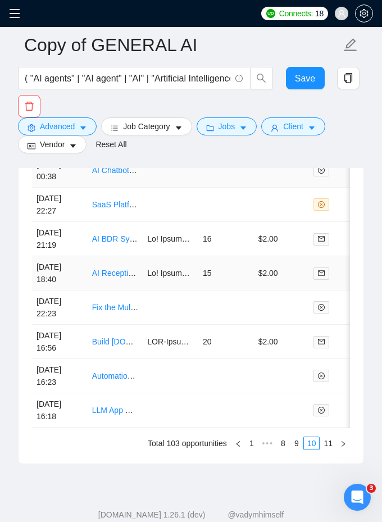
scroll to position [3378, 0]
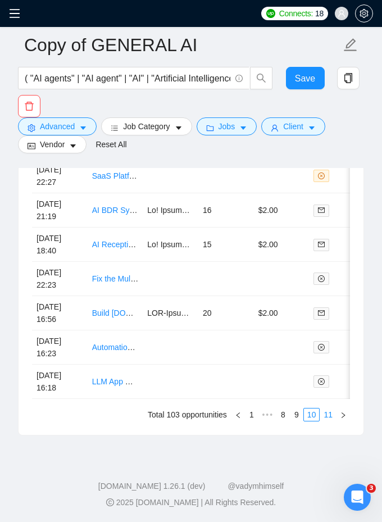
click at [324, 421] on li "11" at bounding box center [328, 414] width 17 height 13
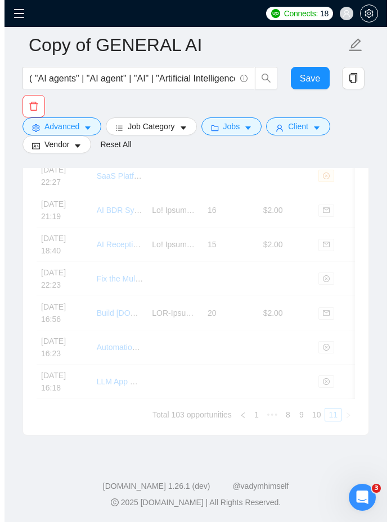
scroll to position [3138, 0]
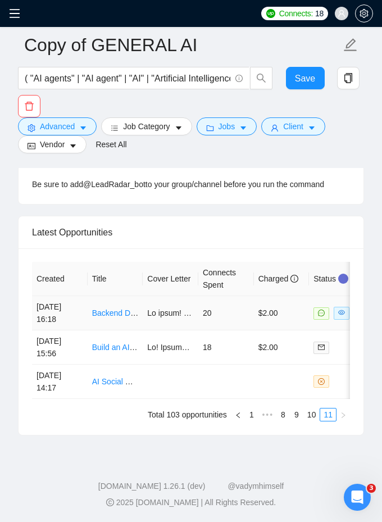
click at [287, 319] on td "$2.00" at bounding box center [282, 313] width 56 height 34
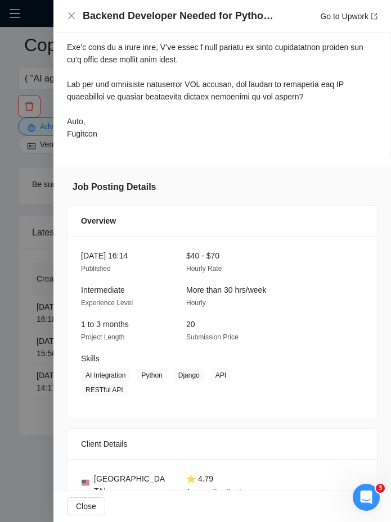
scroll to position [760, 0]
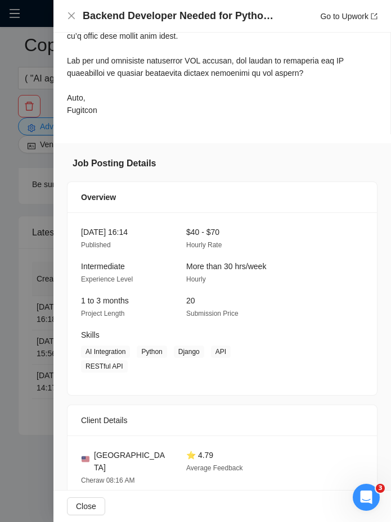
click at [35, 391] on div at bounding box center [195, 261] width 391 height 522
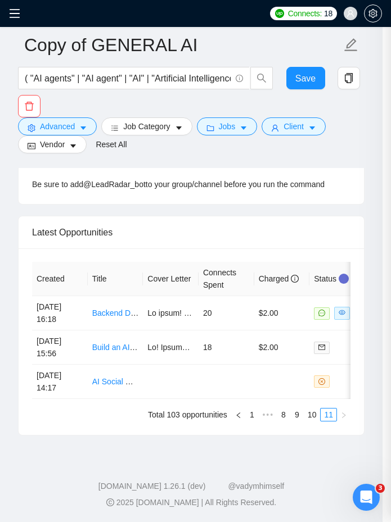
scroll to position [3125, 0]
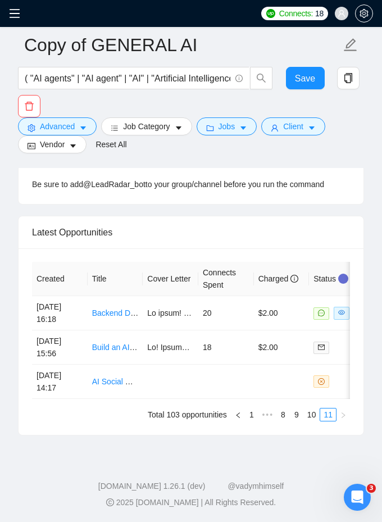
click at [16, 16] on icon "menu" at bounding box center [14, 13] width 11 height 11
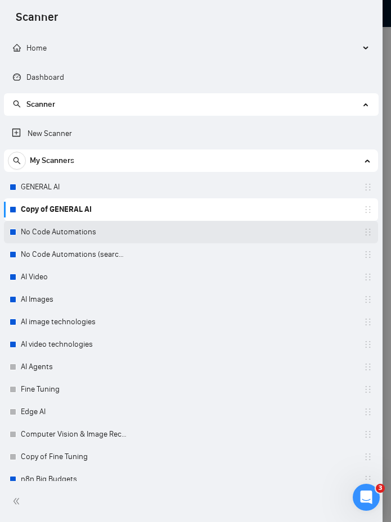
click at [58, 236] on link "No Code Automations" at bounding box center [74, 232] width 107 height 22
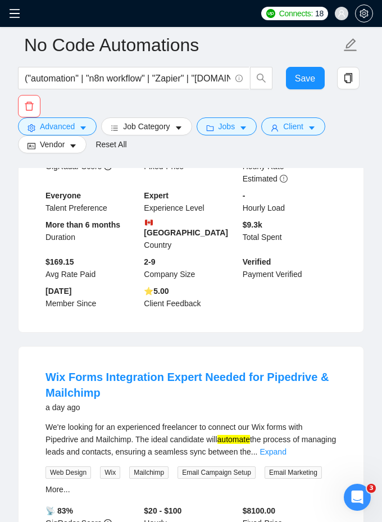
scroll to position [928, 0]
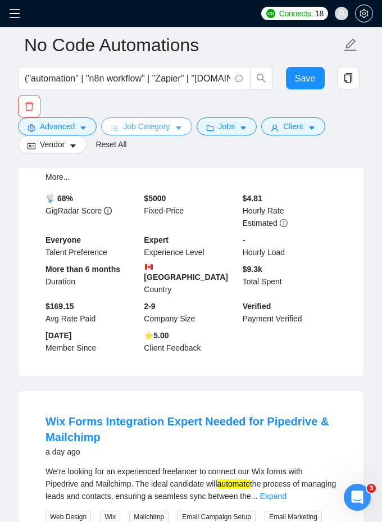
click at [170, 131] on span "Job Category" at bounding box center [146, 126] width 47 height 12
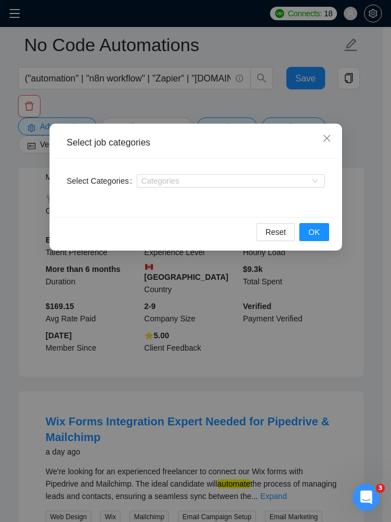
click at [183, 105] on div "Select job categories Select Categories Categories Reset OK" at bounding box center [195, 261] width 391 height 522
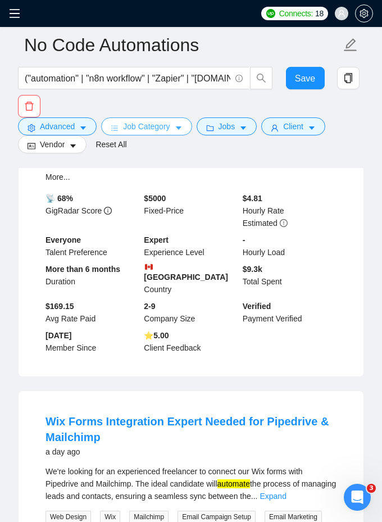
scroll to position [0, 0]
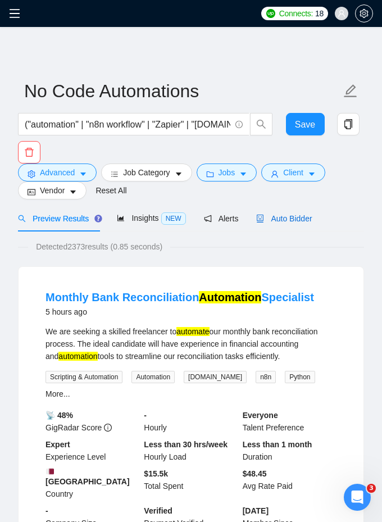
click at [289, 220] on span "Auto Bidder" at bounding box center [284, 218] width 56 height 9
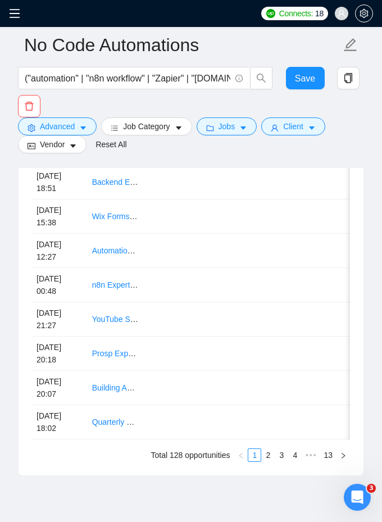
scroll to position [3360, 0]
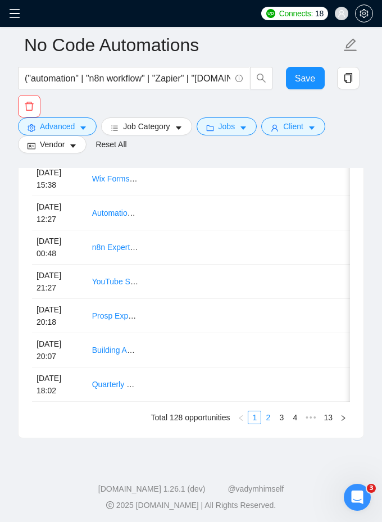
click at [270, 417] on link "2" at bounding box center [268, 417] width 12 height 12
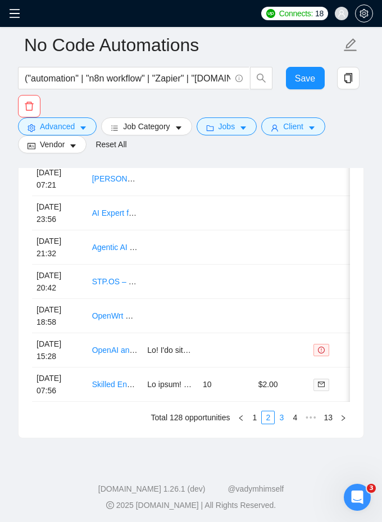
click at [284, 412] on link "3" at bounding box center [281, 417] width 12 height 12
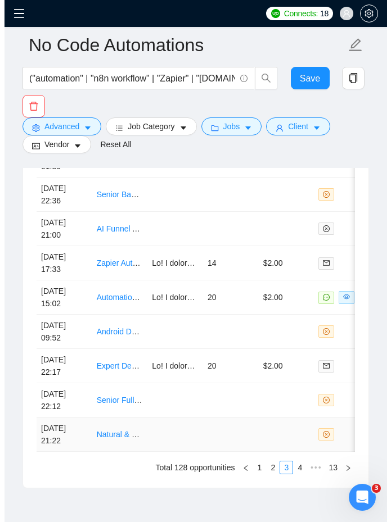
scroll to position [3294, 0]
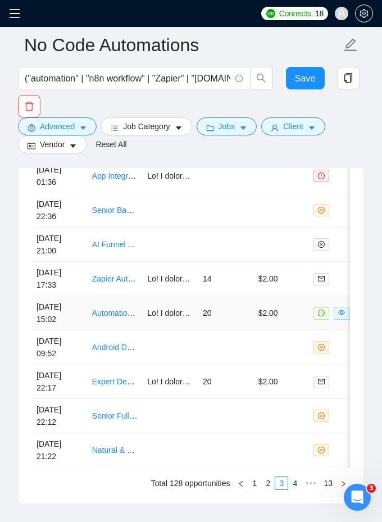
click at [236, 311] on td "20" at bounding box center [226, 313] width 56 height 34
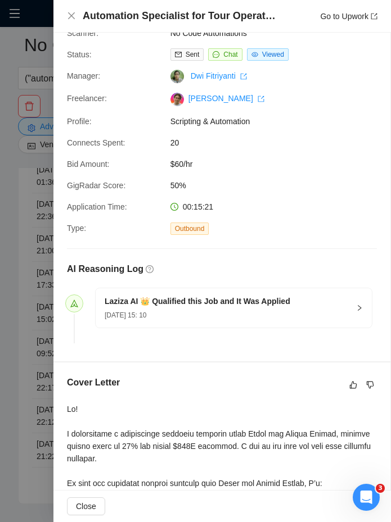
scroll to position [42, 0]
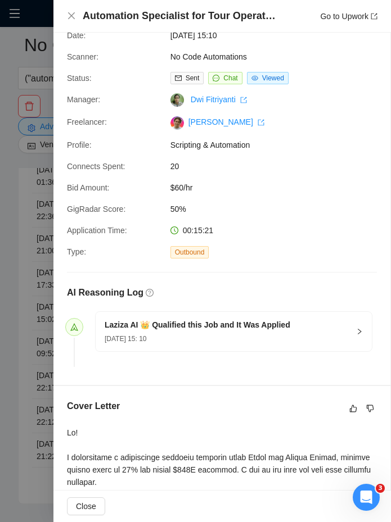
click at [178, 185] on span "$60/hr" at bounding box center [254, 187] width 169 height 12
copy span "$60/hr"
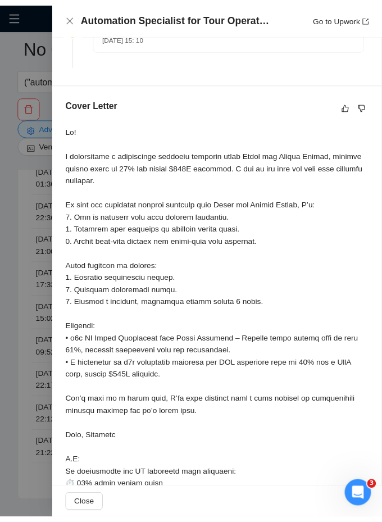
scroll to position [369, 0]
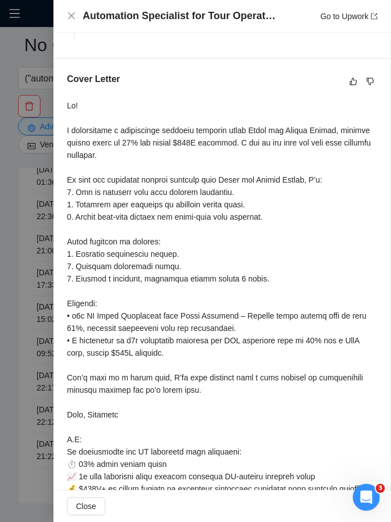
click at [4, 246] on div at bounding box center [195, 261] width 391 height 522
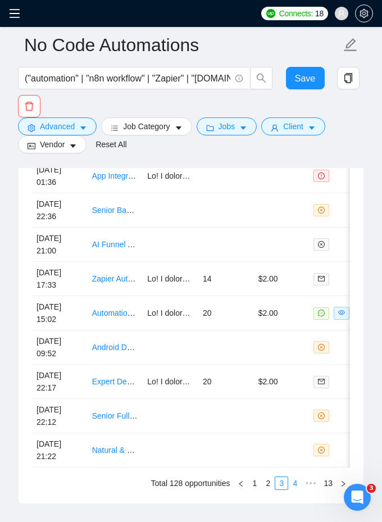
click at [293, 481] on link "4" at bounding box center [295, 483] width 12 height 12
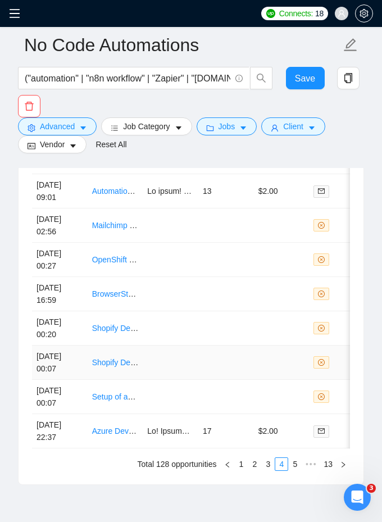
scroll to position [3321, 0]
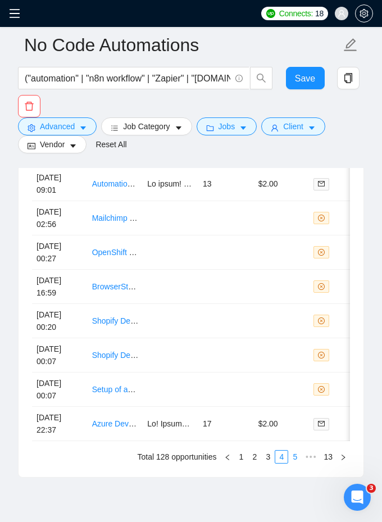
click at [293, 456] on link "5" at bounding box center [295, 457] width 12 height 12
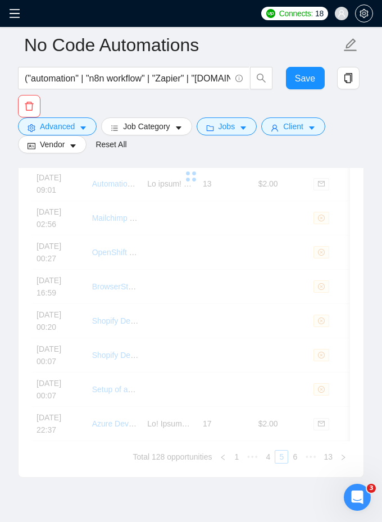
drag, startPoint x: 277, startPoint y: 369, endPoint x: 277, endPoint y: 575, distance: 205.6
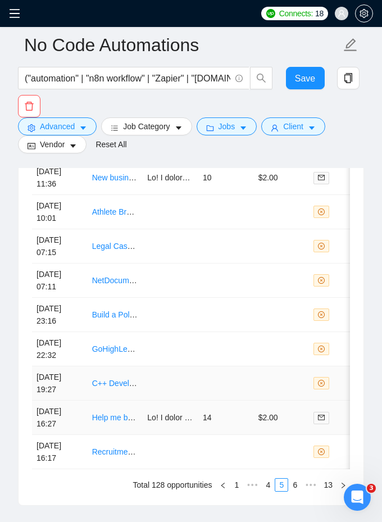
scroll to position [3297, 0]
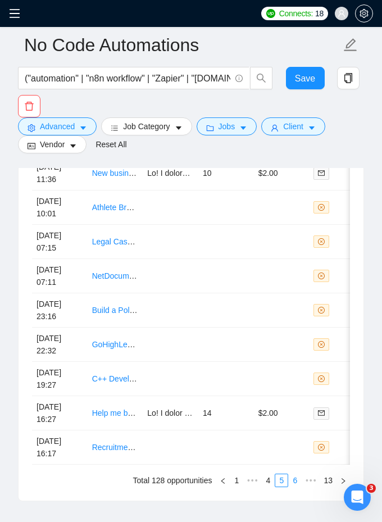
click at [293, 474] on link "6" at bounding box center [295, 480] width 12 height 12
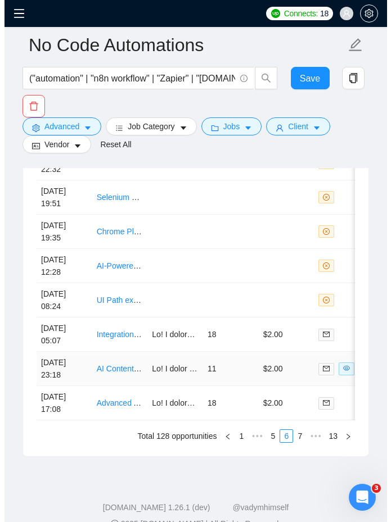
scroll to position [3340, 0]
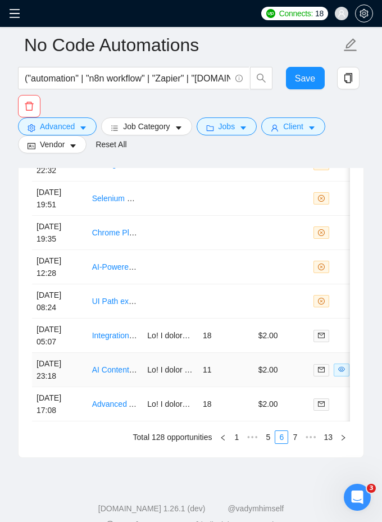
click at [292, 362] on td "$2.00" at bounding box center [282, 370] width 56 height 34
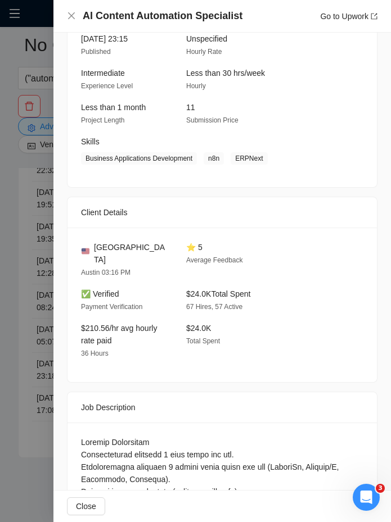
scroll to position [955, 0]
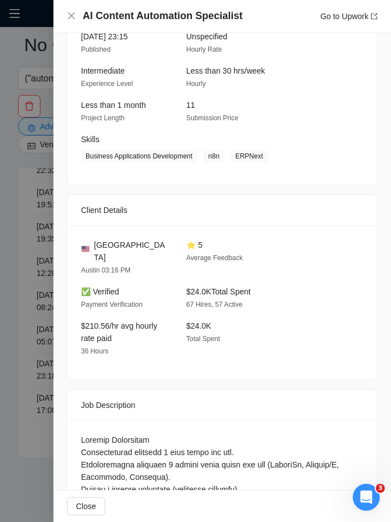
click at [192, 330] on span "$24.0K" at bounding box center [198, 325] width 25 height 9
drag, startPoint x: 192, startPoint y: 353, endPoint x: 201, endPoint y: 352, distance: 8.5
click at [201, 330] on span "$24.0K" at bounding box center [198, 325] width 25 height 9
click at [187, 330] on span "$24.0K" at bounding box center [198, 325] width 25 height 9
drag, startPoint x: 187, startPoint y: 352, endPoint x: 209, endPoint y: 352, distance: 22.5
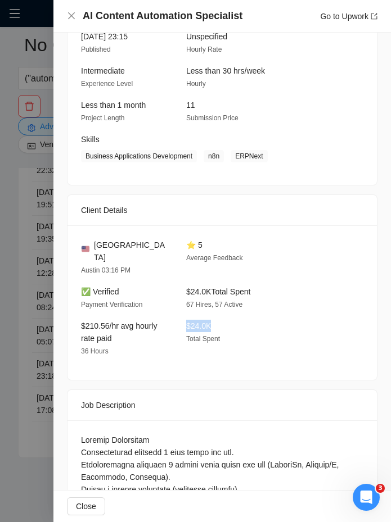
click at [208, 330] on span "$24.0K" at bounding box center [198, 325] width 25 height 9
click at [182, 349] on div "$24.0K Total Spent" at bounding box center [229, 339] width 96 height 38
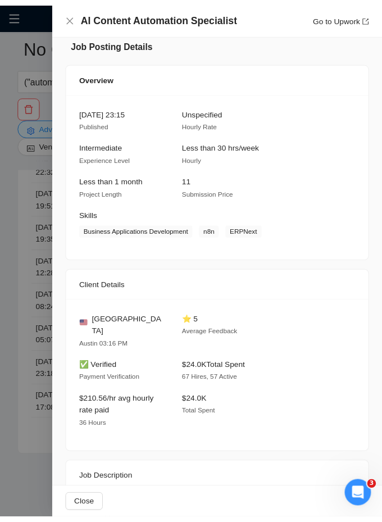
scroll to position [854, 0]
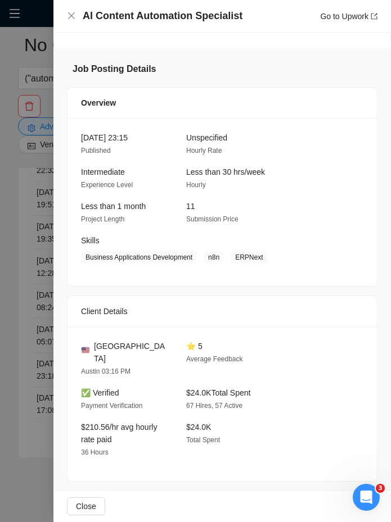
click at [211, 142] on span "Unspecified" at bounding box center [206, 137] width 41 height 9
copy span "Unspecified"
click at [45, 249] on div at bounding box center [195, 261] width 391 height 522
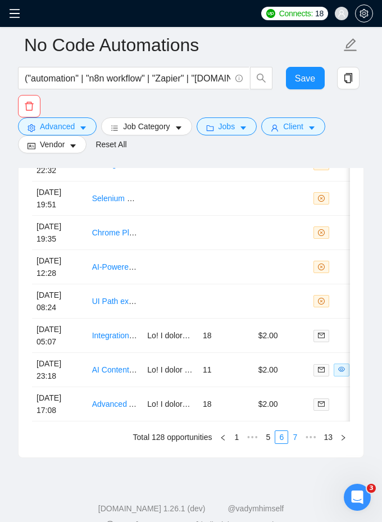
click at [293, 432] on link "7" at bounding box center [295, 437] width 12 height 12
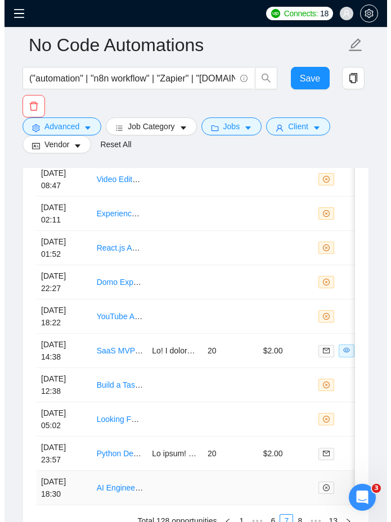
scroll to position [3252, 0]
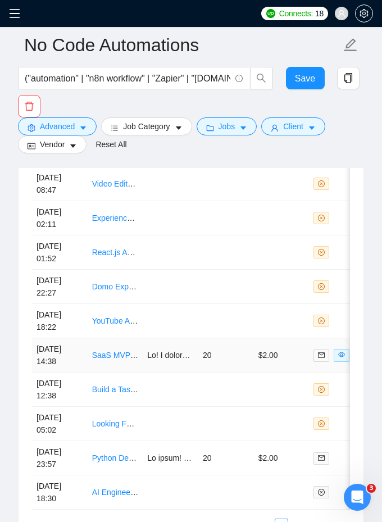
click at [244, 352] on td "20" at bounding box center [226, 355] width 56 height 34
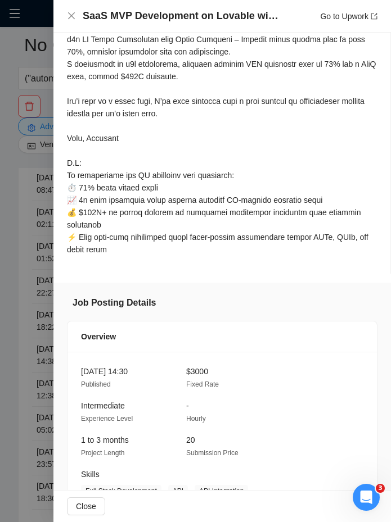
click at [196, 376] on span "$3000" at bounding box center [197, 371] width 22 height 9
click at [26, 326] on div at bounding box center [195, 261] width 391 height 522
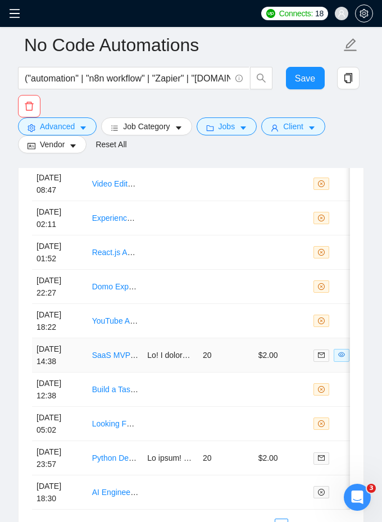
click at [246, 349] on td "20" at bounding box center [226, 355] width 56 height 34
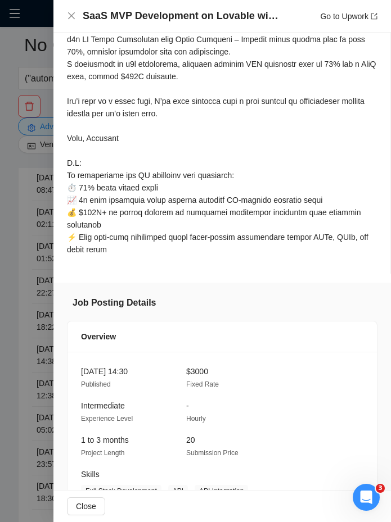
click at [180, 383] on div "[DATE] 14:30 Published $3000 Fixed Rate" at bounding box center [176, 377] width 201 height 25
drag, startPoint x: 180, startPoint y: 383, endPoint x: 229, endPoint y: 383, distance: 48.3
click at [229, 383] on div "[DATE] 14:30 Published $3000 Fixed Rate" at bounding box center [176, 377] width 201 height 25
click at [196, 376] on span "$3000" at bounding box center [197, 371] width 22 height 9
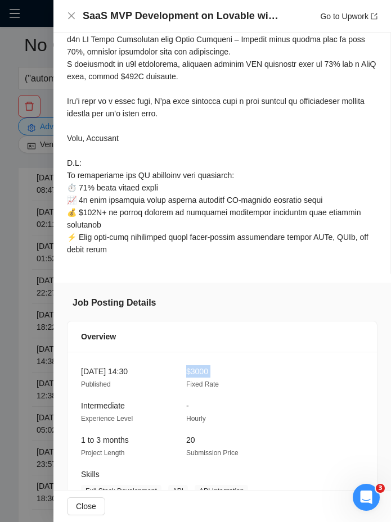
click at [196, 376] on span "$3000" at bounding box center [197, 371] width 22 height 9
copy span "$3000"
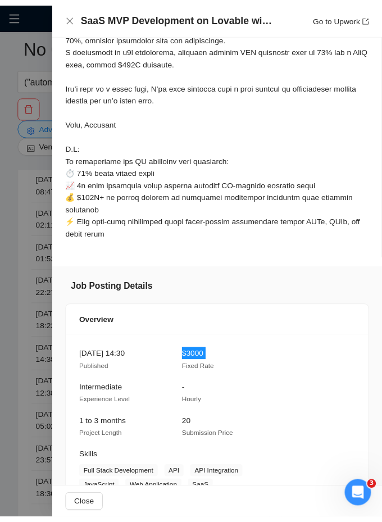
scroll to position [872, 0]
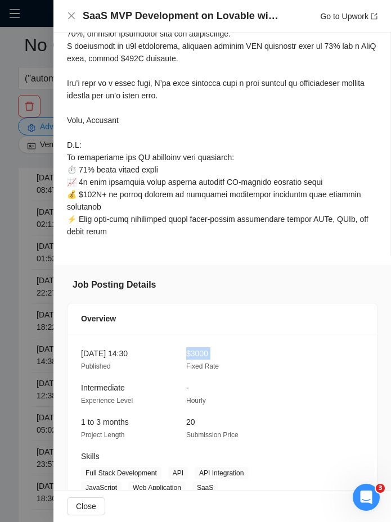
click at [26, 297] on div at bounding box center [195, 261] width 391 height 522
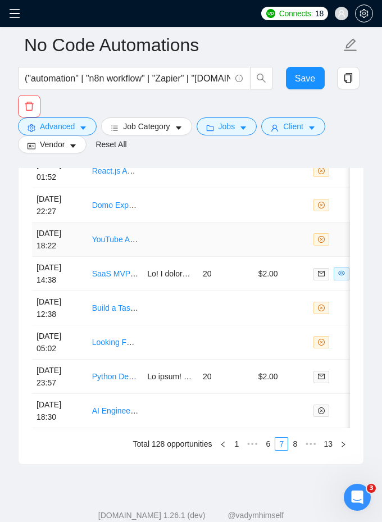
scroll to position [3360, 0]
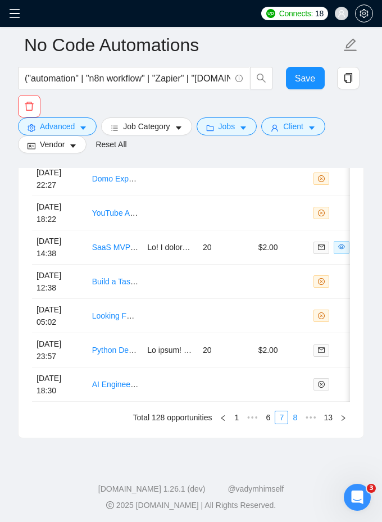
click at [297, 417] on link "8" at bounding box center [295, 417] width 12 height 12
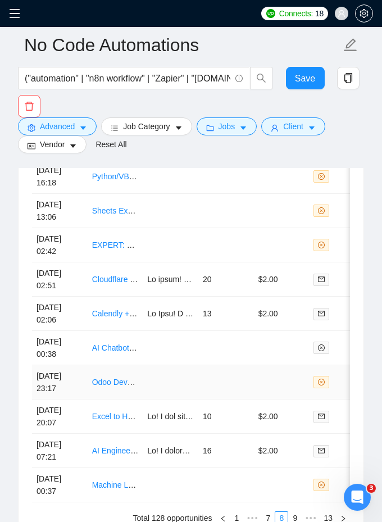
scroll to position [3327, 0]
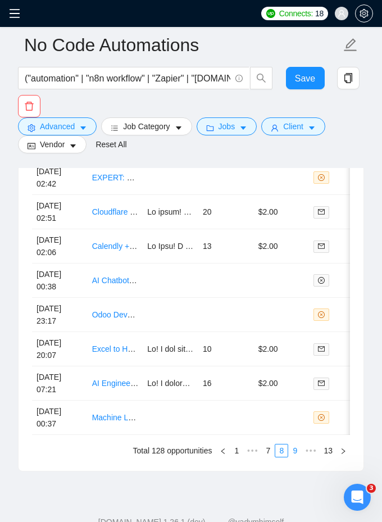
click at [295, 449] on link "9" at bounding box center [295, 450] width 12 height 12
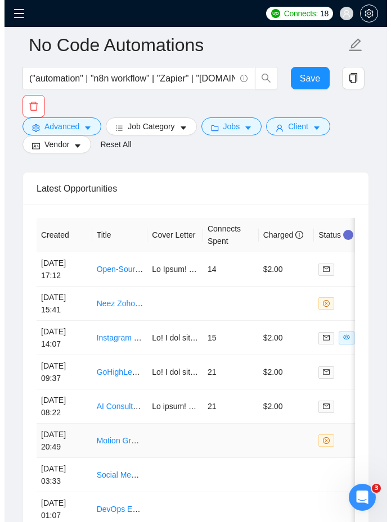
scroll to position [3176, 0]
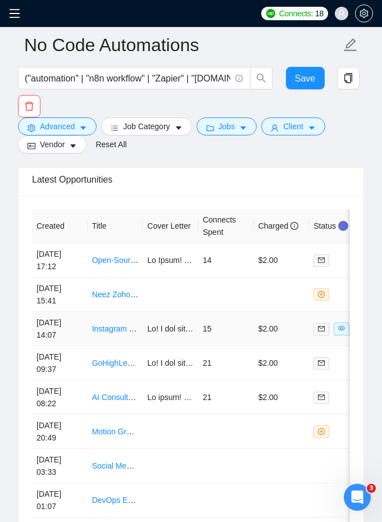
click at [239, 317] on td "15" at bounding box center [226, 329] width 56 height 34
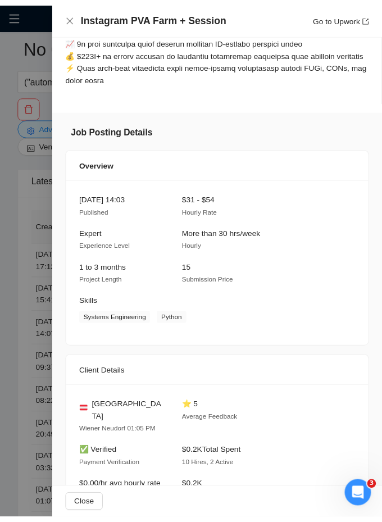
scroll to position [748, 0]
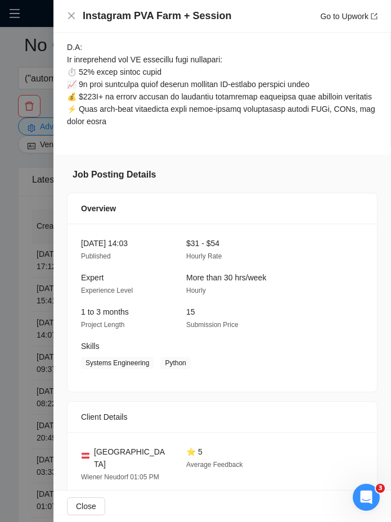
click at [185, 253] on div "$31 - $54 Hourly Rate" at bounding box center [229, 249] width 96 height 25
drag, startPoint x: 185, startPoint y: 253, endPoint x: 260, endPoint y: 253, distance: 74.7
click at [260, 253] on div "$31 - $54 Hourly Rate" at bounding box center [229, 249] width 96 height 25
copy span "$31 - $54"
click at [42, 275] on div at bounding box center [195, 261] width 391 height 522
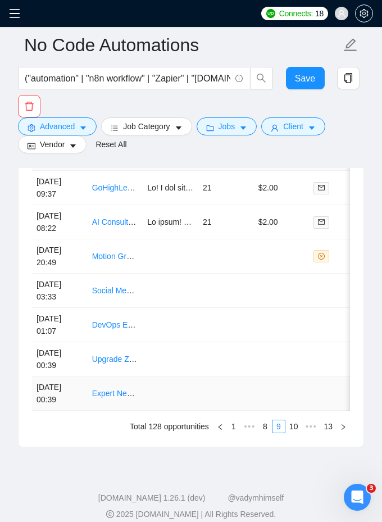
scroll to position [3360, 0]
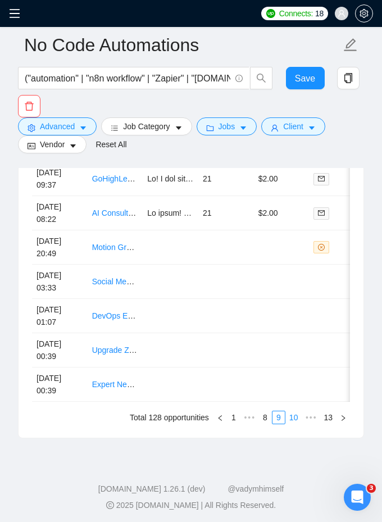
click at [294, 416] on link "10" at bounding box center [294, 417] width 16 height 12
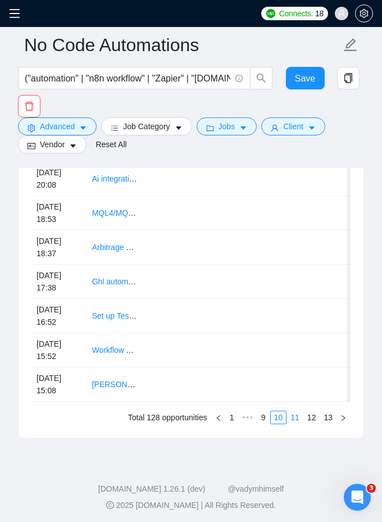
click at [291, 414] on link "11" at bounding box center [295, 417] width 16 height 12
click at [308, 419] on link "12" at bounding box center [312, 417] width 16 height 12
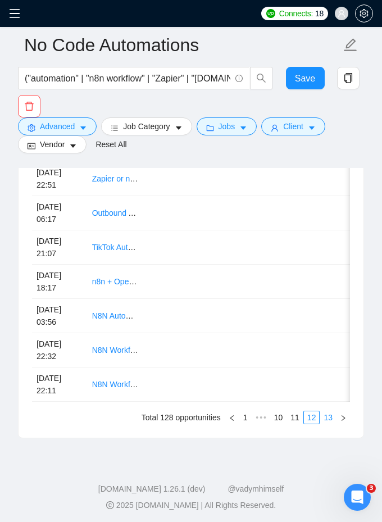
click at [329, 417] on link "13" at bounding box center [328, 417] width 16 height 12
click at [239, 415] on link "1" at bounding box center [245, 417] width 12 height 12
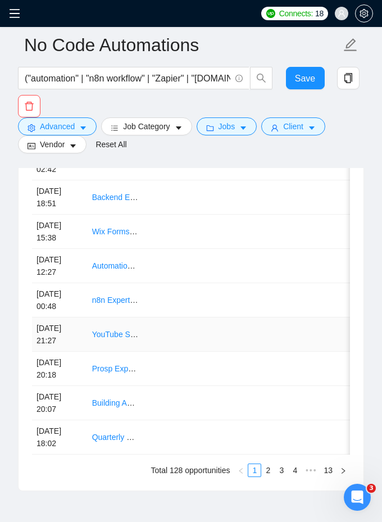
scroll to position [3308, 0]
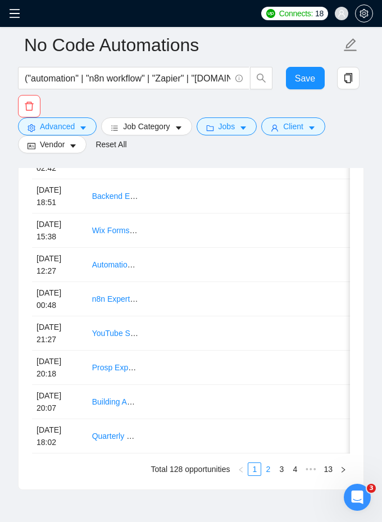
click at [268, 463] on link "2" at bounding box center [268, 469] width 12 height 12
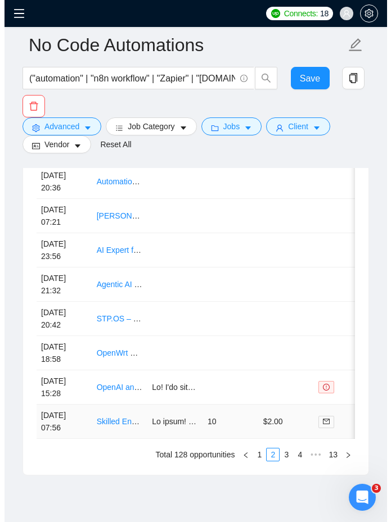
scroll to position [3330, 0]
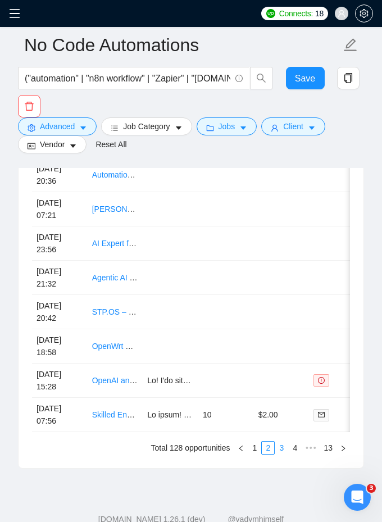
click at [281, 446] on link "3" at bounding box center [281, 448] width 12 height 12
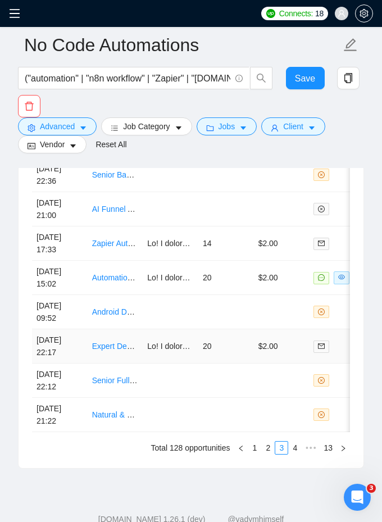
click at [177, 346] on td at bounding box center [171, 346] width 56 height 34
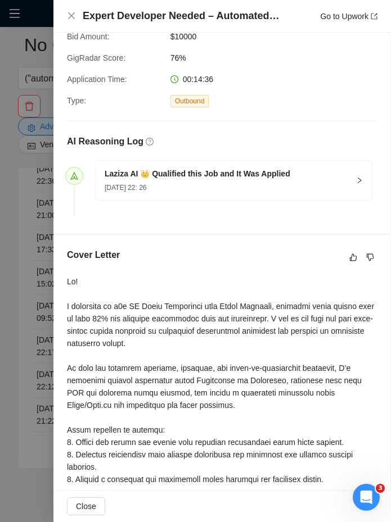
scroll to position [195, 0]
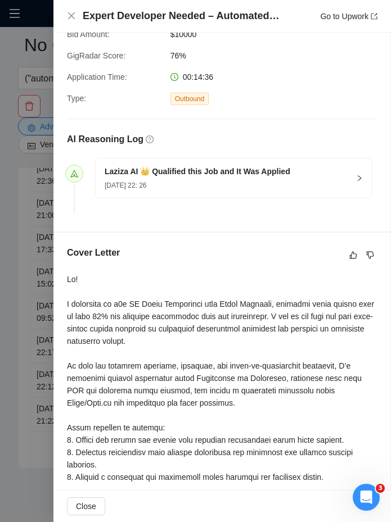
click at [50, 274] on div at bounding box center [195, 261] width 391 height 522
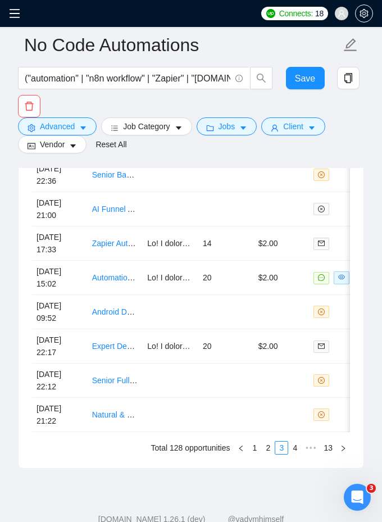
click at [12, 9] on icon "menu" at bounding box center [15, 13] width 10 height 9
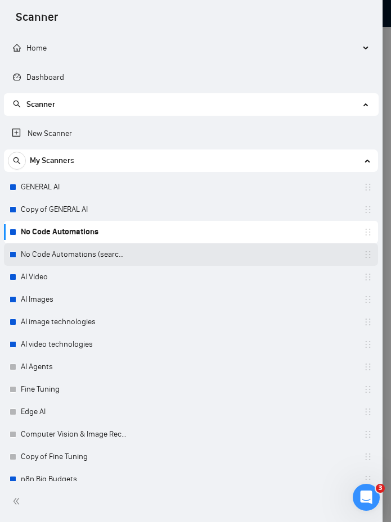
click at [76, 257] on link "No Code Automations (search only in Titles)" at bounding box center [74, 254] width 107 height 22
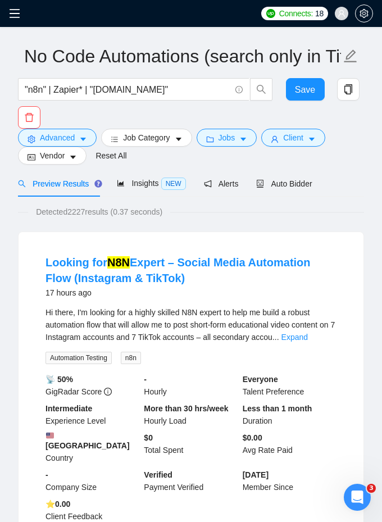
scroll to position [36, 0]
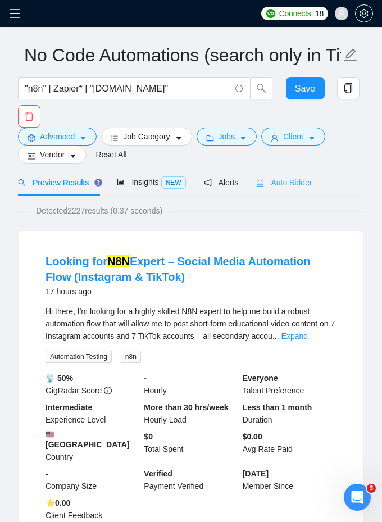
click at [285, 194] on div "Auto Bidder" at bounding box center [284, 182] width 56 height 26
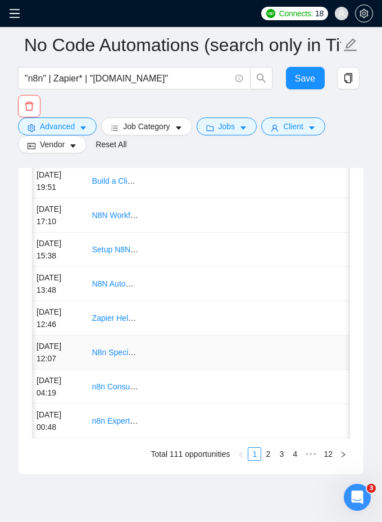
scroll to position [0, 1]
click at [266, 452] on link "2" at bounding box center [268, 454] width 12 height 12
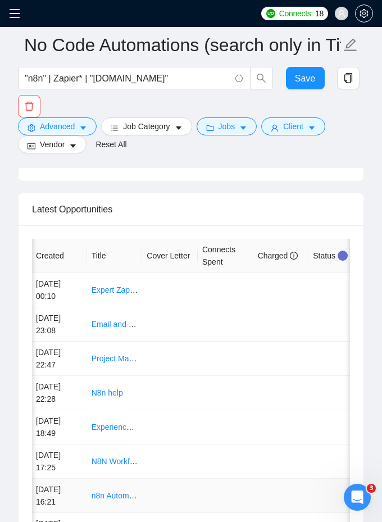
scroll to position [3360, 0]
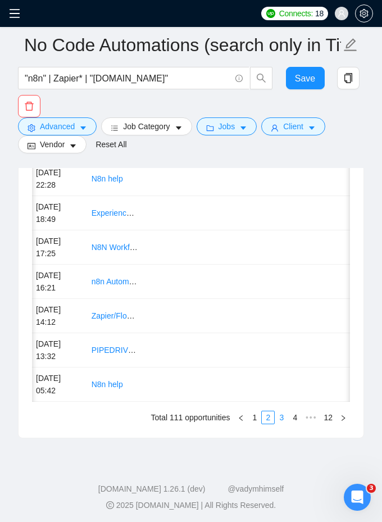
click at [275, 412] on link "3" at bounding box center [281, 417] width 12 height 12
click at [192, 230] on td at bounding box center [170, 247] width 56 height 34
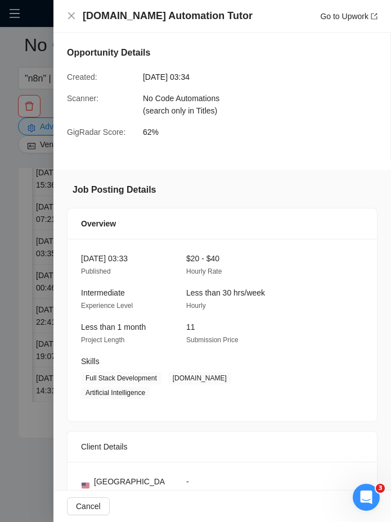
click at [24, 158] on div at bounding box center [195, 261] width 391 height 522
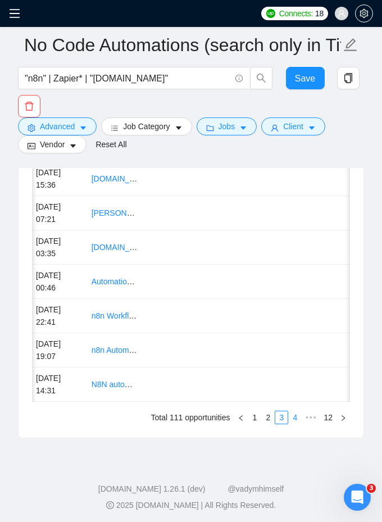
click at [292, 412] on link "4" at bounding box center [295, 417] width 12 height 12
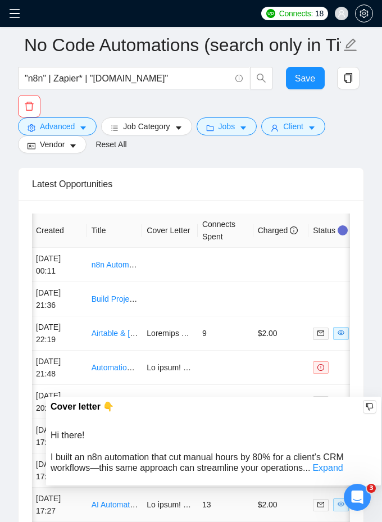
scroll to position [3170, 0]
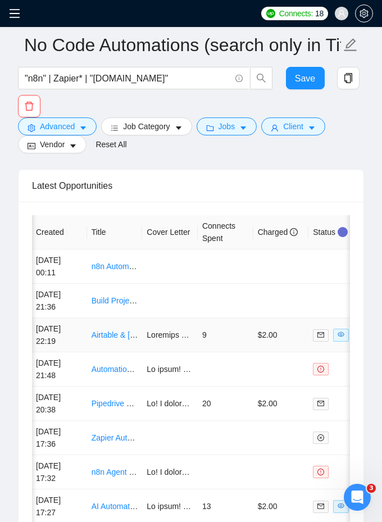
click at [230, 318] on td "9" at bounding box center [226, 335] width 56 height 34
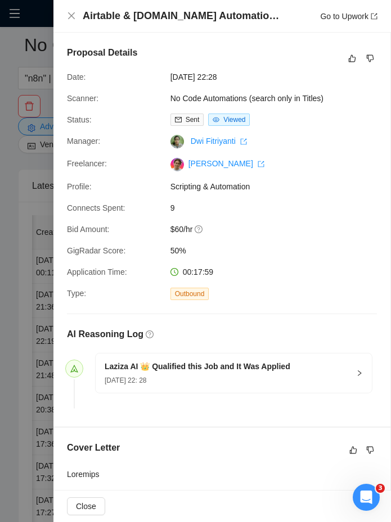
click at [166, 226] on div "$60/hr" at bounding box center [243, 229] width 155 height 12
drag, startPoint x: 162, startPoint y: 226, endPoint x: 201, endPoint y: 228, distance: 38.2
click at [201, 228] on div "$60/hr" at bounding box center [243, 229] width 155 height 12
copy div "$60/hr GigRadar"
click at [187, 226] on span "$60/hr" at bounding box center [254, 229] width 169 height 12
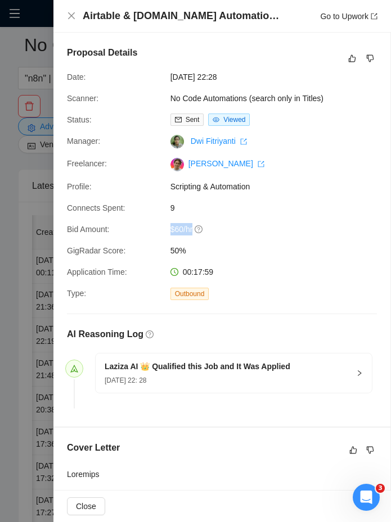
drag, startPoint x: 187, startPoint y: 226, endPoint x: 169, endPoint y: 227, distance: 17.4
click at [170, 227] on span "$60/hr" at bounding box center [254, 229] width 169 height 12
copy span "$60/hr"
click at [39, 321] on div at bounding box center [195, 261] width 391 height 522
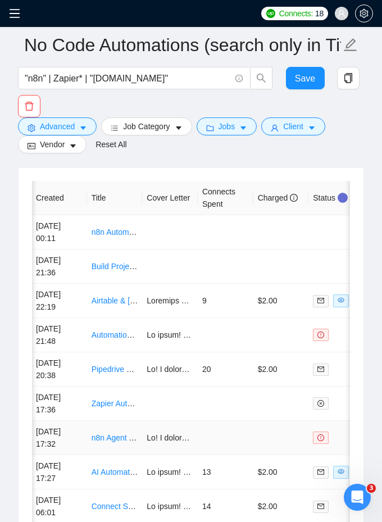
scroll to position [3227, 0]
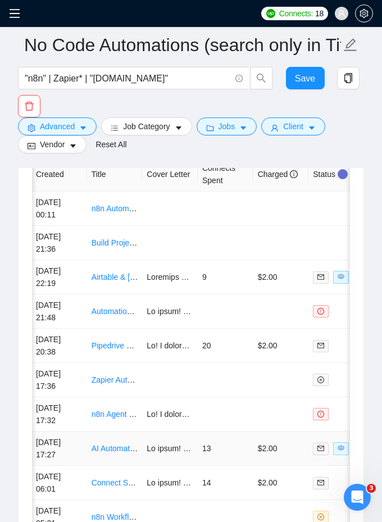
click at [225, 432] on td "13" at bounding box center [226, 449] width 56 height 34
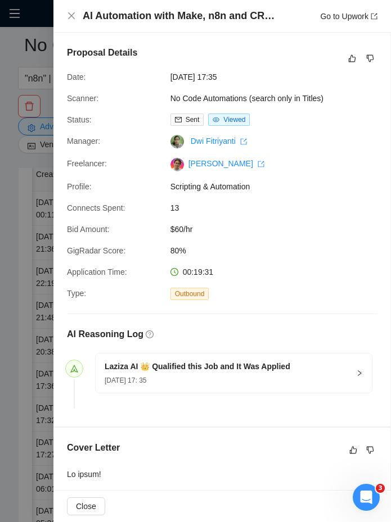
click at [175, 224] on span "$60/hr" at bounding box center [254, 229] width 169 height 12
copy span "$60/hr"
click at [39, 267] on div at bounding box center [195, 261] width 391 height 522
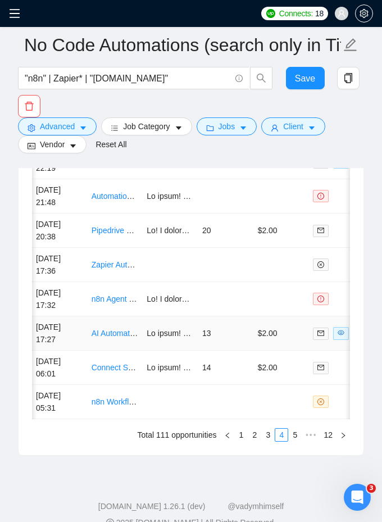
scroll to position [3360, 0]
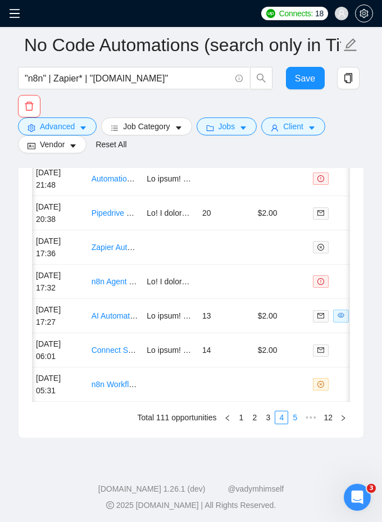
click at [296, 417] on link "5" at bounding box center [295, 417] width 12 height 12
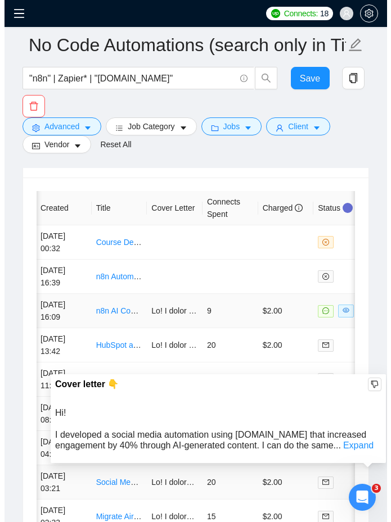
scroll to position [3190, 0]
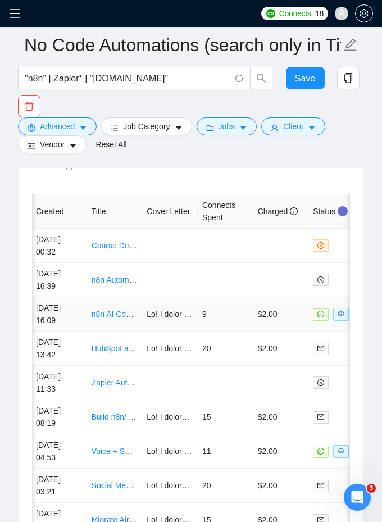
click at [219, 297] on td "9" at bounding box center [226, 314] width 56 height 34
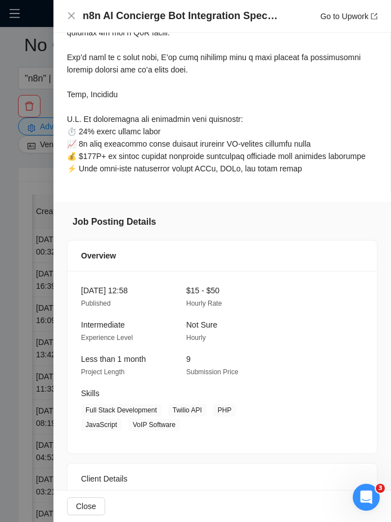
scroll to position [643, 0]
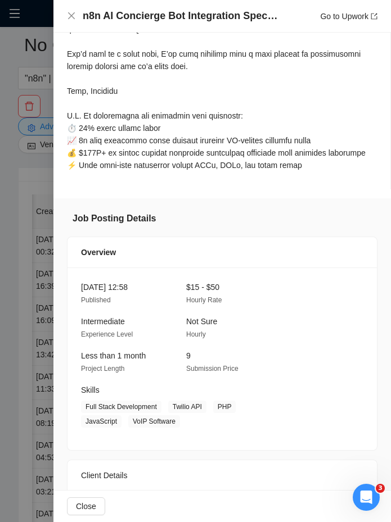
click at [185, 306] on div "$15 - $50 Hourly Rate" at bounding box center [229, 293] width 96 height 25
drag, startPoint x: 185, startPoint y: 310, endPoint x: 277, endPoint y: 310, distance: 92.1
click at [277, 306] on div "$15 - $50 Hourly Rate" at bounding box center [229, 293] width 96 height 25
copy span "$15 - $50"
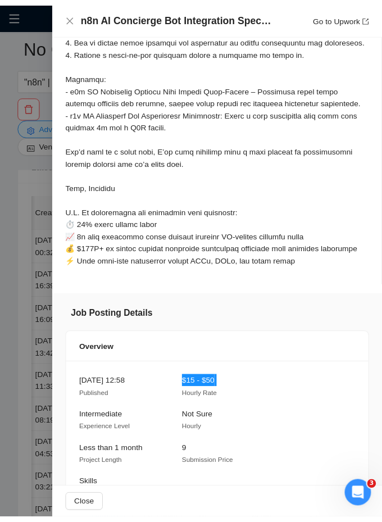
scroll to position [549, 0]
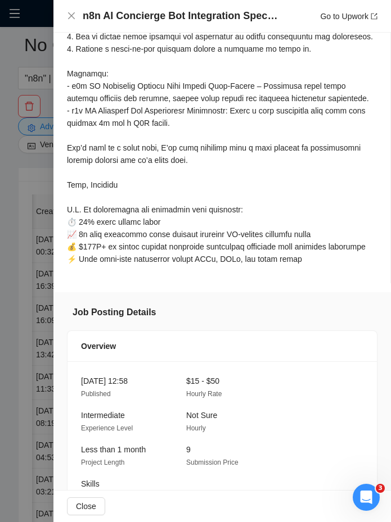
click at [31, 334] on div at bounding box center [195, 261] width 391 height 522
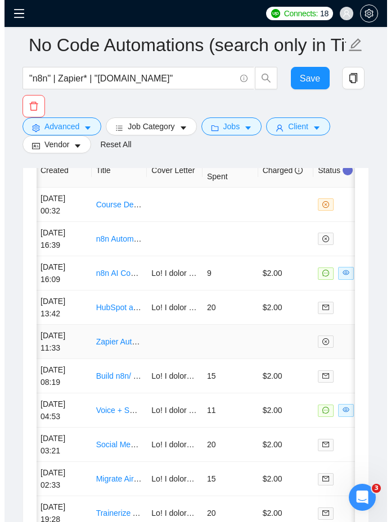
scroll to position [3253, 0]
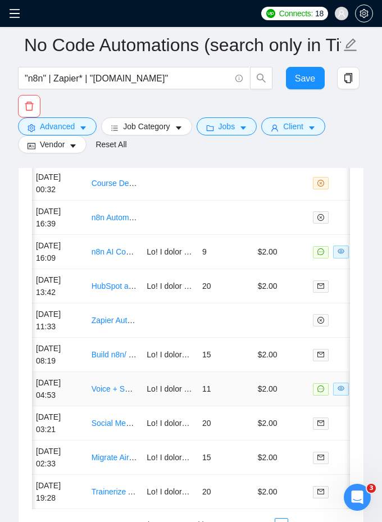
click at [211, 381] on td "11" at bounding box center [226, 389] width 56 height 34
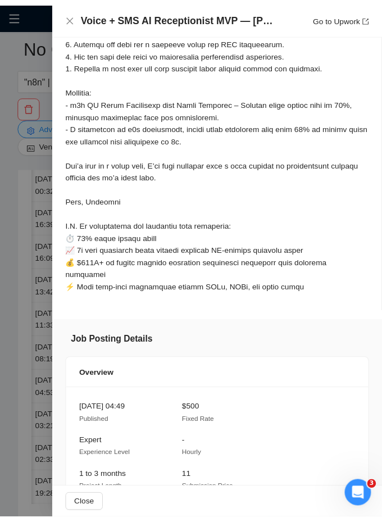
scroll to position [617, 0]
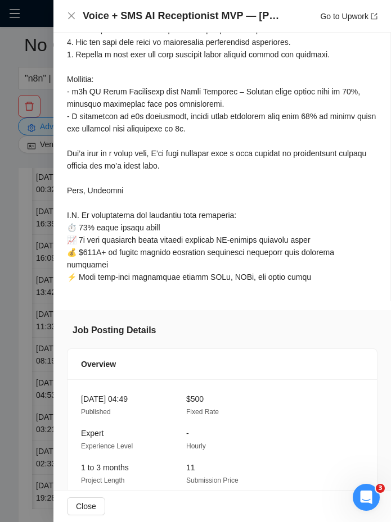
click at [191, 393] on div "$500 Fixed Rate" at bounding box center [229, 405] width 96 height 25
click at [28, 371] on div at bounding box center [195, 261] width 391 height 522
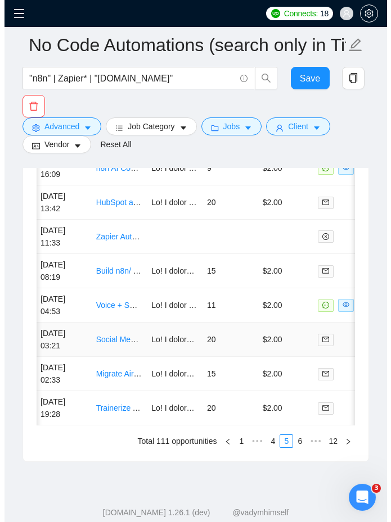
scroll to position [3358, 0]
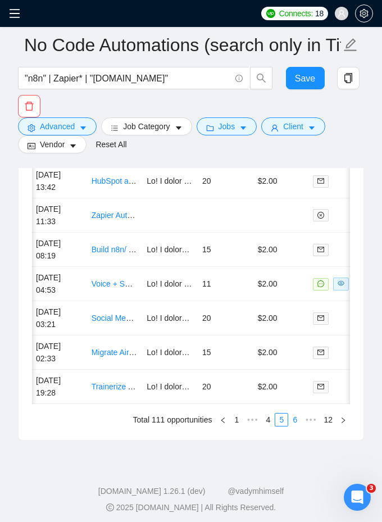
click at [298, 423] on li "6" at bounding box center [294, 419] width 13 height 13
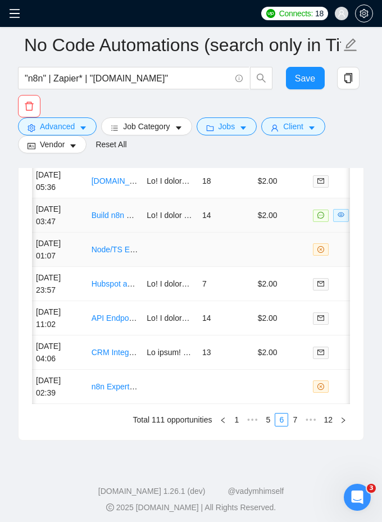
click at [233, 213] on td "14" at bounding box center [226, 215] width 56 height 34
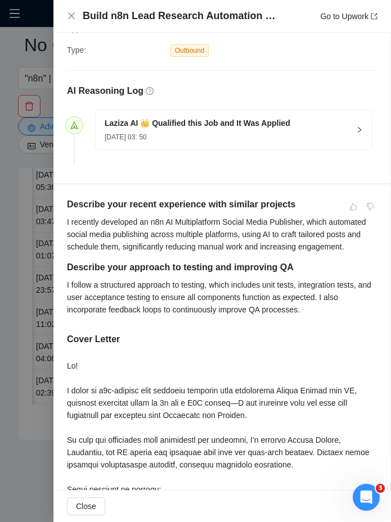
scroll to position [252, 0]
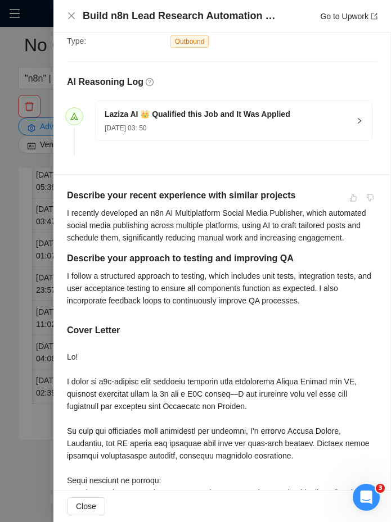
click at [72, 192] on h5 "Describe your recent experience with similar projects" at bounding box center [198, 195] width 263 height 13
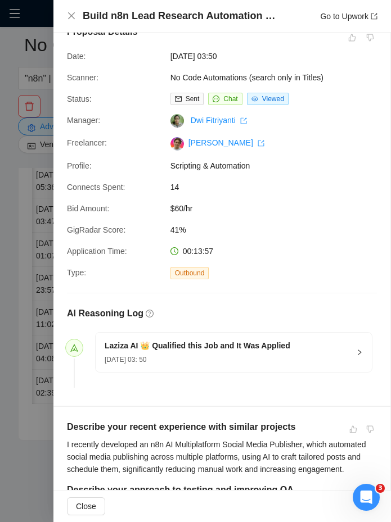
scroll to position [0, 0]
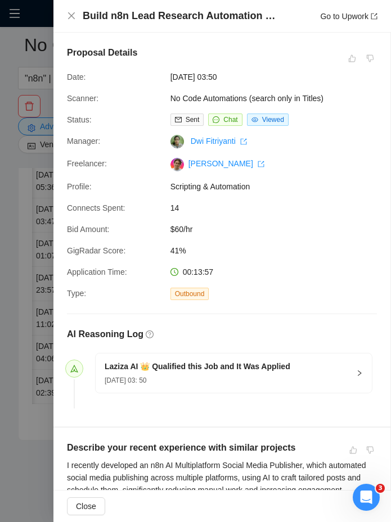
click at [170, 229] on span "$60/hr" at bounding box center [254, 229] width 169 height 12
drag, startPoint x: 169, startPoint y: 229, endPoint x: 228, endPoint y: 229, distance: 59.0
click at [228, 229] on span "$60/hr" at bounding box center [254, 229] width 169 height 12
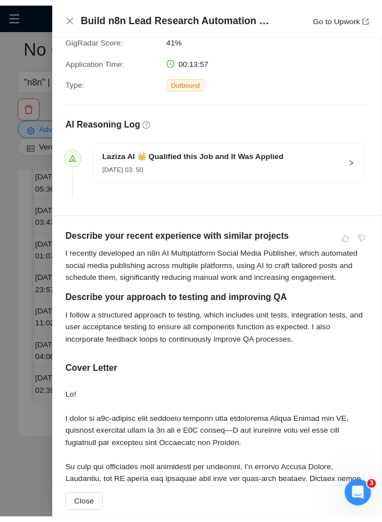
scroll to position [211, 0]
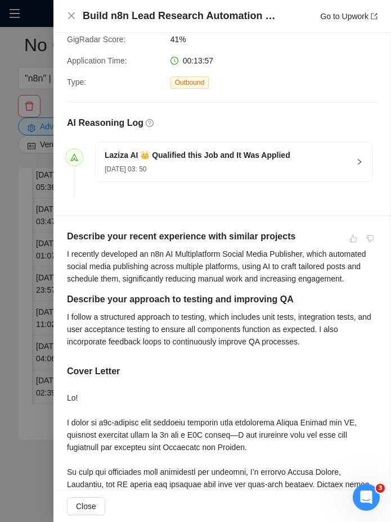
click at [38, 271] on div at bounding box center [195, 261] width 391 height 522
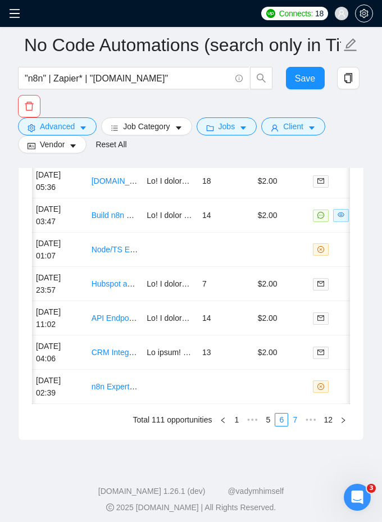
click at [297, 416] on link "7" at bounding box center [295, 420] width 12 height 12
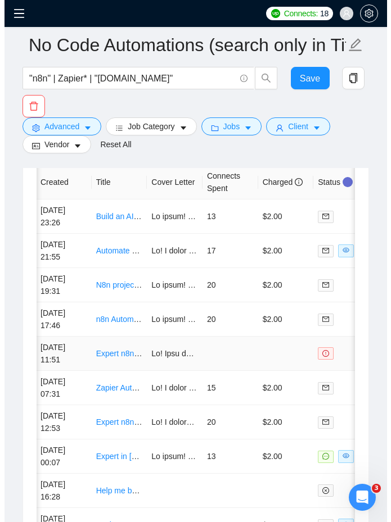
scroll to position [3220, 0]
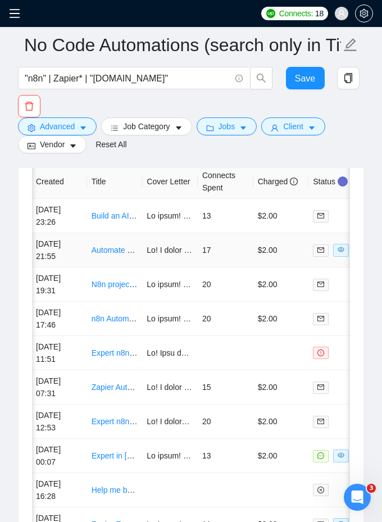
click at [244, 234] on td "17" at bounding box center [226, 250] width 56 height 34
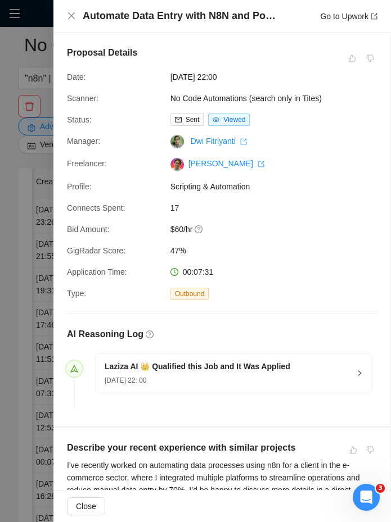
click at [170, 223] on span "$60/hr" at bounding box center [254, 229] width 169 height 12
drag, startPoint x: 169, startPoint y: 223, endPoint x: 190, endPoint y: 225, distance: 21.4
click at [190, 225] on span "$60/hr" at bounding box center [254, 229] width 169 height 12
click at [40, 245] on div at bounding box center [195, 261] width 391 height 522
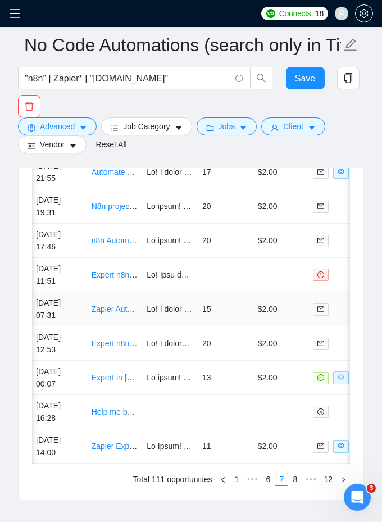
scroll to position [3303, 0]
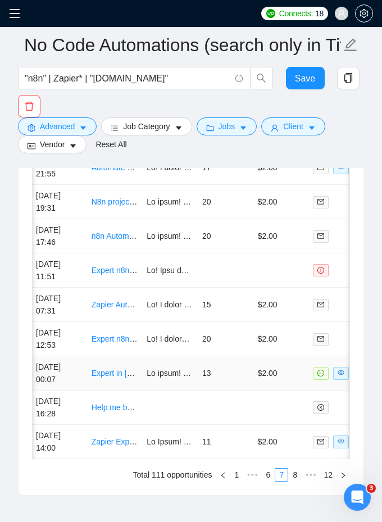
click at [192, 371] on td at bounding box center [170, 373] width 56 height 34
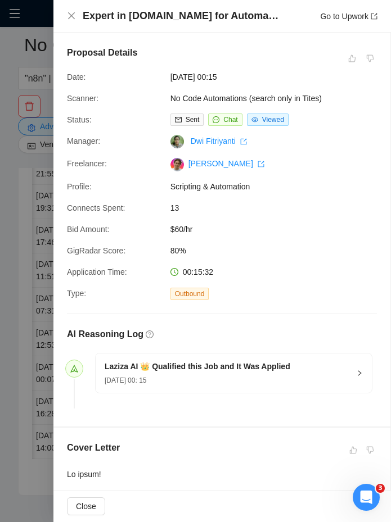
click at [37, 297] on div at bounding box center [195, 261] width 391 height 522
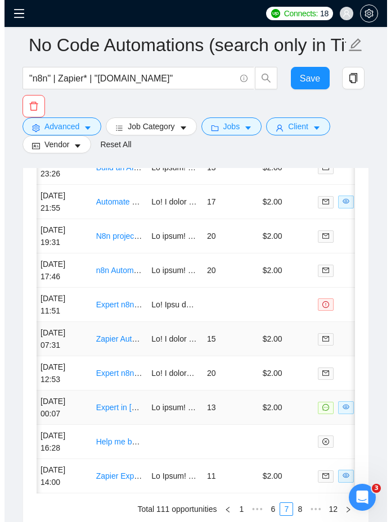
scroll to position [3289, 0]
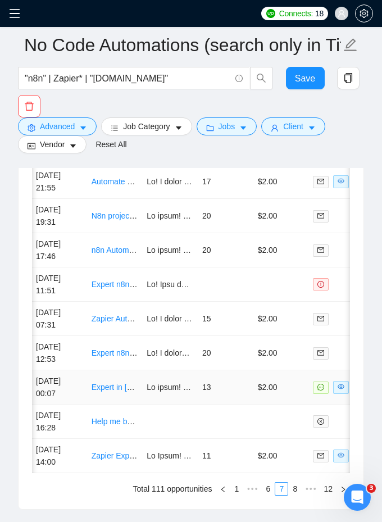
click at [207, 385] on td "13" at bounding box center [226, 387] width 56 height 34
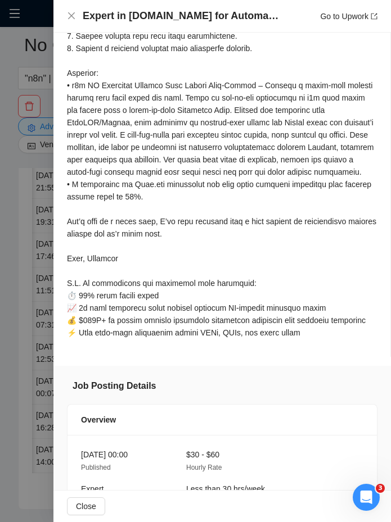
scroll to position [718, 0]
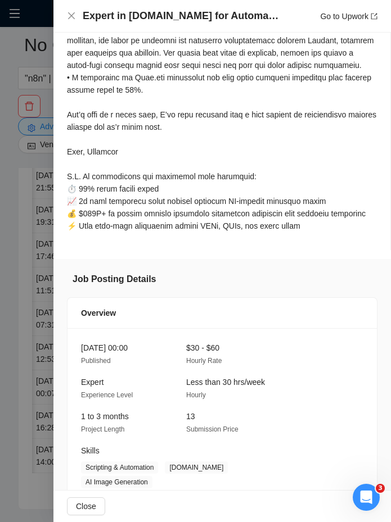
click at [185, 367] on div "$30 - $60 Hourly Rate" at bounding box center [229, 354] width 96 height 25
drag, startPoint x: 185, startPoint y: 385, endPoint x: 266, endPoint y: 385, distance: 80.3
click at [266, 367] on div "$30 - $60 Hourly Rate" at bounding box center [229, 354] width 96 height 25
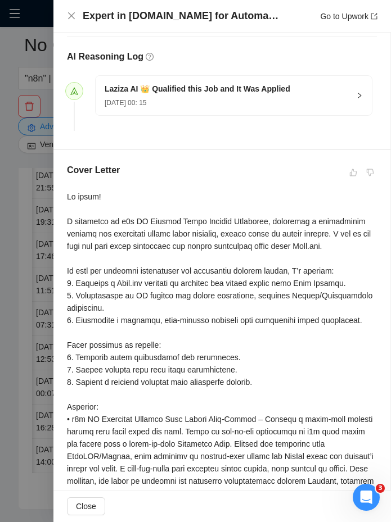
scroll to position [269, 0]
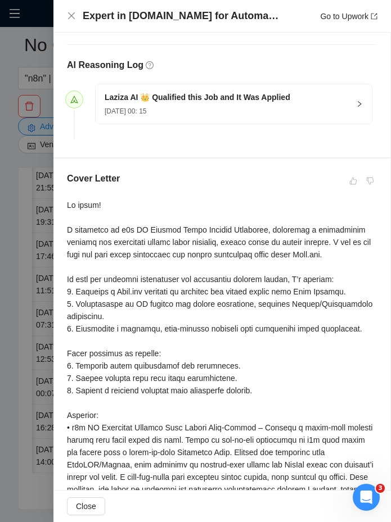
click at [23, 246] on div at bounding box center [195, 261] width 391 height 522
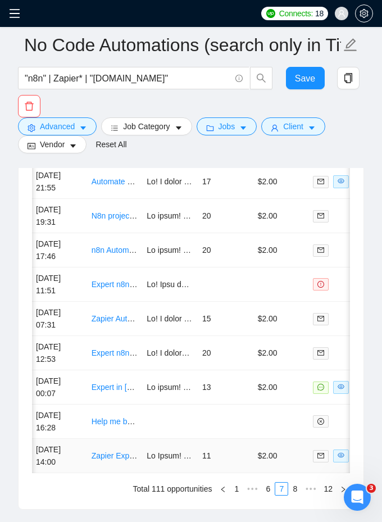
click at [244, 453] on td "11" at bounding box center [226, 456] width 56 height 34
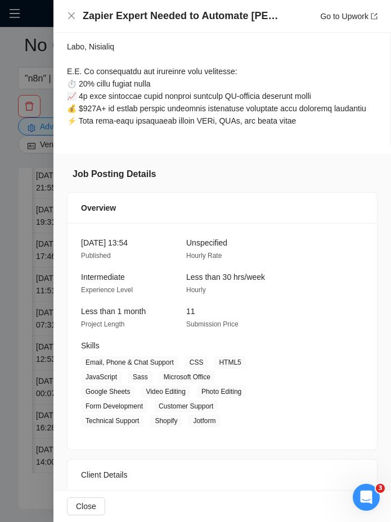
scroll to position [764, 0]
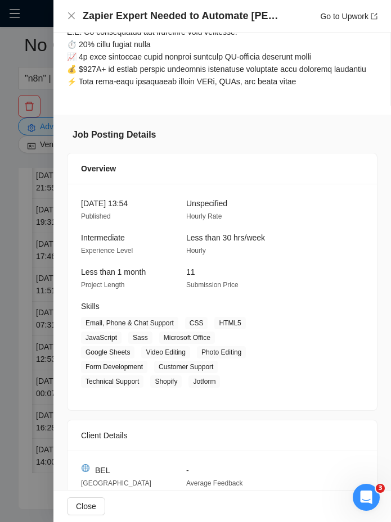
click at [199, 208] on span "Unspecified" at bounding box center [206, 203] width 41 height 9
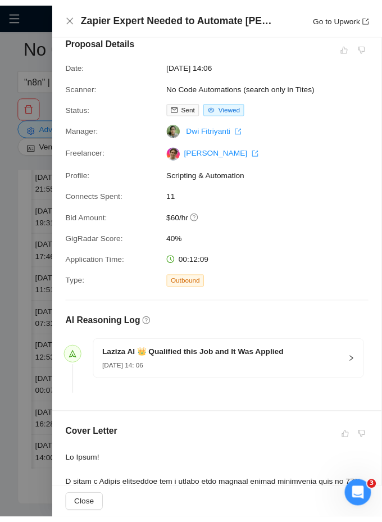
scroll to position [0, 0]
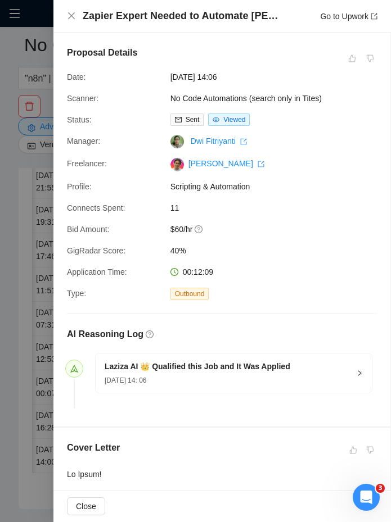
click at [170, 231] on span "$60/hr" at bounding box center [254, 229] width 169 height 12
drag, startPoint x: 170, startPoint y: 231, endPoint x: 201, endPoint y: 231, distance: 31.5
click at [201, 231] on span "$60/hr" at bounding box center [254, 229] width 169 height 12
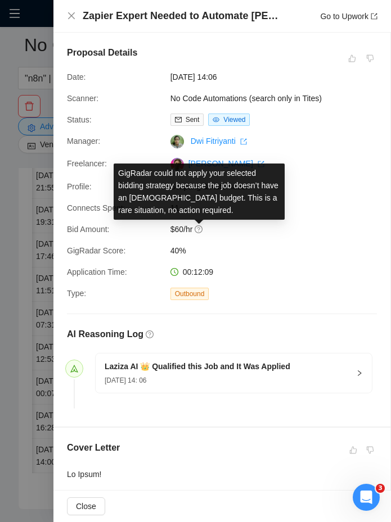
click at [180, 224] on span "$60/hr" at bounding box center [254, 229] width 169 height 12
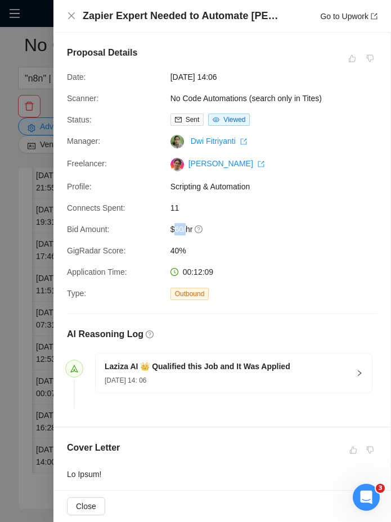
drag, startPoint x: 180, startPoint y: 224, endPoint x: 170, endPoint y: 224, distance: 9.6
click at [170, 224] on span "$60/hr" at bounding box center [254, 229] width 169 height 12
drag, startPoint x: 170, startPoint y: 224, endPoint x: 185, endPoint y: 228, distance: 15.7
click at [185, 228] on span "$60/hr" at bounding box center [254, 229] width 169 height 12
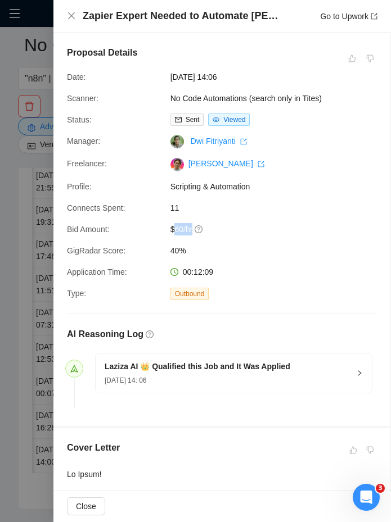
click at [185, 228] on span "$60/hr" at bounding box center [254, 229] width 169 height 12
drag, startPoint x: 185, startPoint y: 228, endPoint x: 169, endPoint y: 228, distance: 16.3
click at [170, 228] on span "$60/hr" at bounding box center [254, 229] width 169 height 12
click at [29, 297] on div at bounding box center [195, 261] width 391 height 522
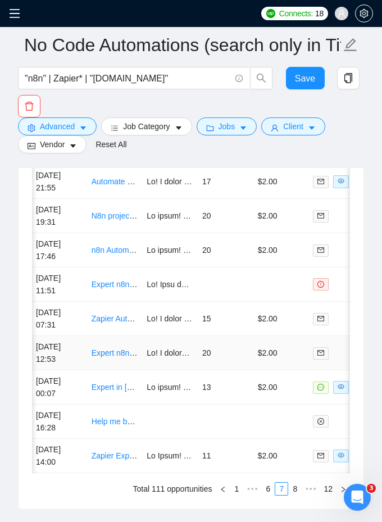
drag, startPoint x: 293, startPoint y: 491, endPoint x: 246, endPoint y: 348, distance: 150.1
click at [248, 351] on div "Created Title Cover Letter Connects Spent Charged Status [DATE] 23:26 Build an …" at bounding box center [191, 295] width 318 height 399
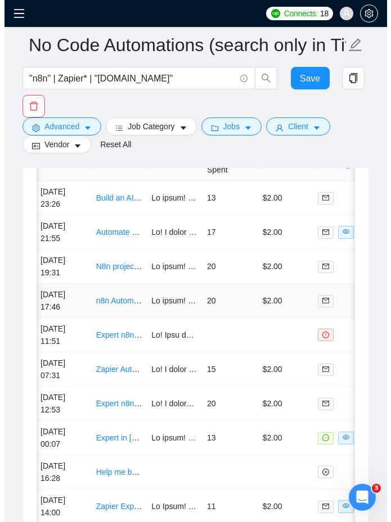
scroll to position [3245, 0]
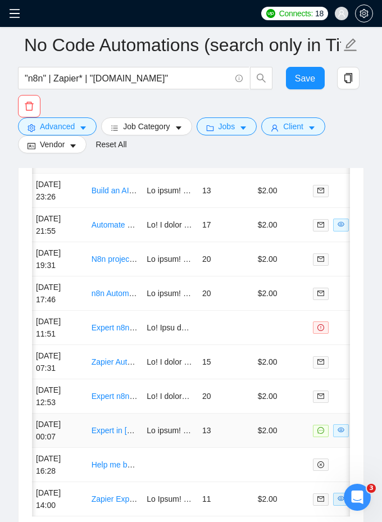
click at [227, 416] on td "13" at bounding box center [226, 431] width 56 height 34
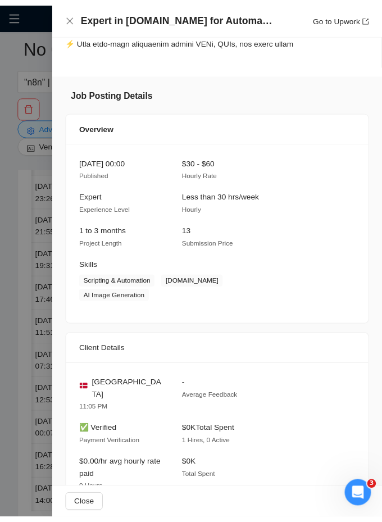
scroll to position [903, 0]
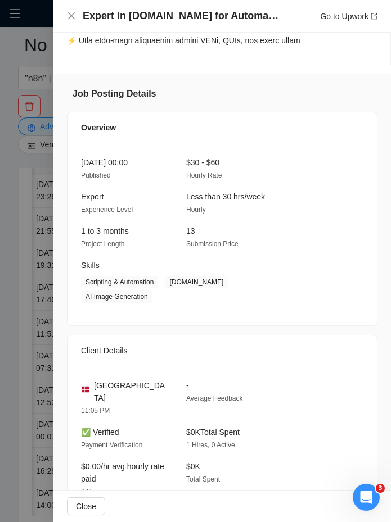
click at [8, 278] on div at bounding box center [195, 261] width 391 height 522
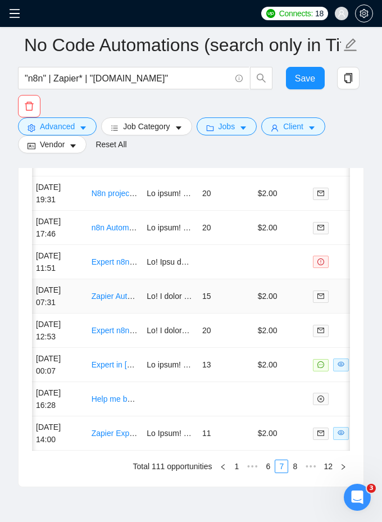
scroll to position [3313, 0]
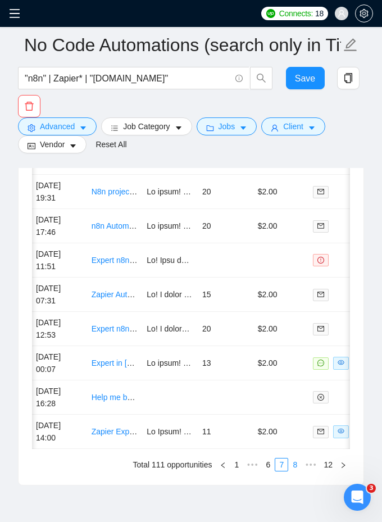
click at [296, 462] on link "8" at bounding box center [295, 464] width 12 height 12
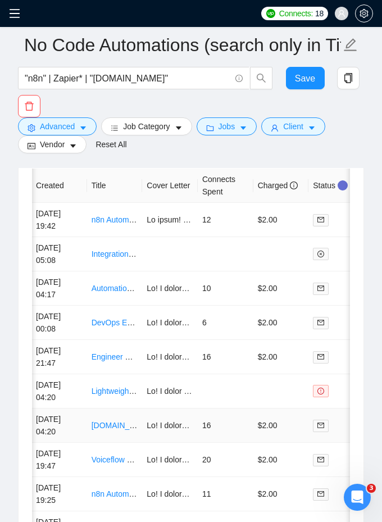
scroll to position [3283, 0]
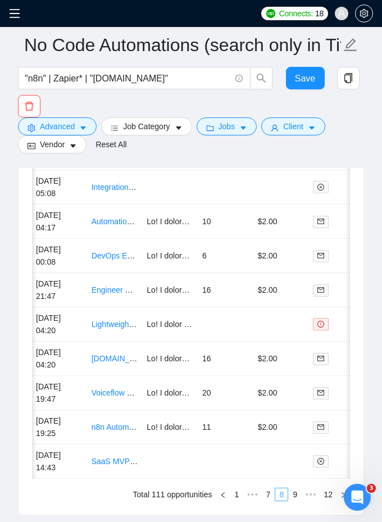
click at [285, 489] on link "8" at bounding box center [281, 494] width 12 height 12
click at [289, 489] on link "9" at bounding box center [295, 494] width 12 height 12
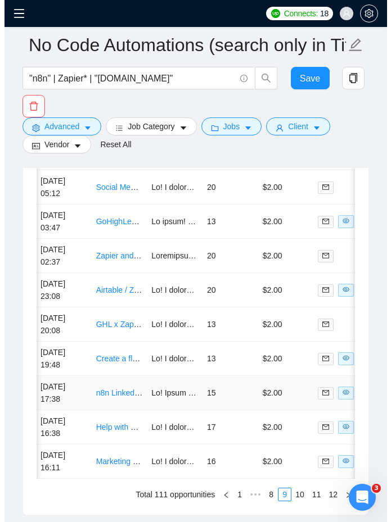
scroll to position [3243, 0]
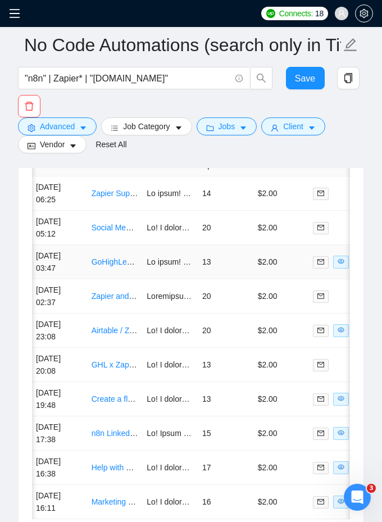
click at [235, 265] on td "13" at bounding box center [226, 262] width 56 height 34
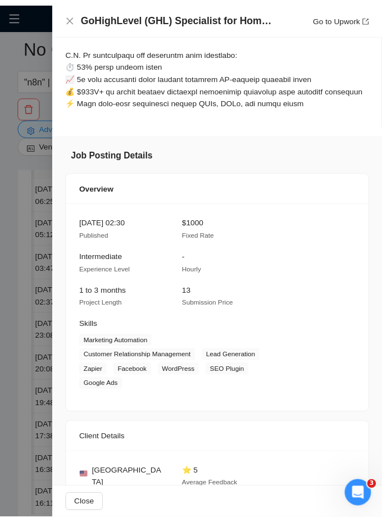
scroll to position [1212, 0]
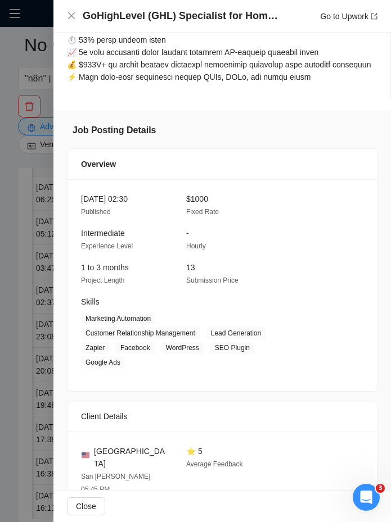
click at [190, 203] on span "$1000" at bounding box center [197, 198] width 22 height 9
click at [20, 297] on div at bounding box center [195, 261] width 391 height 522
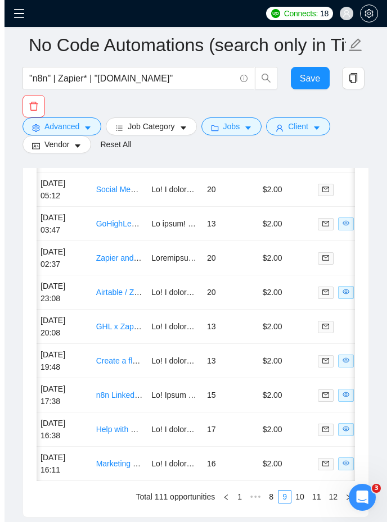
scroll to position [3285, 0]
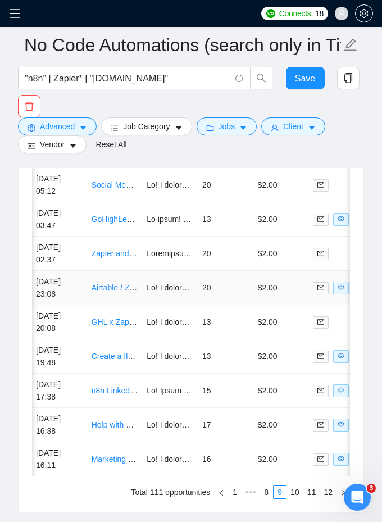
click at [196, 281] on td at bounding box center [170, 288] width 56 height 34
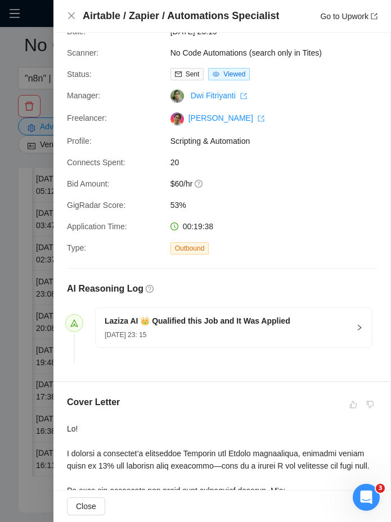
scroll to position [40, 0]
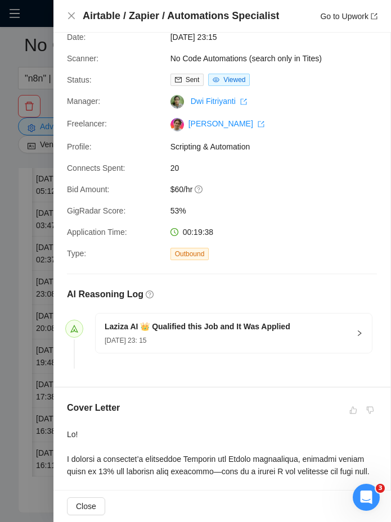
click at [175, 195] on span "$60/hr" at bounding box center [254, 189] width 169 height 12
click at [175, 189] on span "$60/hr" at bounding box center [254, 189] width 169 height 12
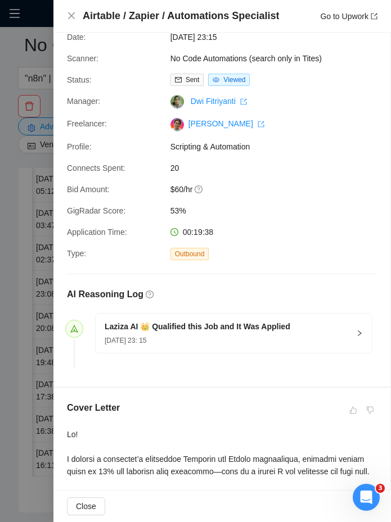
click at [62, 215] on div "Proposal Details Date: [DATE] 23:15 Scanner: No Code Automations (search only i…" at bounding box center [221, 190] width 337 height 394
click at [48, 215] on div at bounding box center [195, 261] width 391 height 522
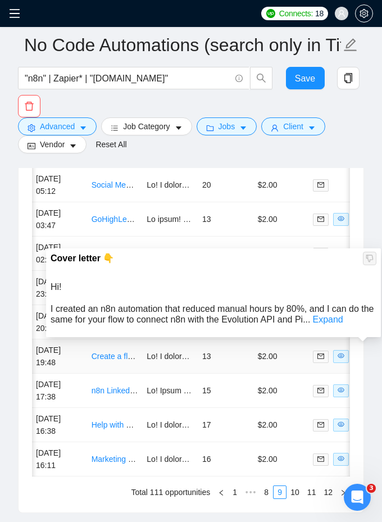
click at [162, 337] on div "Cover letter 👇 Hi! I created an n8n automation that reduced manual hours by 80%…" at bounding box center [213, 292] width 337 height 91
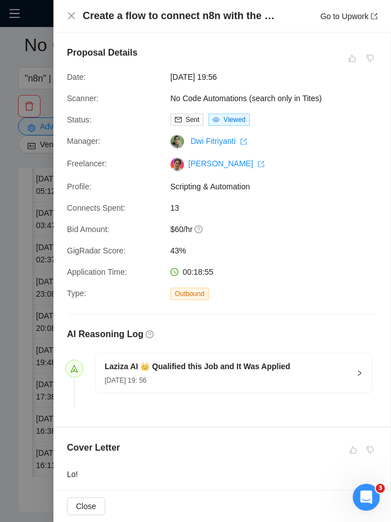
click at [181, 227] on span "$60/hr" at bounding box center [254, 229] width 169 height 12
drag, startPoint x: 181, startPoint y: 227, endPoint x: 170, endPoint y: 227, distance: 11.2
click at [170, 227] on span "$60/hr" at bounding box center [254, 229] width 169 height 12
drag, startPoint x: 170, startPoint y: 227, endPoint x: 204, endPoint y: 228, distance: 34.3
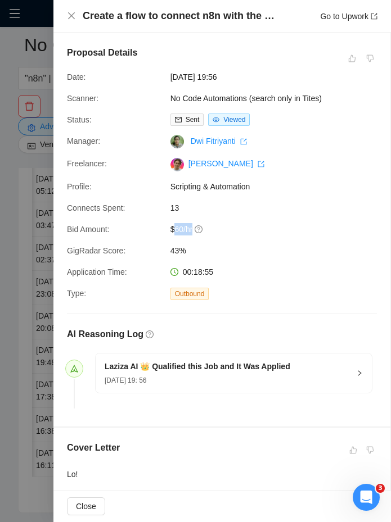
click at [204, 228] on span "$60/hr" at bounding box center [254, 229] width 169 height 12
click at [170, 227] on span "$60/hr" at bounding box center [254, 229] width 169 height 12
drag, startPoint x: 168, startPoint y: 226, endPoint x: 199, endPoint y: 226, distance: 31.5
click at [199, 226] on span "$60/hr" at bounding box center [254, 229] width 169 height 12
click at [33, 285] on div at bounding box center [195, 261] width 391 height 522
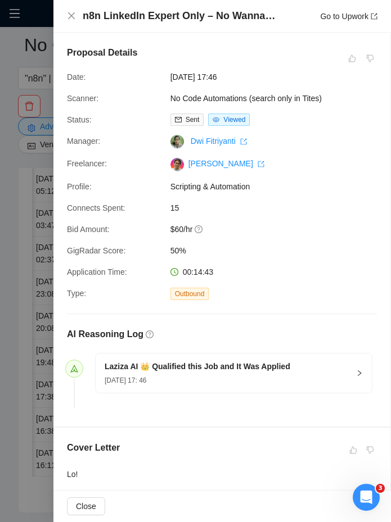
click at [167, 221] on div "Proposal Details Date: [DATE] 17:46 Scanner: No Code Automations (search only i…" at bounding box center [221, 230] width 337 height 394
click at [170, 225] on span "$60/hr" at bounding box center [254, 229] width 169 height 12
drag, startPoint x: 167, startPoint y: 225, endPoint x: 198, endPoint y: 225, distance: 30.9
click at [198, 225] on span "$60/hr" at bounding box center [254, 229] width 169 height 12
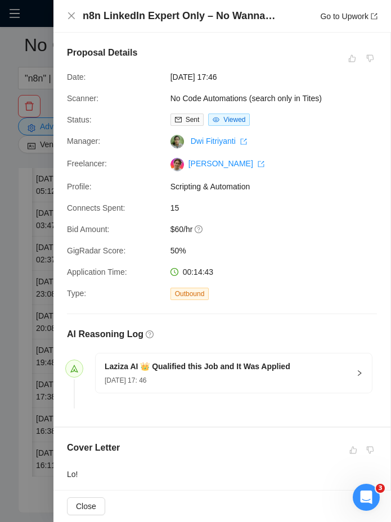
click at [179, 225] on span "$60/hr" at bounding box center [254, 229] width 169 height 12
click at [188, 225] on span "$60/hr" at bounding box center [254, 229] width 169 height 12
drag, startPoint x: 188, startPoint y: 225, endPoint x: 168, endPoint y: 225, distance: 19.7
click at [170, 225] on span "$60/hr" at bounding box center [254, 229] width 169 height 12
click at [13, 197] on div at bounding box center [195, 261] width 391 height 522
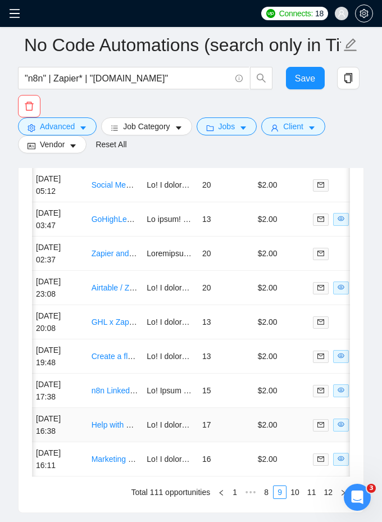
click at [230, 410] on td "17" at bounding box center [226, 425] width 56 height 34
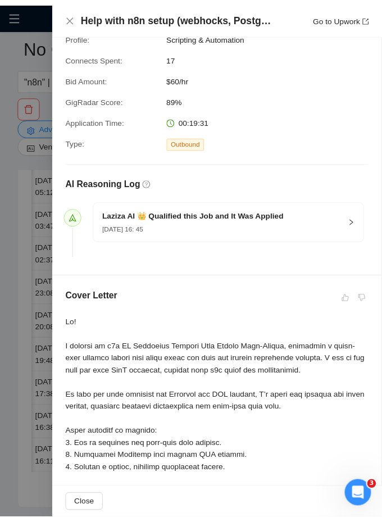
scroll to position [157, 0]
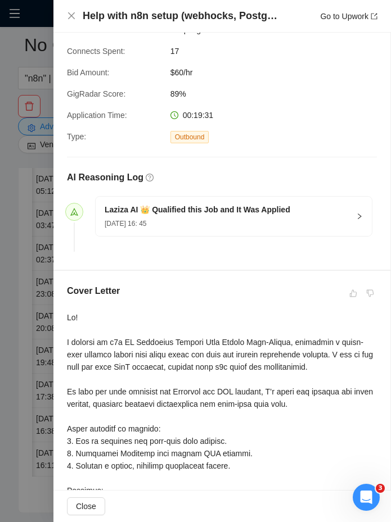
click at [178, 72] on span "$60/hr" at bounding box center [254, 72] width 169 height 12
click at [46, 270] on div at bounding box center [195, 261] width 391 height 522
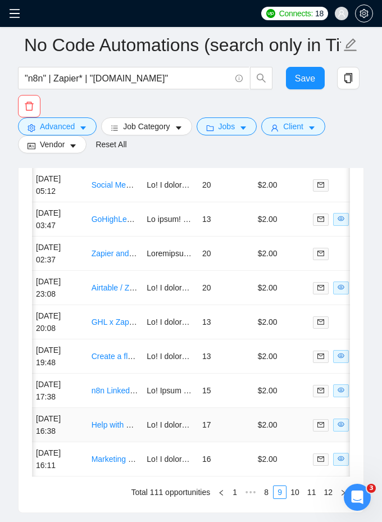
click at [108, 408] on td "Help with n8n setup (webhocks, Postgres)" at bounding box center [115, 425] width 56 height 34
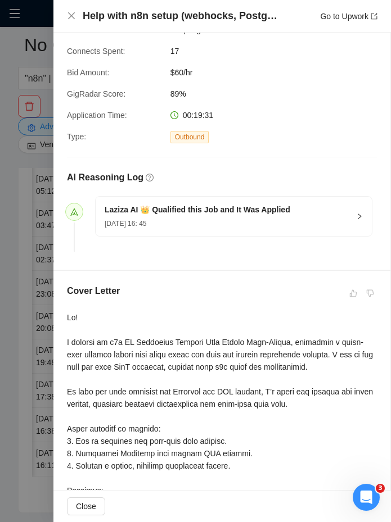
click at [28, 287] on div at bounding box center [195, 261] width 391 height 522
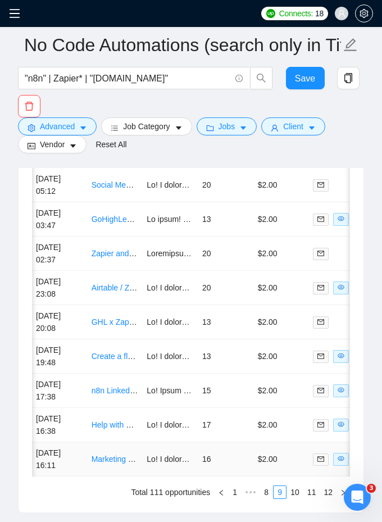
click at [156, 458] on td at bounding box center [170, 459] width 56 height 34
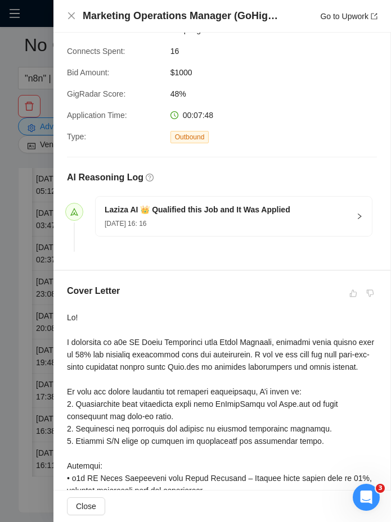
click at [172, 70] on span "$1000" at bounding box center [254, 72] width 169 height 12
click at [37, 309] on div at bounding box center [195, 261] width 391 height 522
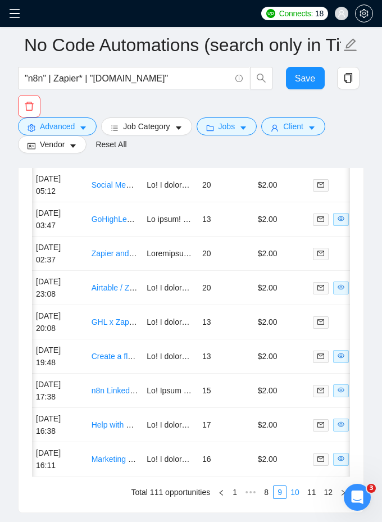
click at [289, 492] on link "10" at bounding box center [295, 492] width 16 height 12
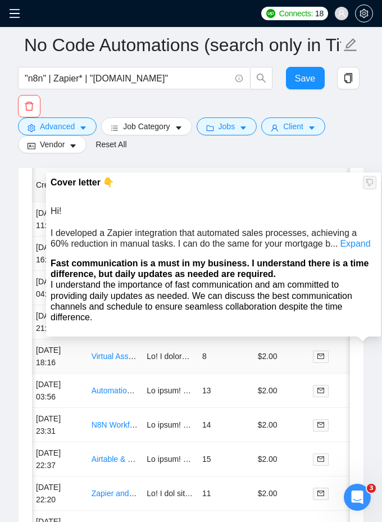
scroll to position [3216, 0]
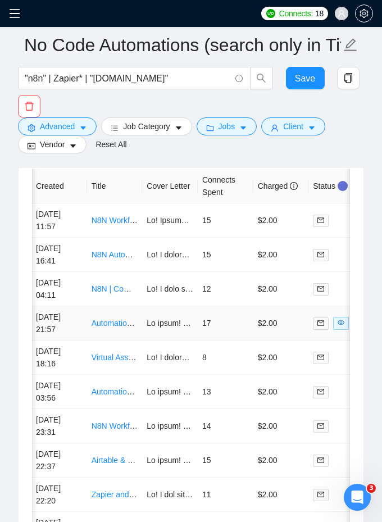
click at [224, 321] on td "17" at bounding box center [226, 323] width 56 height 34
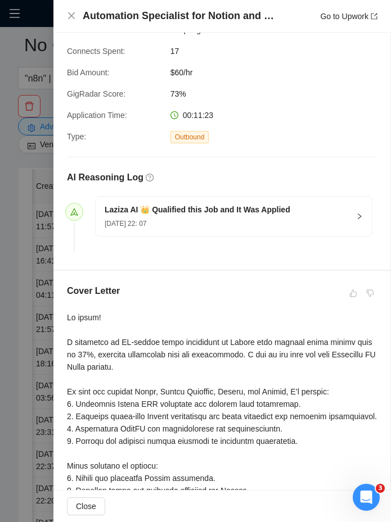
click at [171, 70] on span "$60/hr" at bounding box center [254, 72] width 169 height 12
click at [39, 196] on div at bounding box center [195, 261] width 391 height 522
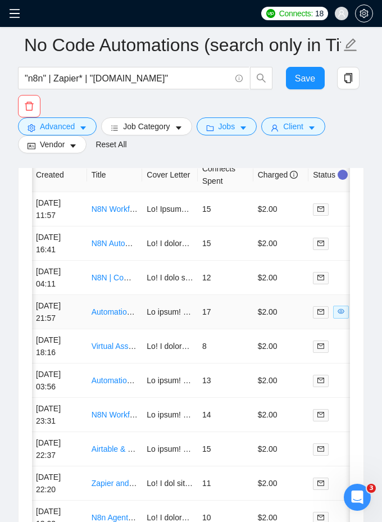
scroll to position [3360, 0]
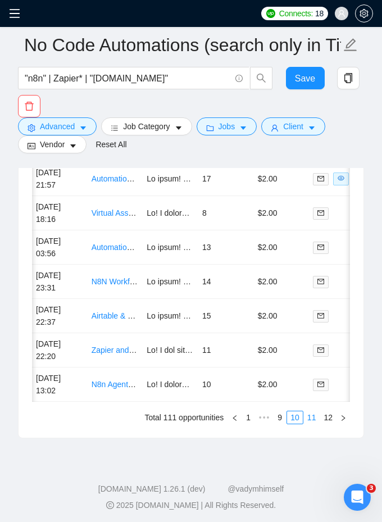
click at [311, 411] on link "11" at bounding box center [312, 417] width 16 height 12
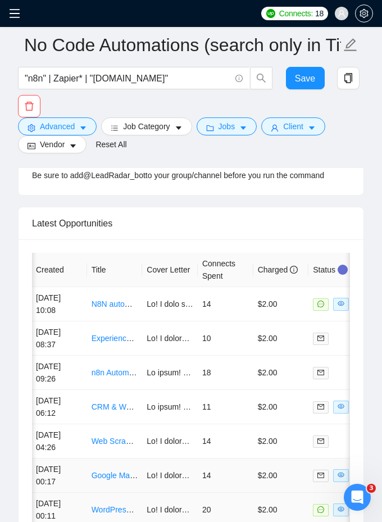
scroll to position [3133, 0]
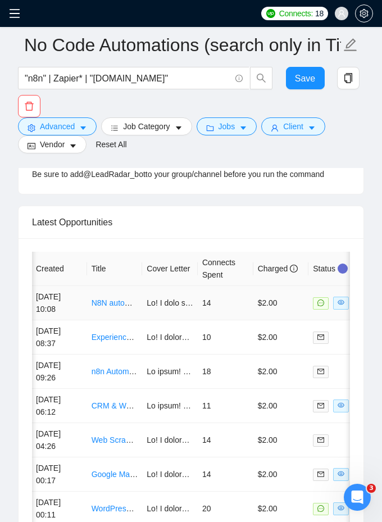
click at [232, 290] on td "14" at bounding box center [226, 303] width 56 height 34
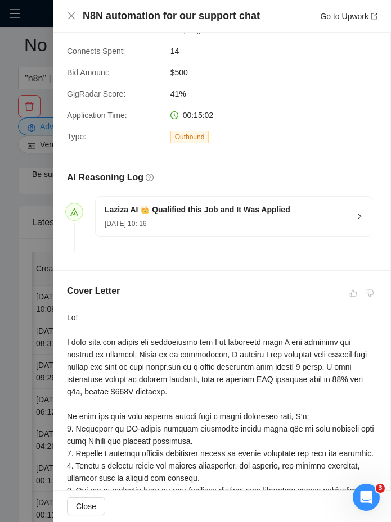
click at [170, 78] on span "$500" at bounding box center [254, 72] width 169 height 12
click at [29, 266] on div at bounding box center [195, 261] width 391 height 522
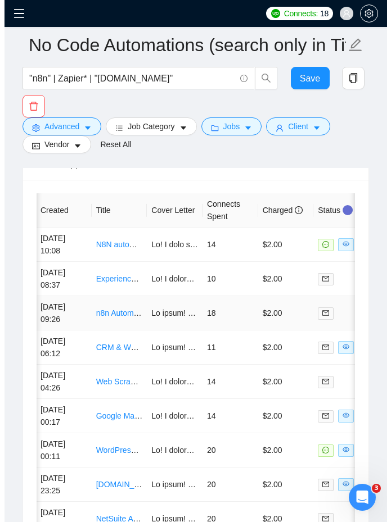
scroll to position [3211, 0]
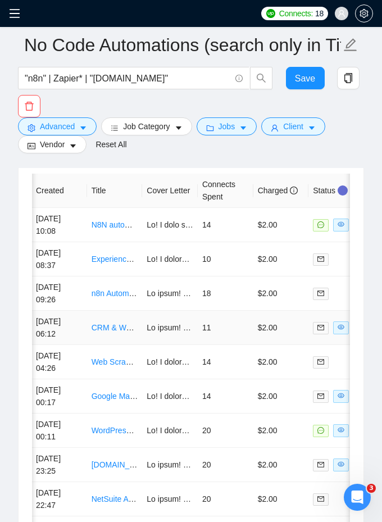
click at [203, 328] on td "11" at bounding box center [226, 328] width 56 height 34
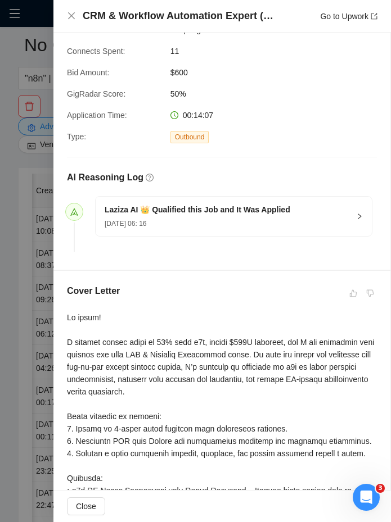
click at [179, 81] on div "Proposal Details Date: [DATE] 06:16 Scanner: No Code Automations (search only i…" at bounding box center [221, 73] width 337 height 394
click at [178, 70] on span "$600" at bounding box center [254, 72] width 169 height 12
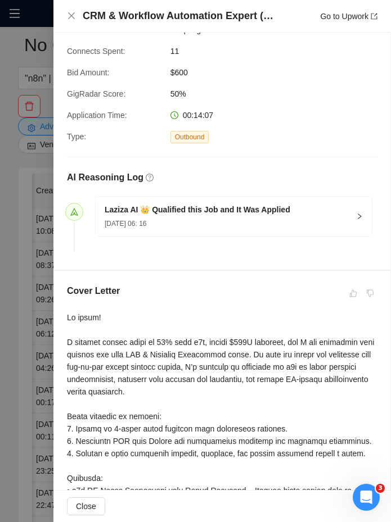
click at [35, 296] on div at bounding box center [195, 261] width 391 height 522
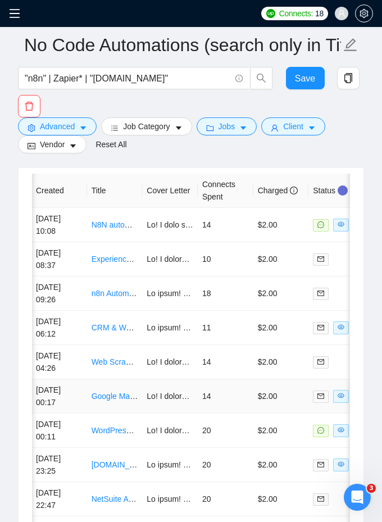
click at [184, 400] on td at bounding box center [170, 396] width 56 height 34
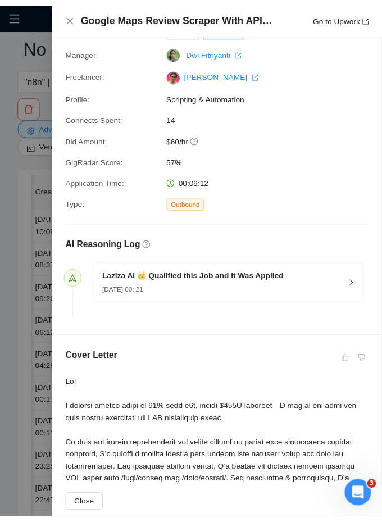
scroll to position [83, 0]
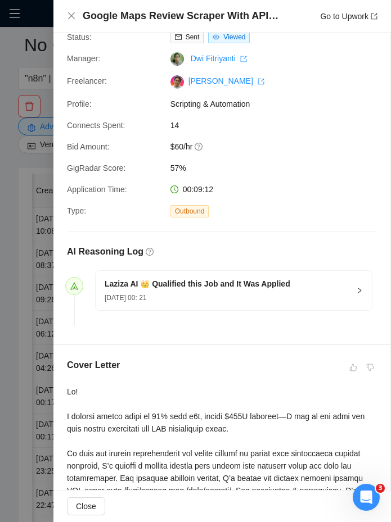
click at [171, 134] on div "Proposal Details Date: [DATE] 00:21 Scanner: No Code Automations (search only i…" at bounding box center [221, 147] width 337 height 394
click at [171, 137] on div "Proposal Details Date: [DATE] 00:21 Scanner: No Code Automations (search only i…" at bounding box center [221, 147] width 337 height 394
click at [171, 139] on div "Proposal Details Date: [DATE] 00:21 Scanner: No Code Automations (search only i…" at bounding box center [221, 147] width 337 height 394
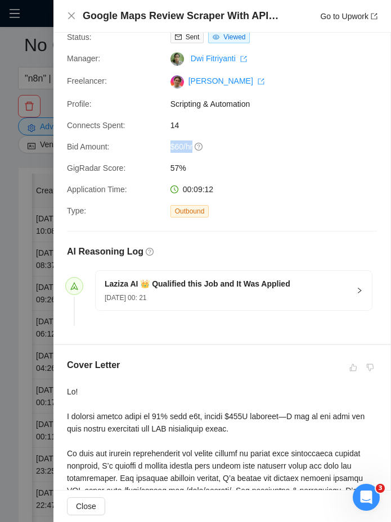
click at [171, 139] on div "Proposal Details Date: [DATE] 00:21 Scanner: No Code Automations (search only i…" at bounding box center [221, 147] width 337 height 394
click at [14, 309] on div at bounding box center [195, 261] width 391 height 522
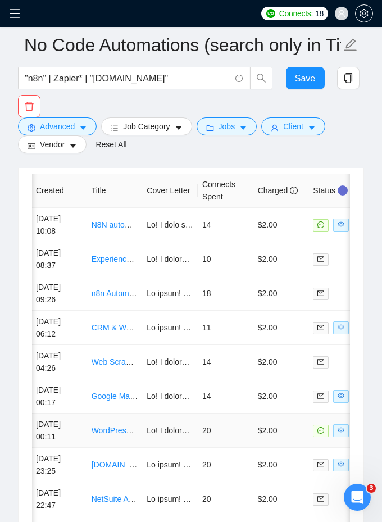
click at [147, 426] on td at bounding box center [170, 431] width 56 height 34
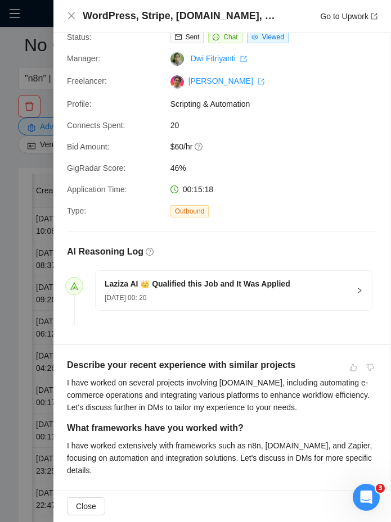
click at [172, 147] on span "$60/hr" at bounding box center [254, 146] width 169 height 12
click at [19, 351] on div at bounding box center [195, 261] width 391 height 522
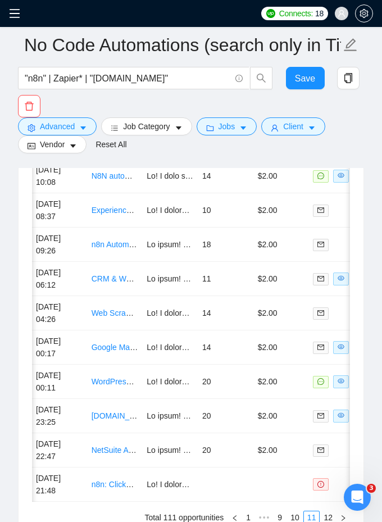
scroll to position [3267, 0]
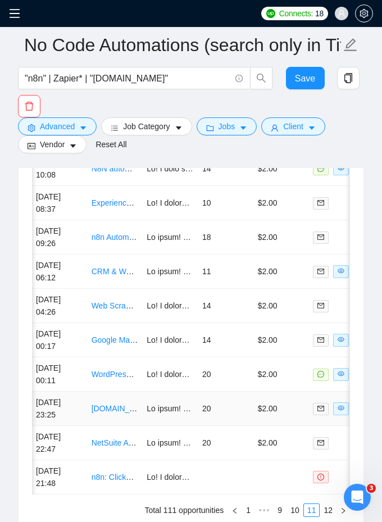
click at [221, 401] on td "20" at bounding box center [226, 409] width 56 height 34
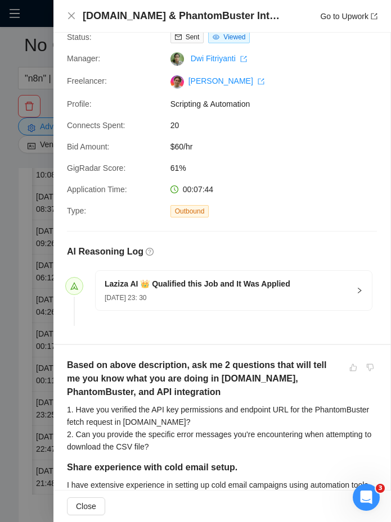
click at [176, 143] on span "$60/hr" at bounding box center [254, 146] width 169 height 12
click at [84, 364] on h5 "Based on above description, ask me 2 questions that will tell me you know what …" at bounding box center [198, 378] width 263 height 40
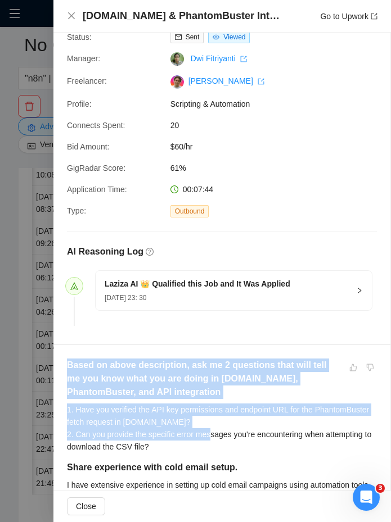
drag, startPoint x: 84, startPoint y: 364, endPoint x: 214, endPoint y: 432, distance: 145.8
click at [214, 432] on div "Based on above description, ask me 2 questions that will tell me you know what …" at bounding box center [222, 409] width 310 height 102
click at [214, 432] on div "1. Have you verified the API key permissions and endpoint URL for the PhantomBu…" at bounding box center [222, 427] width 310 height 49
drag, startPoint x: 214, startPoint y: 432, endPoint x: 66, endPoint y: 365, distance: 161.7
click at [67, 365] on div "Based on above description, ask me 2 questions that will tell me you know what …" at bounding box center [222, 409] width 310 height 102
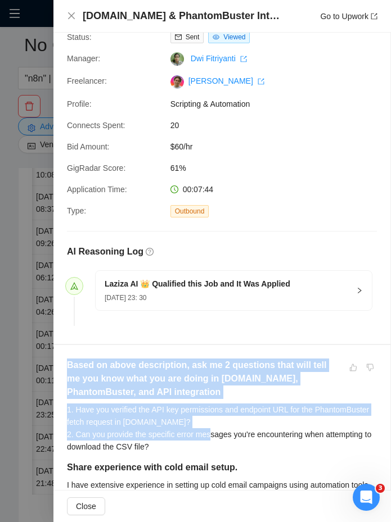
click at [67, 365] on h5 "Based on above description, ask me 2 questions that will tell me you know what …" at bounding box center [198, 378] width 263 height 40
drag, startPoint x: 66, startPoint y: 365, endPoint x: 216, endPoint y: 435, distance: 165.9
click at [216, 435] on div "Based on above description, ask me 2 questions that will tell me you know what …" at bounding box center [222, 409] width 310 height 102
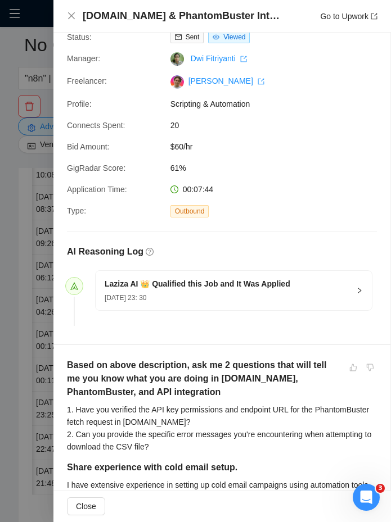
click at [212, 446] on div "1. Have you verified the API key permissions and endpoint URL for the PhantomBu…" at bounding box center [222, 427] width 310 height 49
click at [17, 400] on div at bounding box center [195, 261] width 391 height 522
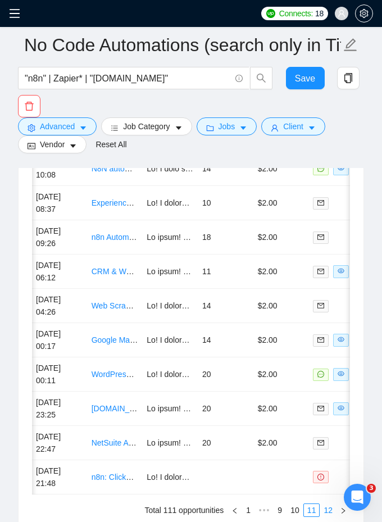
click at [326, 511] on link "12" at bounding box center [328, 510] width 16 height 12
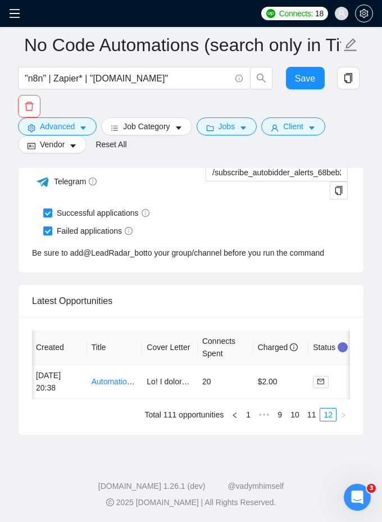
scroll to position [3052, 0]
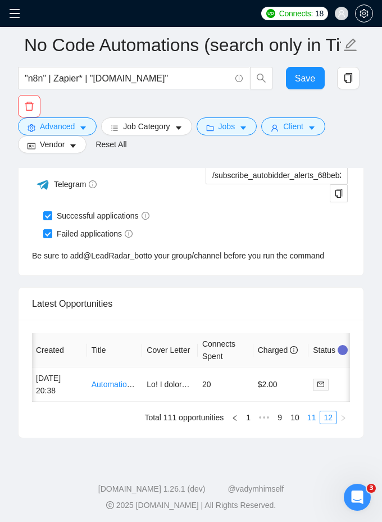
click at [307, 414] on link "11" at bounding box center [312, 417] width 16 height 12
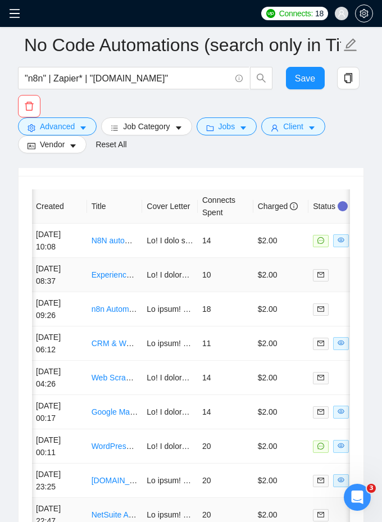
scroll to position [3360, 0]
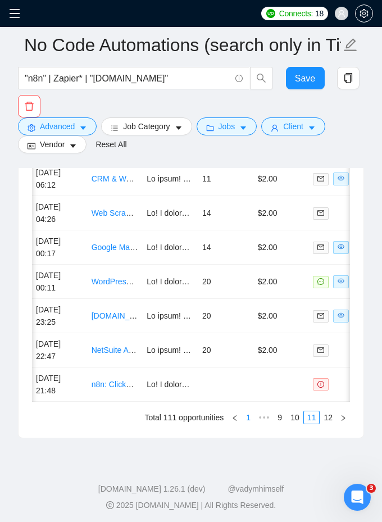
click at [248, 417] on link "1" at bounding box center [248, 417] width 12 height 12
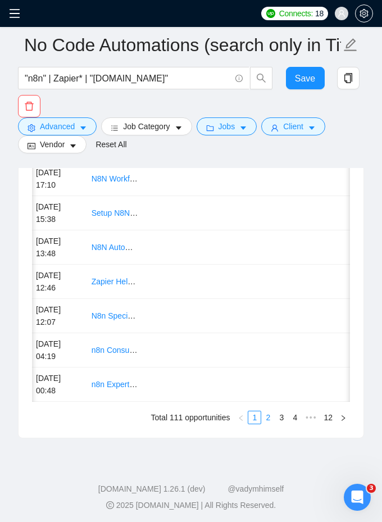
click at [267, 415] on link "2" at bounding box center [268, 417] width 12 height 12
click at [279, 417] on link "3" at bounding box center [281, 417] width 12 height 12
click at [298, 414] on ul "Total 111 opportunities 1 2 3 4 5 ••• 12" at bounding box center [191, 417] width 318 height 13
click at [298, 414] on link "4" at bounding box center [295, 417] width 12 height 12
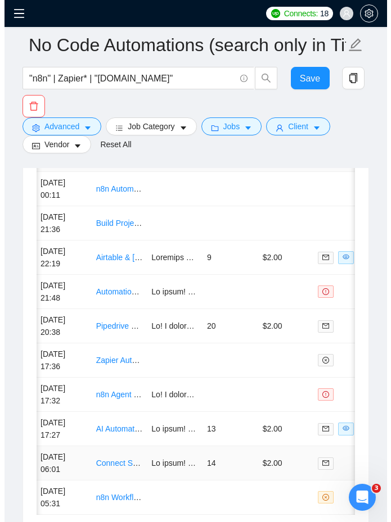
scroll to position [3239, 0]
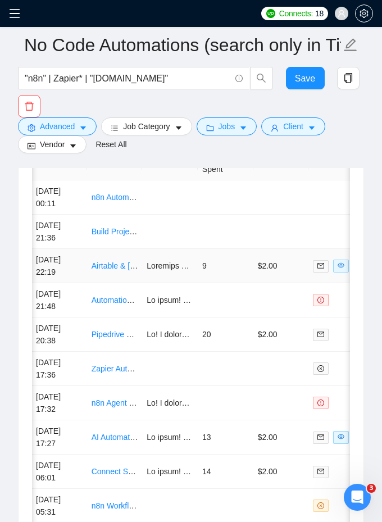
click at [239, 259] on td "9" at bounding box center [226, 266] width 56 height 34
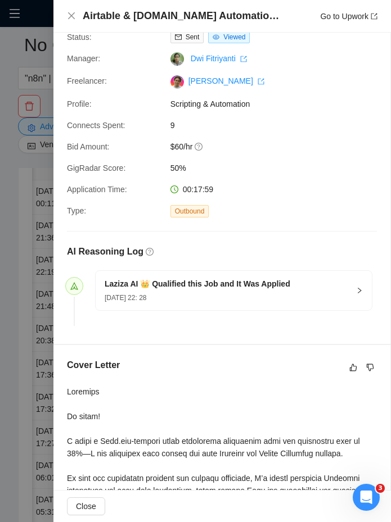
scroll to position [31, 0]
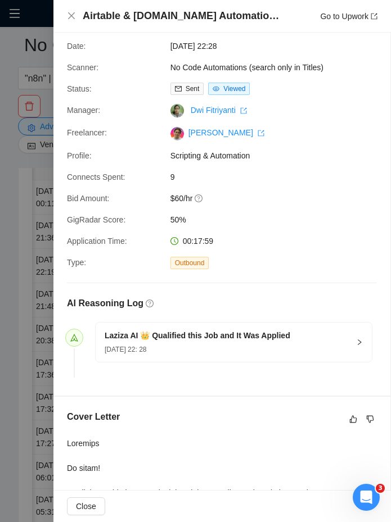
click at [170, 196] on span "$60/hr" at bounding box center [254, 198] width 169 height 12
click at [35, 187] on div at bounding box center [195, 261] width 391 height 522
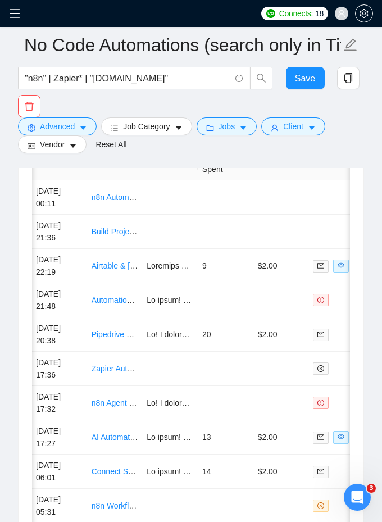
click at [16, 6] on span at bounding box center [18, 13] width 18 height 27
click at [10, 11] on icon "menu" at bounding box center [14, 13] width 11 height 11
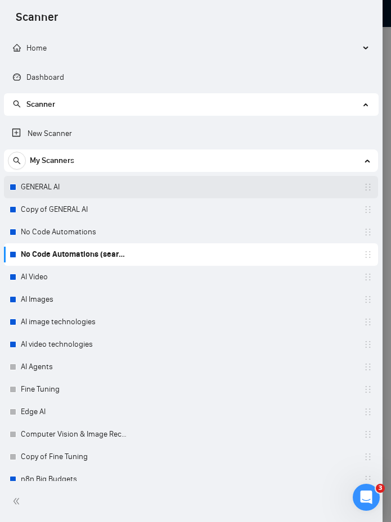
click at [54, 185] on link "GENERAL AI" at bounding box center [74, 187] width 107 height 22
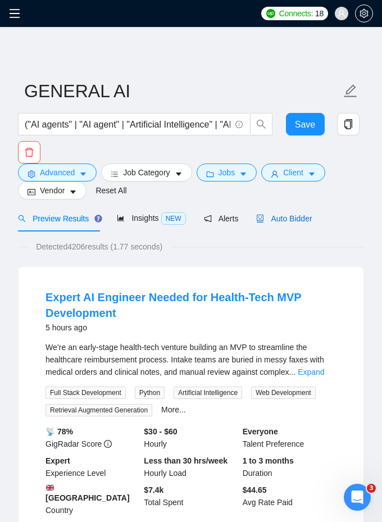
click at [284, 217] on span "Auto Bidder" at bounding box center [284, 218] width 56 height 9
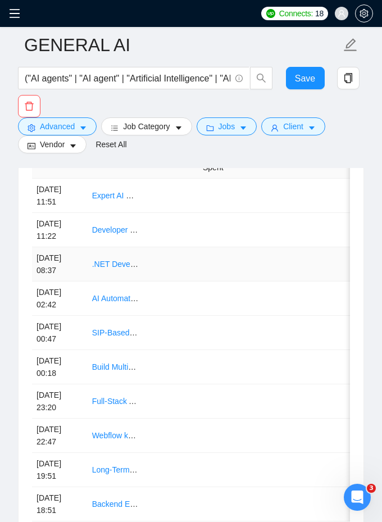
scroll to position [3360, 0]
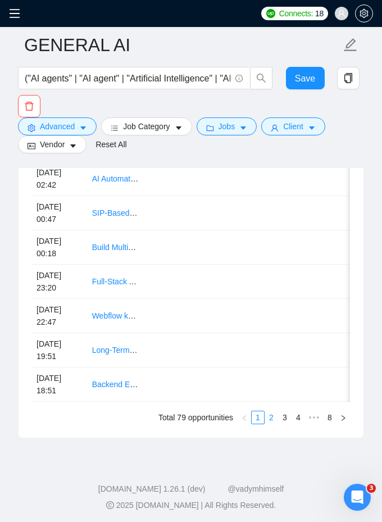
click at [272, 414] on link "2" at bounding box center [271, 417] width 12 height 12
click at [289, 413] on link "3" at bounding box center [285, 417] width 12 height 12
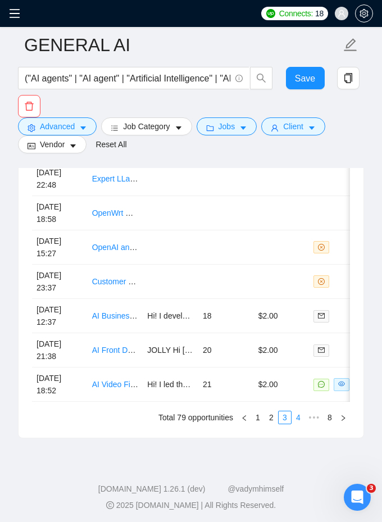
click at [299, 419] on link "4" at bounding box center [298, 417] width 12 height 12
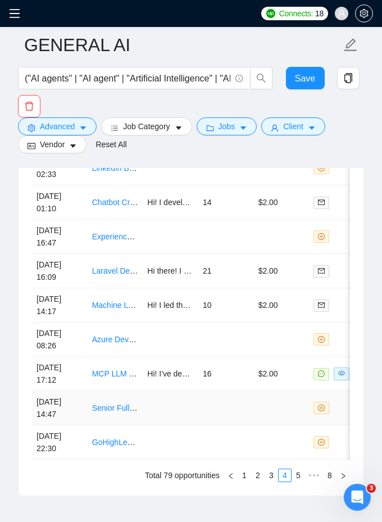
scroll to position [3296, 0]
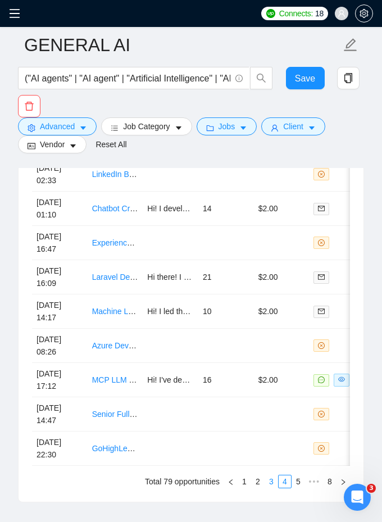
click at [270, 479] on link "3" at bounding box center [271, 481] width 12 height 12
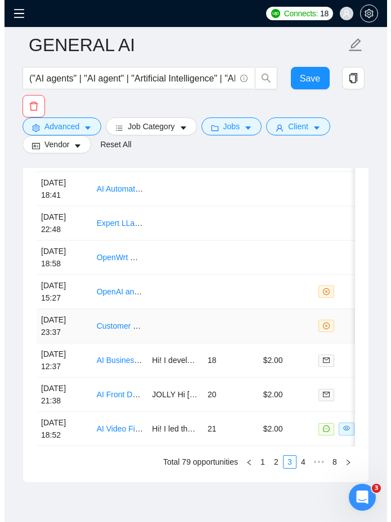
scroll to position [3331, 0]
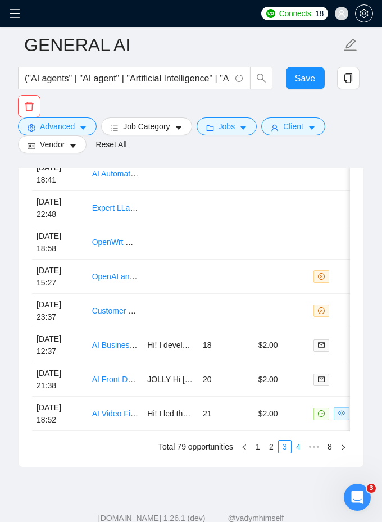
click at [299, 448] on link "4" at bounding box center [298, 447] width 12 height 12
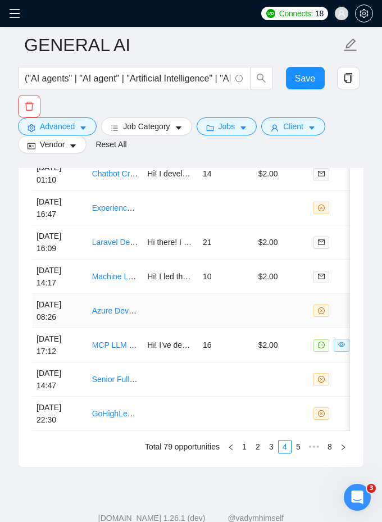
click at [158, 311] on td at bounding box center [171, 311] width 56 height 34
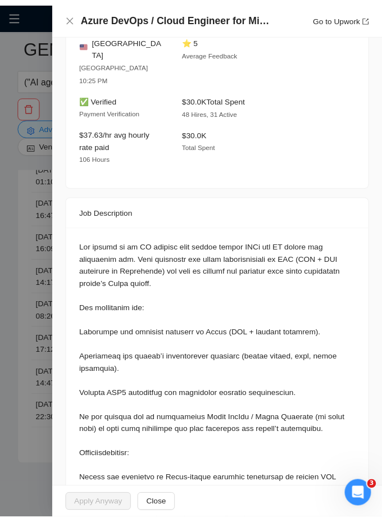
scroll to position [589, 0]
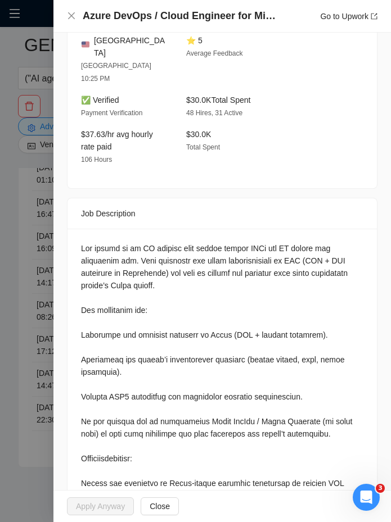
click at [33, 233] on div at bounding box center [195, 261] width 391 height 522
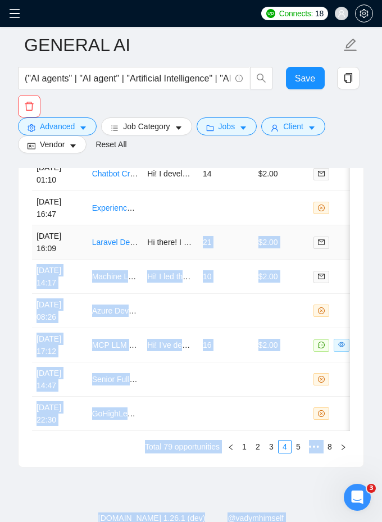
drag, startPoint x: 160, startPoint y: 221, endPoint x: 186, endPoint y: 234, distance: 28.9
click at [255, 444] on link "2" at bounding box center [258, 447] width 12 height 12
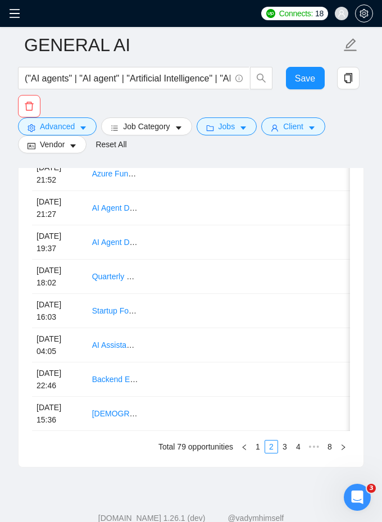
click at [294, 443] on link "4" at bounding box center [298, 447] width 12 height 12
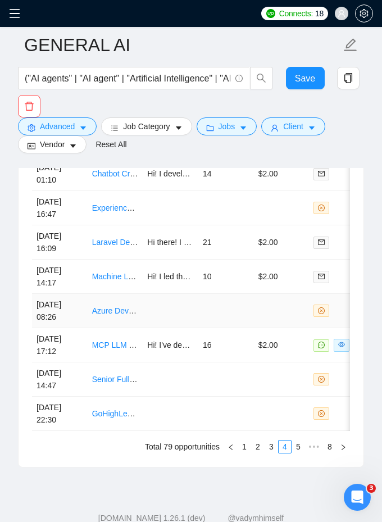
click at [147, 294] on td at bounding box center [171, 311] width 56 height 34
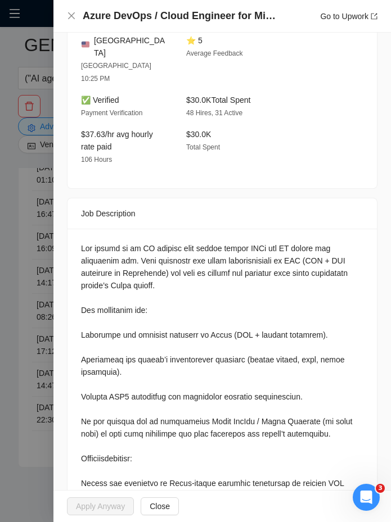
click at [20, 175] on div at bounding box center [195, 261] width 391 height 522
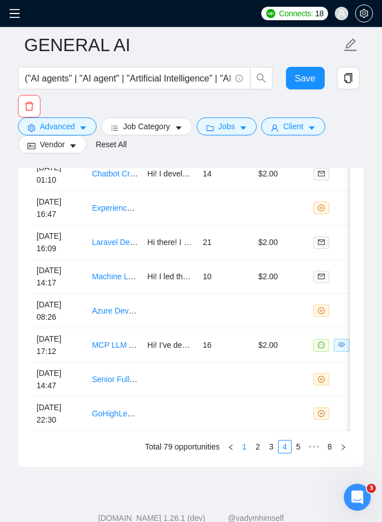
click at [242, 447] on link "1" at bounding box center [244, 447] width 12 height 12
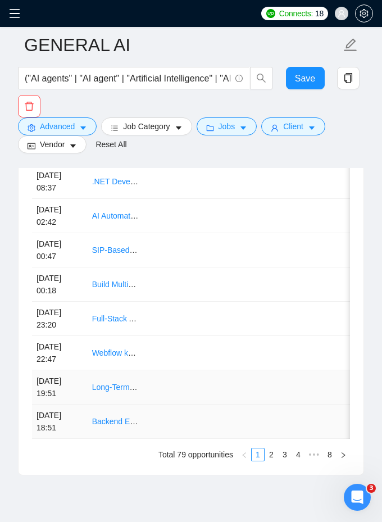
scroll to position [3327, 0]
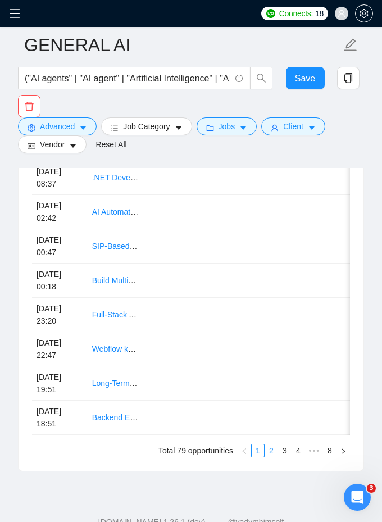
click at [266, 446] on link "2" at bounding box center [271, 450] width 12 height 12
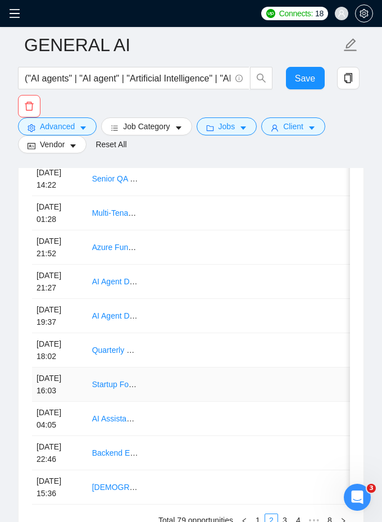
scroll to position [3258, 0]
click at [254, 247] on td at bounding box center [282, 247] width 56 height 34
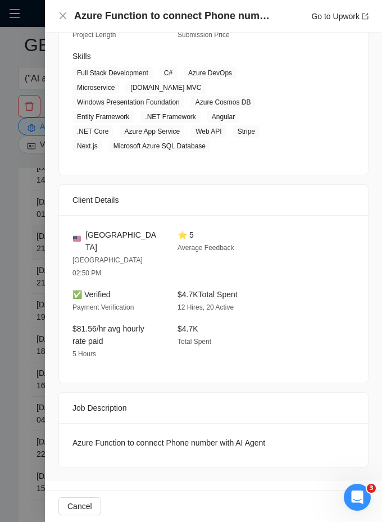
scroll to position [280, 0]
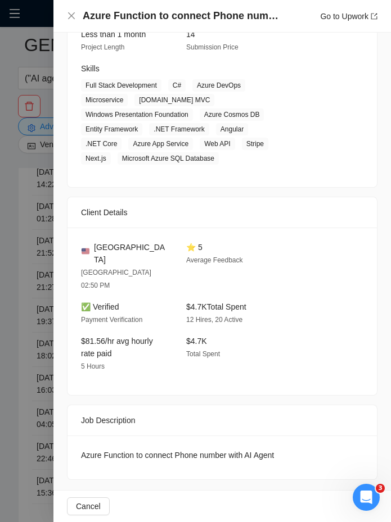
click at [17, 193] on div at bounding box center [195, 261] width 391 height 522
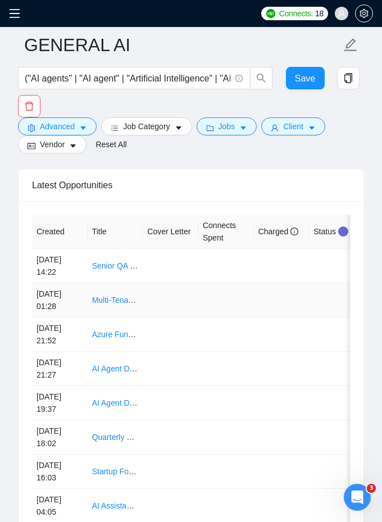
scroll to position [3360, 0]
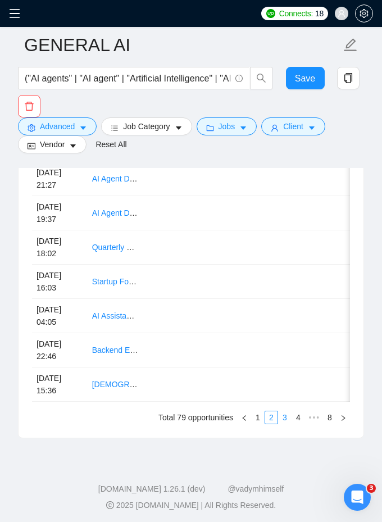
click at [286, 415] on link "3" at bounding box center [285, 417] width 12 height 12
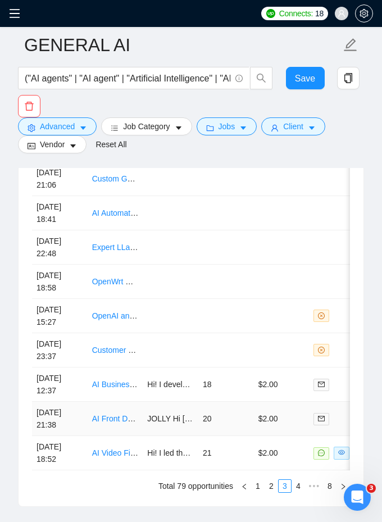
scroll to position [3290, 0]
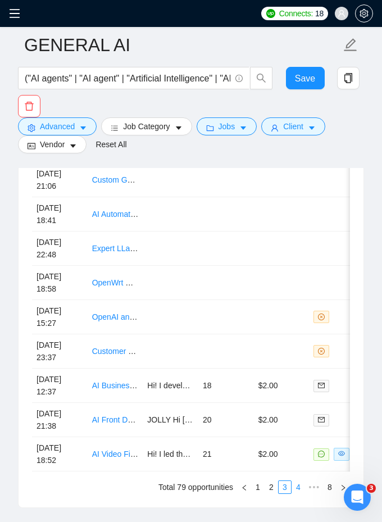
click at [298, 487] on link "4" at bounding box center [298, 487] width 12 height 12
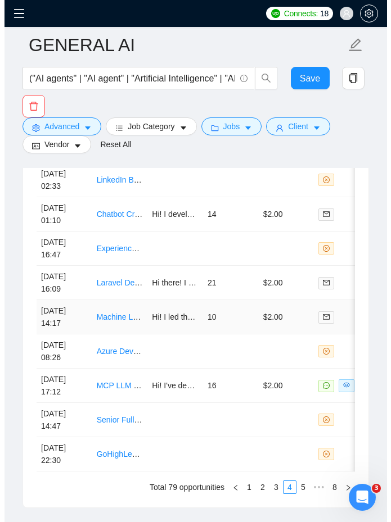
scroll to position [3276, 0]
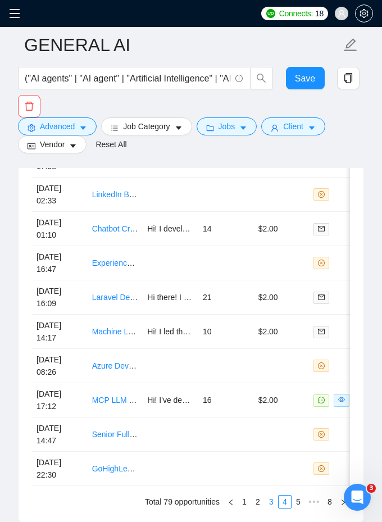
click at [269, 496] on link "3" at bounding box center [271, 502] width 12 height 12
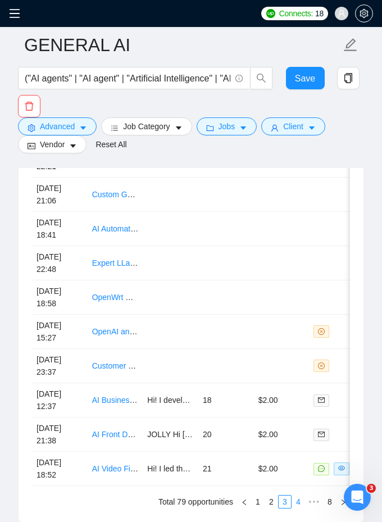
click at [301, 496] on link "4" at bounding box center [298, 502] width 12 height 12
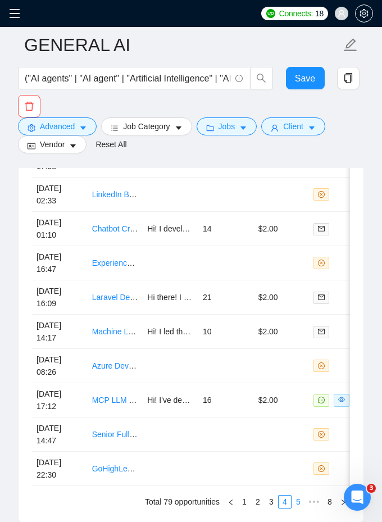
click at [296, 500] on link "5" at bounding box center [298, 502] width 12 height 12
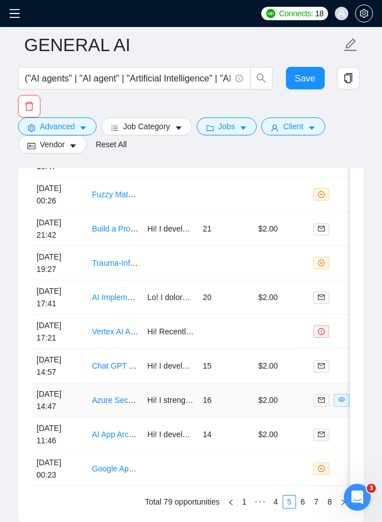
click at [207, 396] on td "16" at bounding box center [226, 400] width 56 height 34
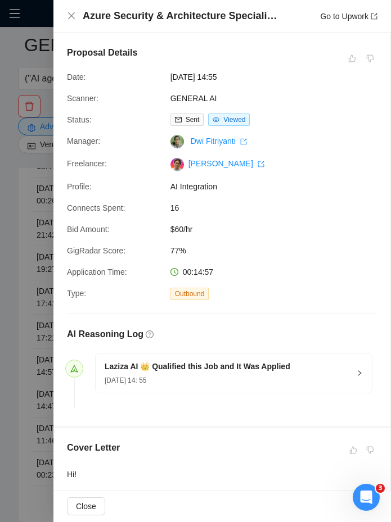
click at [192, 226] on span "$60/hr" at bounding box center [254, 229] width 169 height 12
click at [37, 216] on div at bounding box center [195, 261] width 391 height 522
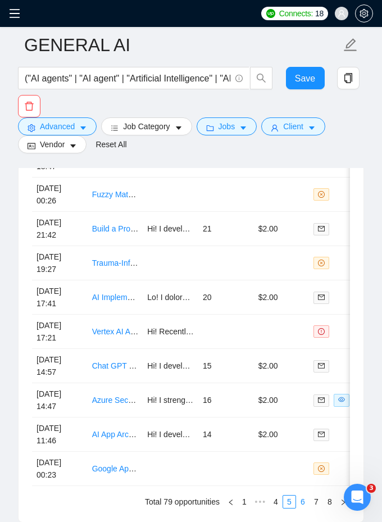
click at [306, 502] on link "6" at bounding box center [303, 502] width 12 height 12
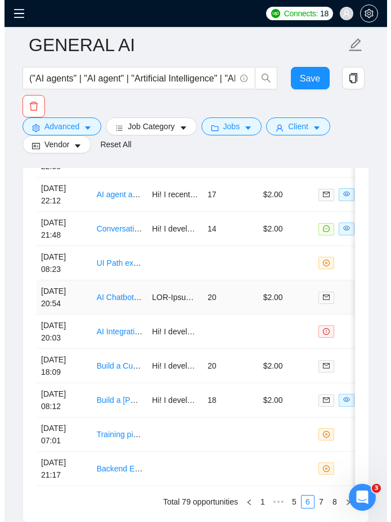
scroll to position [0, 11]
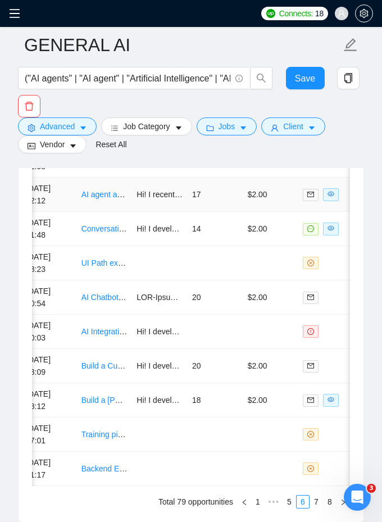
click at [208, 194] on td "17" at bounding box center [216, 195] width 56 height 34
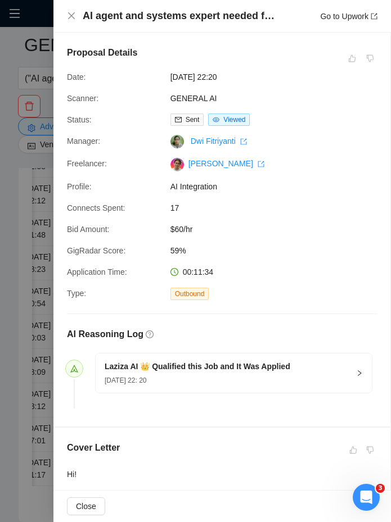
click at [175, 230] on span "$60/hr" at bounding box center [254, 229] width 169 height 12
click at [37, 273] on div at bounding box center [195, 261] width 391 height 522
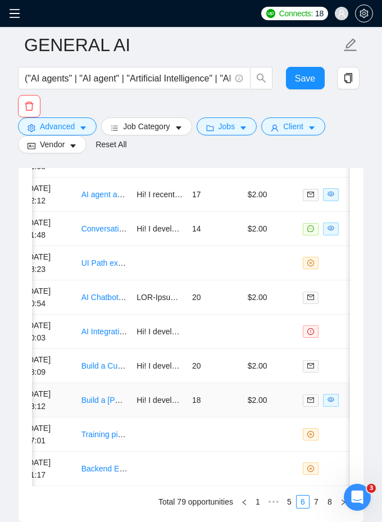
click at [228, 395] on td "18" at bounding box center [216, 400] width 56 height 34
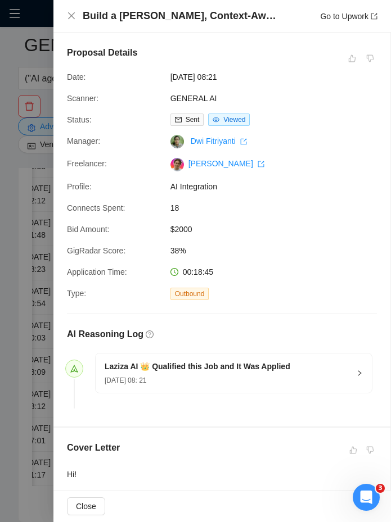
click at [173, 231] on span "$2000" at bounding box center [254, 229] width 169 height 12
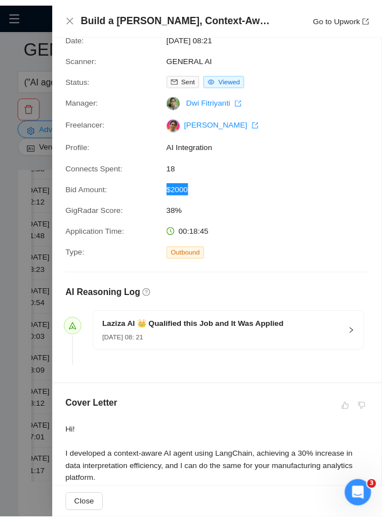
scroll to position [102, 0]
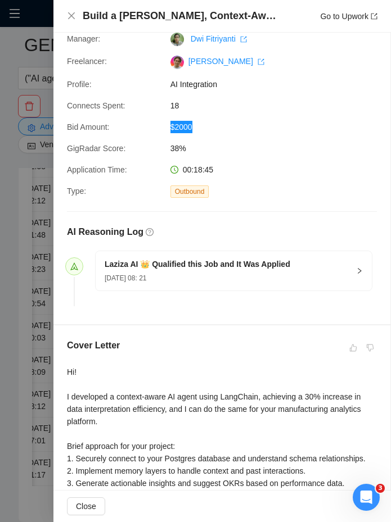
click at [21, 284] on div at bounding box center [195, 261] width 391 height 522
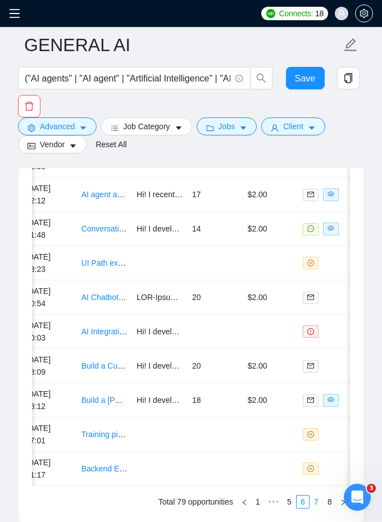
click at [314, 501] on link "7" at bounding box center [316, 502] width 12 height 12
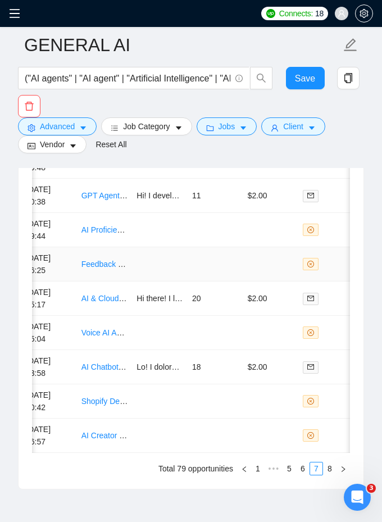
scroll to position [3360, 0]
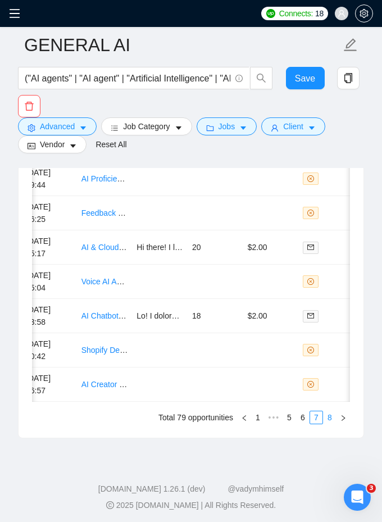
click at [333, 414] on link "8" at bounding box center [330, 417] width 12 height 12
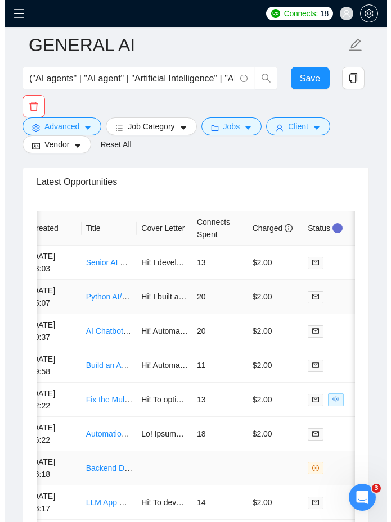
scroll to position [3189, 0]
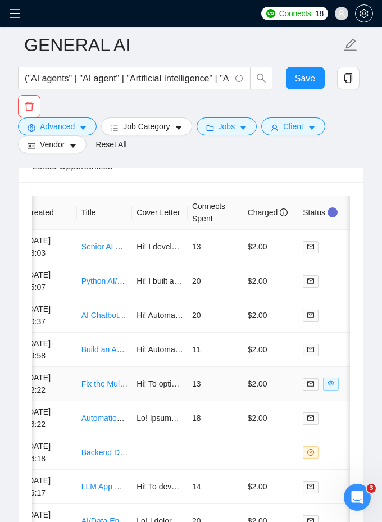
click at [213, 374] on td "13" at bounding box center [216, 384] width 56 height 34
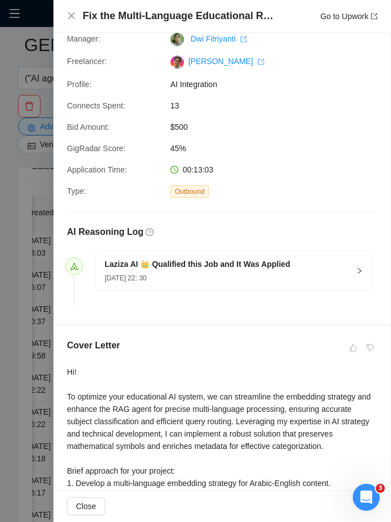
click at [178, 122] on span "$500" at bounding box center [254, 127] width 169 height 12
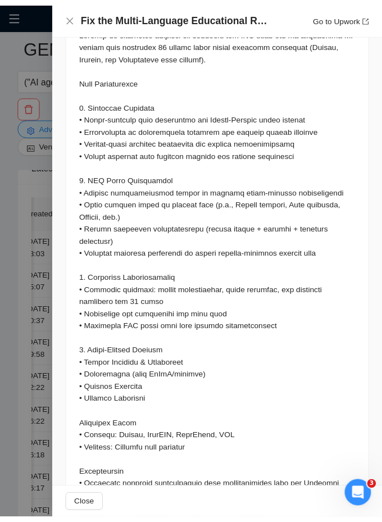
scroll to position [1372, 0]
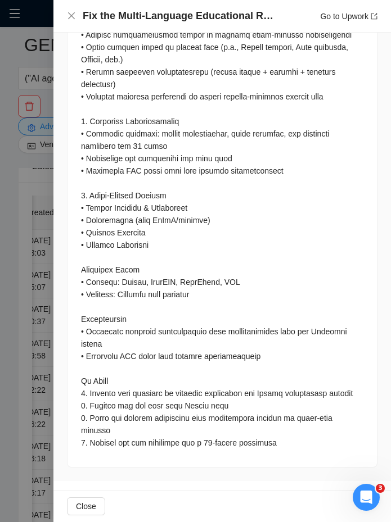
click at [24, 287] on div at bounding box center [195, 261] width 391 height 522
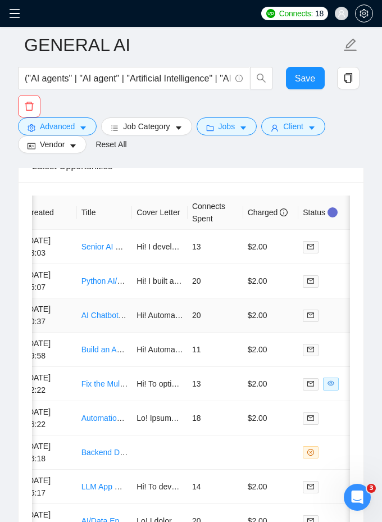
scroll to position [3326, 0]
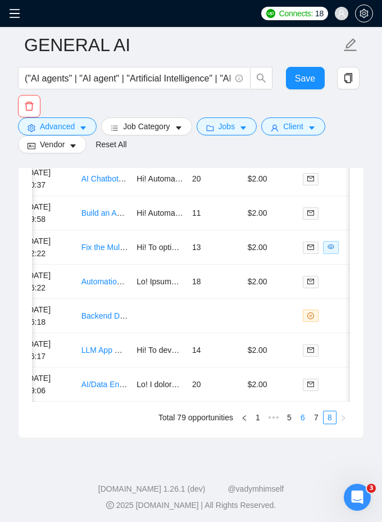
click at [302, 417] on link "6" at bounding box center [303, 417] width 12 height 12
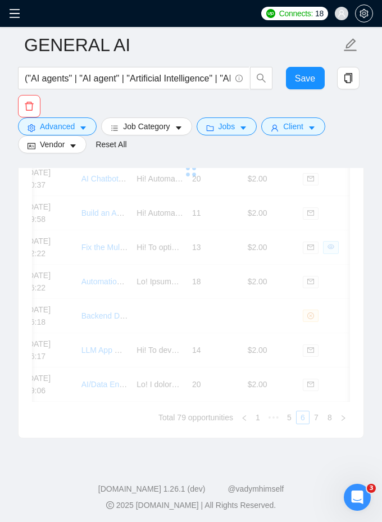
click at [290, 414] on div "Created Title Cover Letter Connects Spent Charged Status [DATE] 13:03 Senior AI…" at bounding box center [191, 241] width 318 height 365
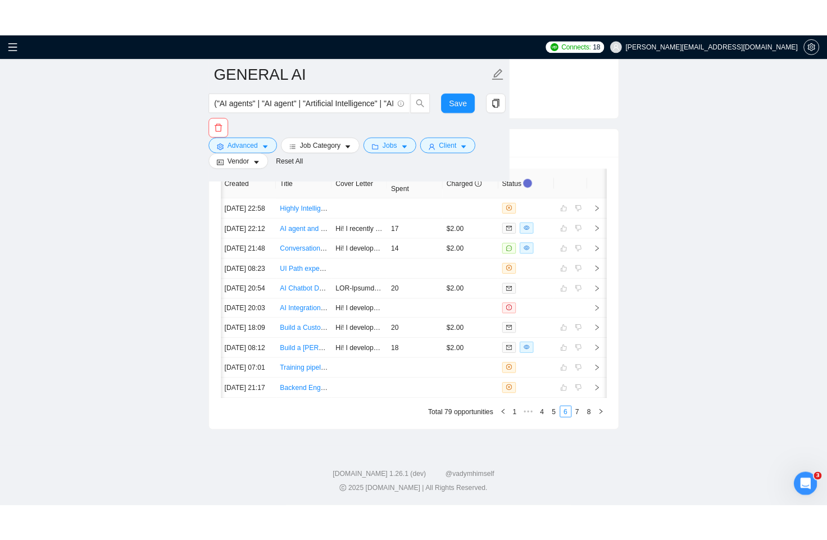
scroll to position [0, 0]
